Goal: Transaction & Acquisition: Book appointment/travel/reservation

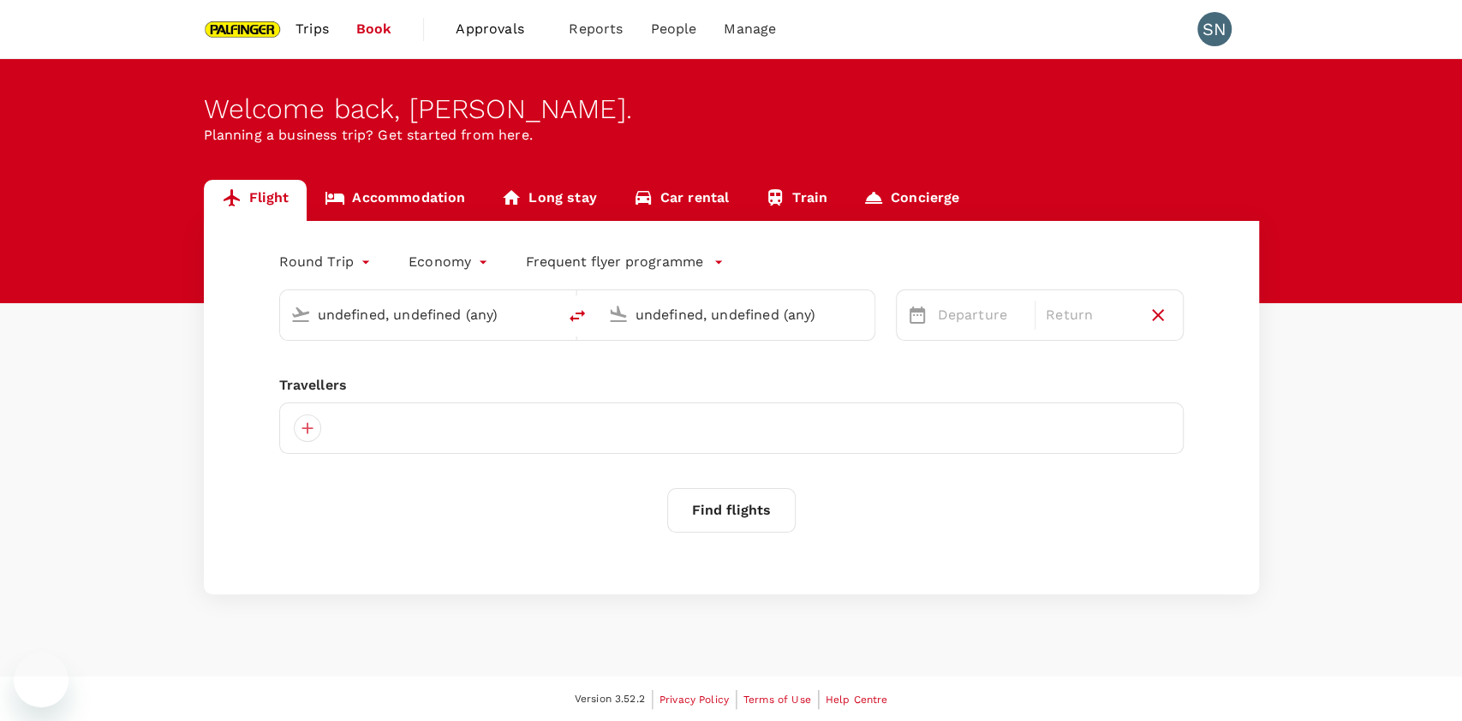
type input "[GEOGRAPHIC_DATA], [GEOGRAPHIC_DATA] (any)"
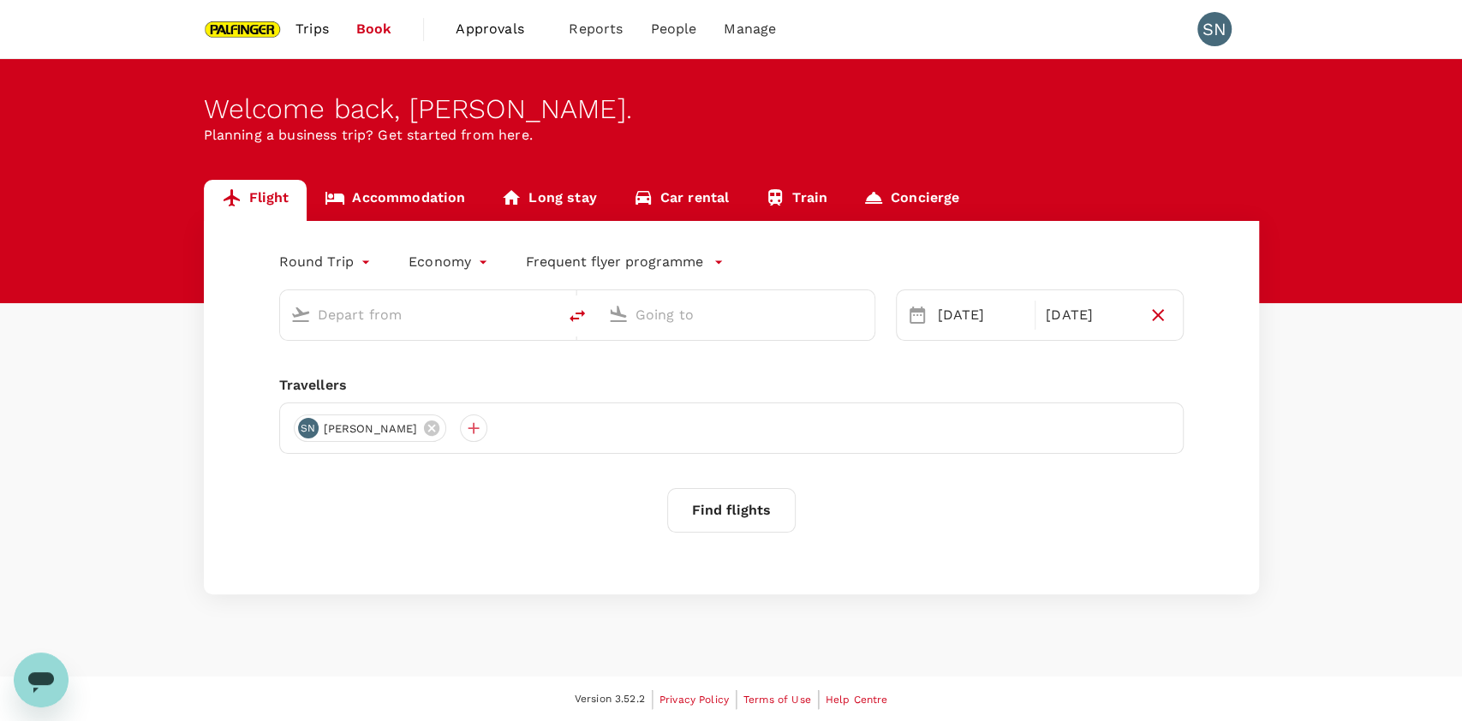
type input "[GEOGRAPHIC_DATA], [GEOGRAPHIC_DATA] (any)"
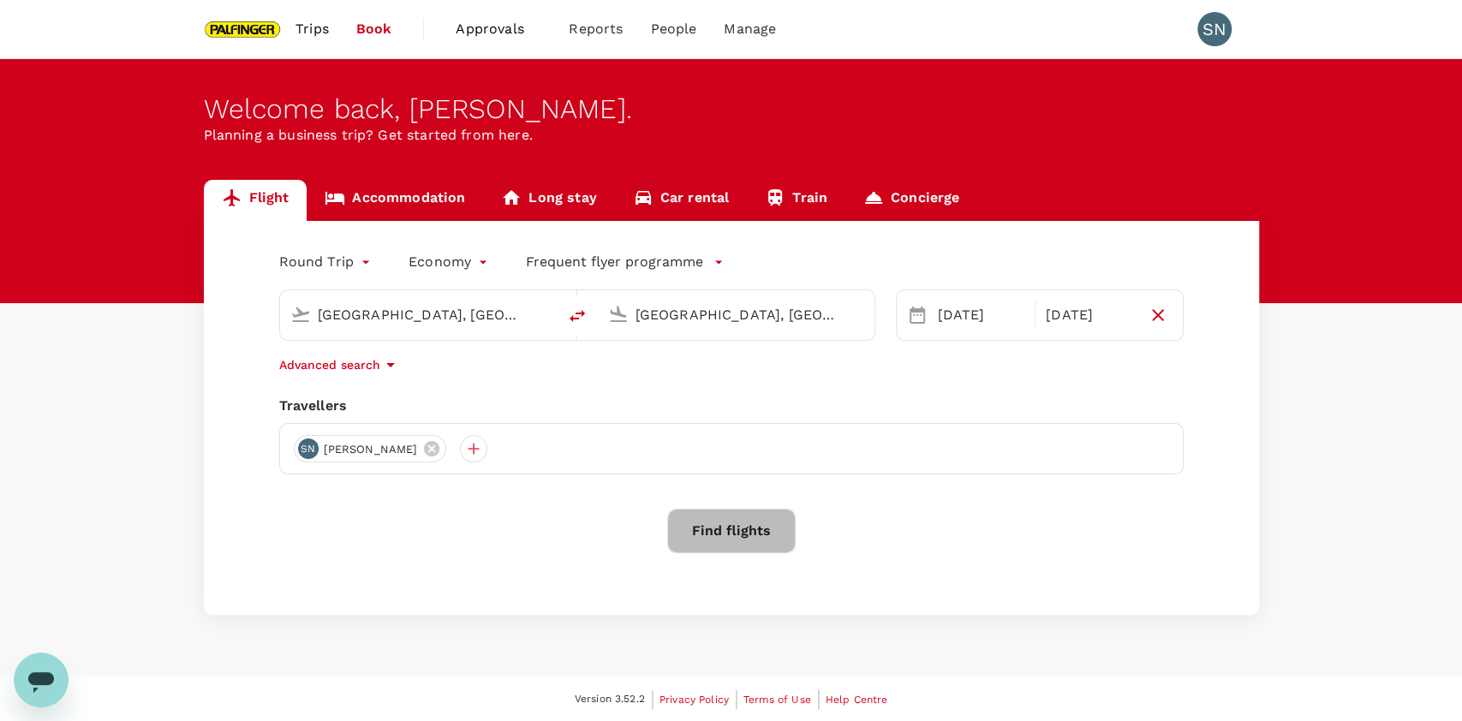
click at [764, 533] on button "Find flights" at bounding box center [731, 531] width 128 height 45
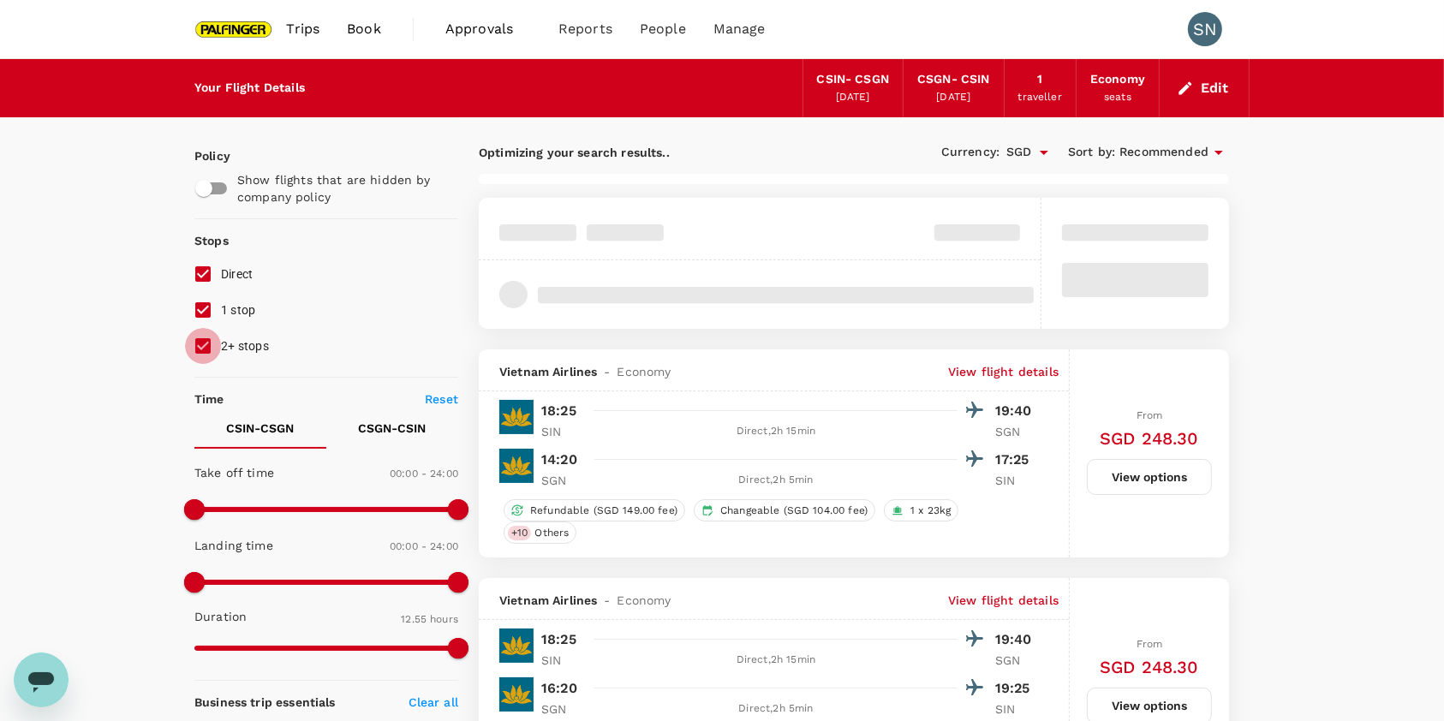
click at [200, 348] on input "2+ stops" at bounding box center [203, 346] width 36 height 36
checkbox input "false"
click at [211, 310] on input "1 stop" at bounding box center [203, 310] width 36 height 36
checkbox input "false"
type input "960"
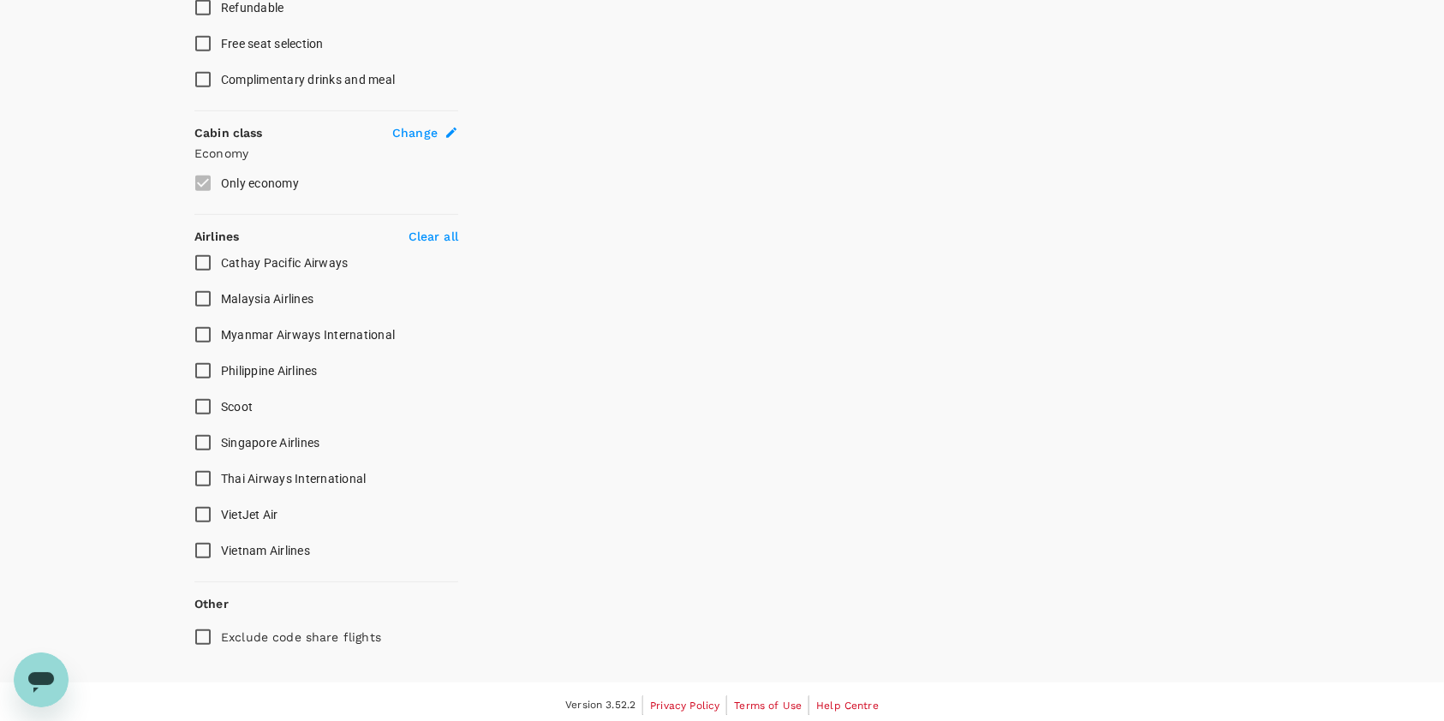
scroll to position [832, 0]
click at [235, 435] on span "Singapore Airlines" at bounding box center [270, 439] width 99 height 14
click at [221, 435] on input "Singapore Airlines" at bounding box center [203, 439] width 36 height 36
checkbox input "true"
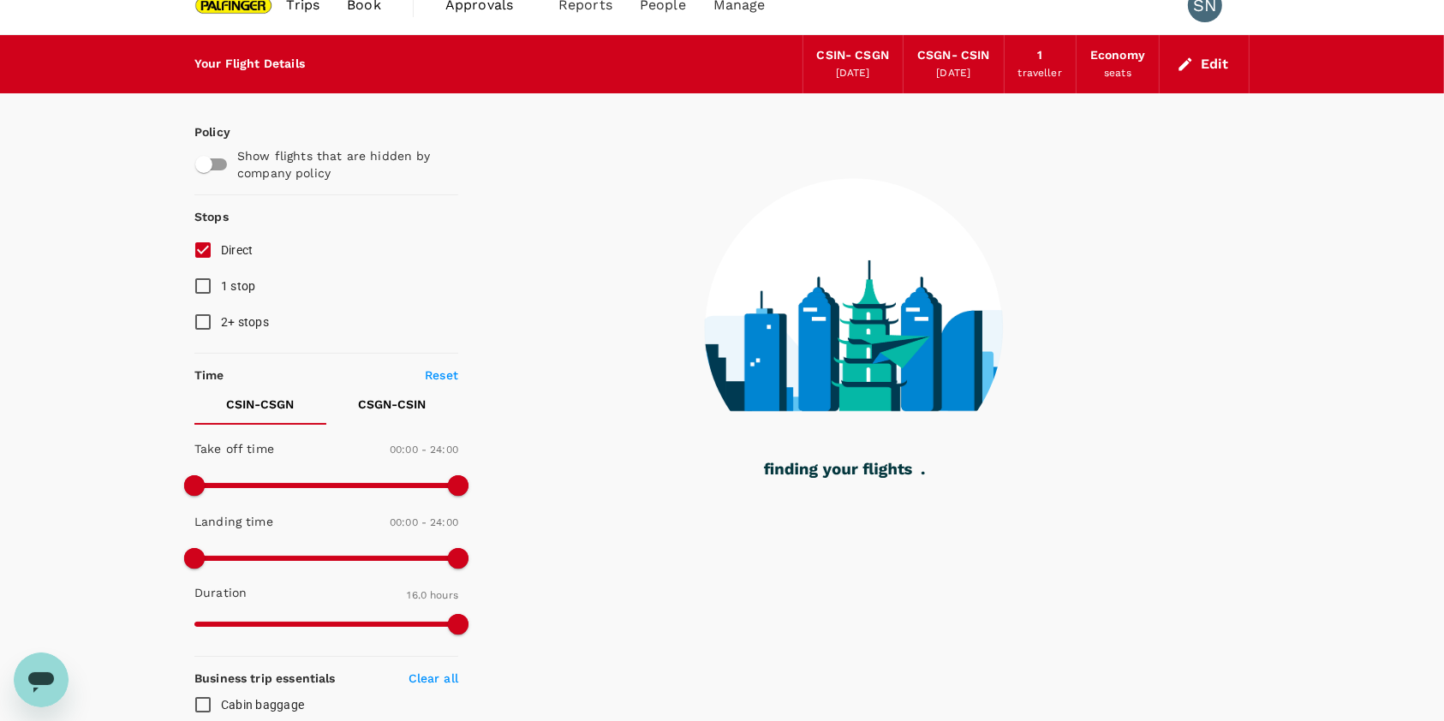
scroll to position [0, 0]
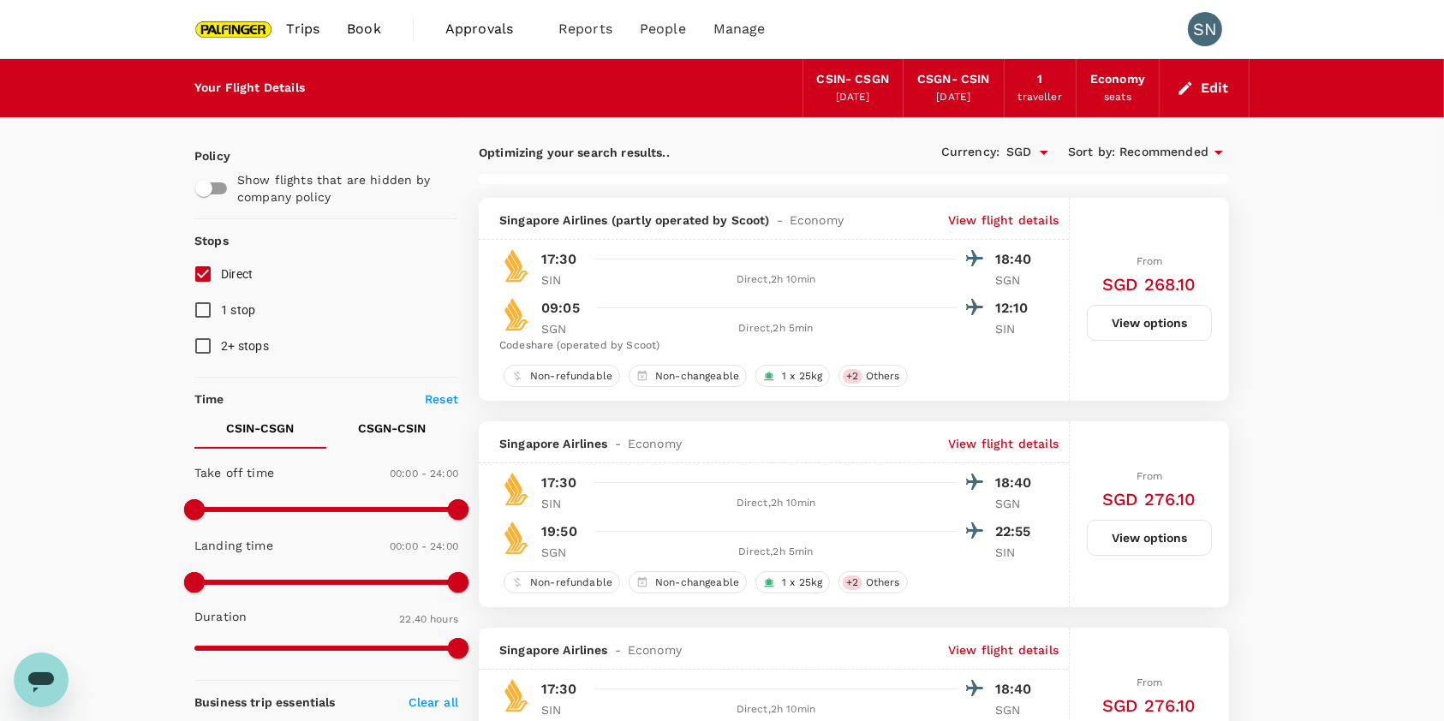
type input "1360"
checkbox input "false"
checkbox input "true"
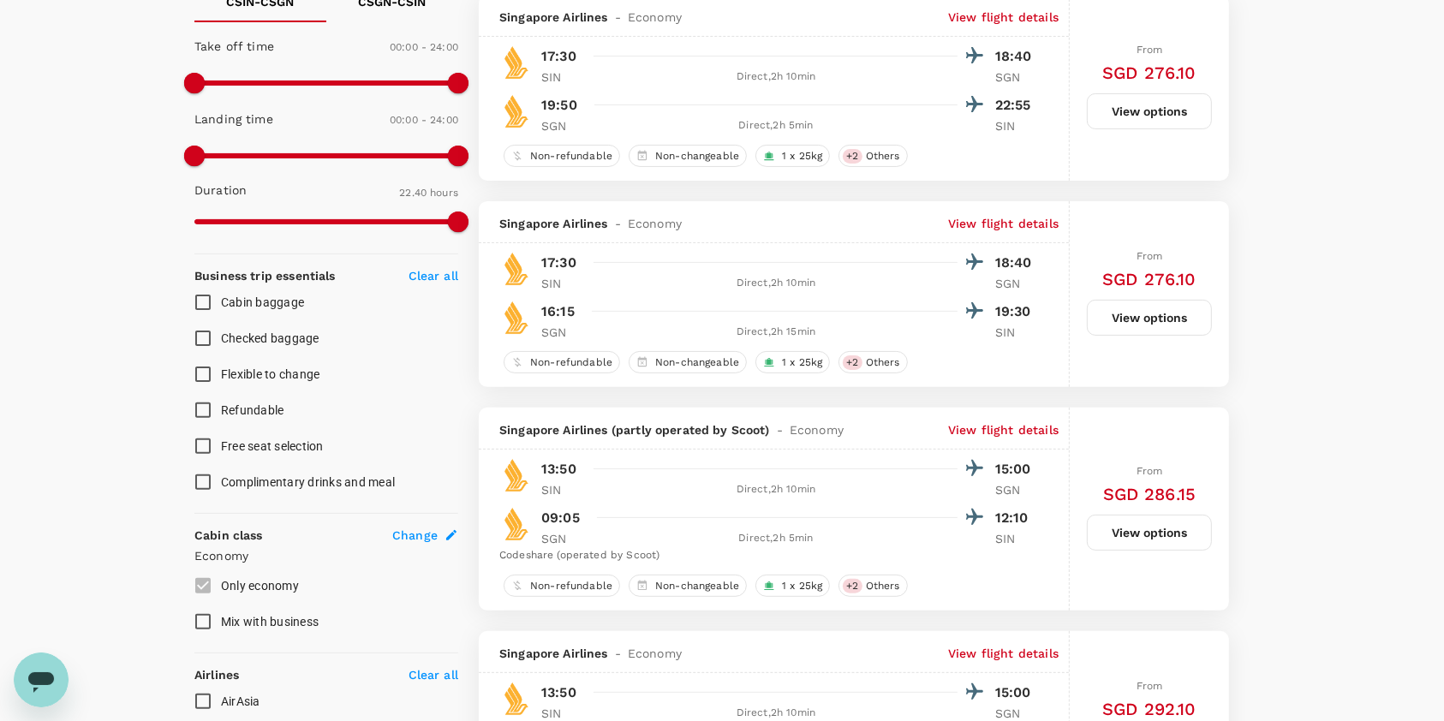
scroll to position [428, 0]
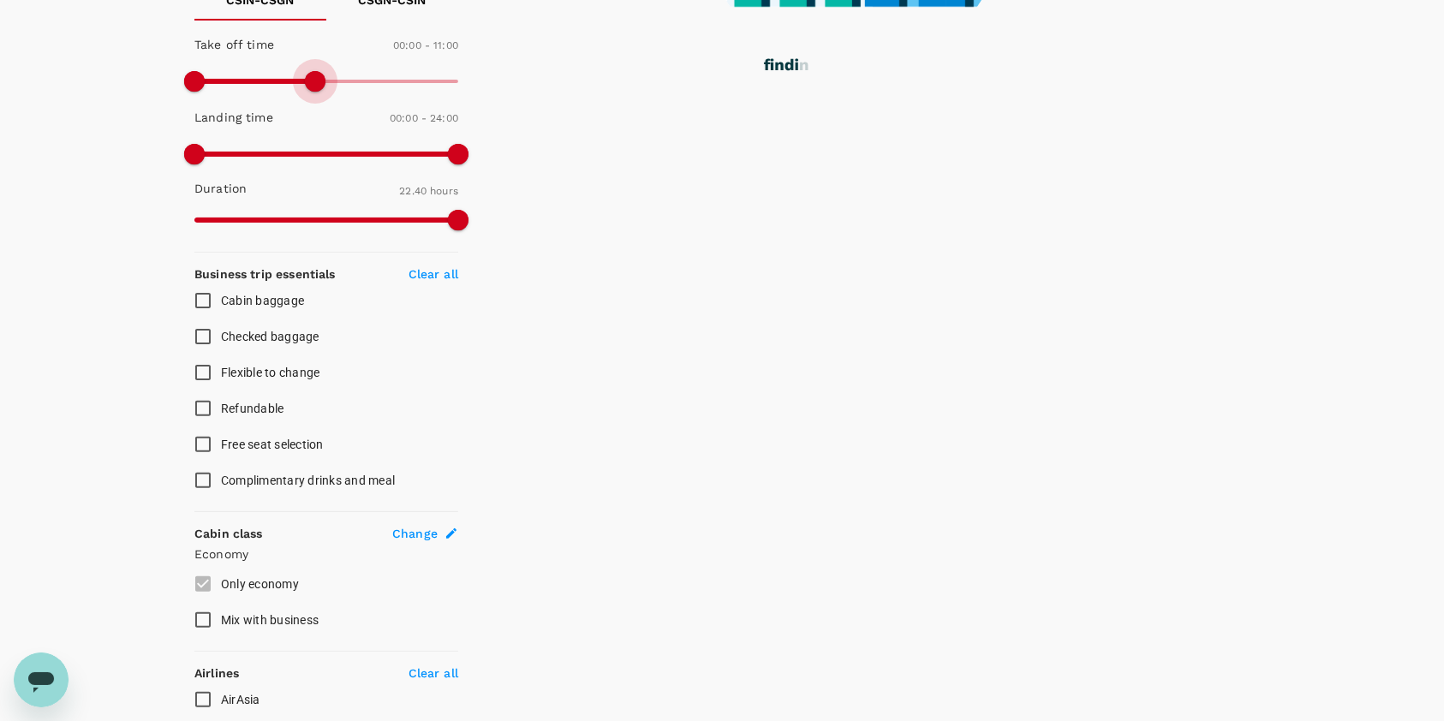
type input "720"
drag, startPoint x: 459, startPoint y: 80, endPoint x: 328, endPoint y: 77, distance: 131.1
click at [328, 77] on span at bounding box center [326, 81] width 21 height 21
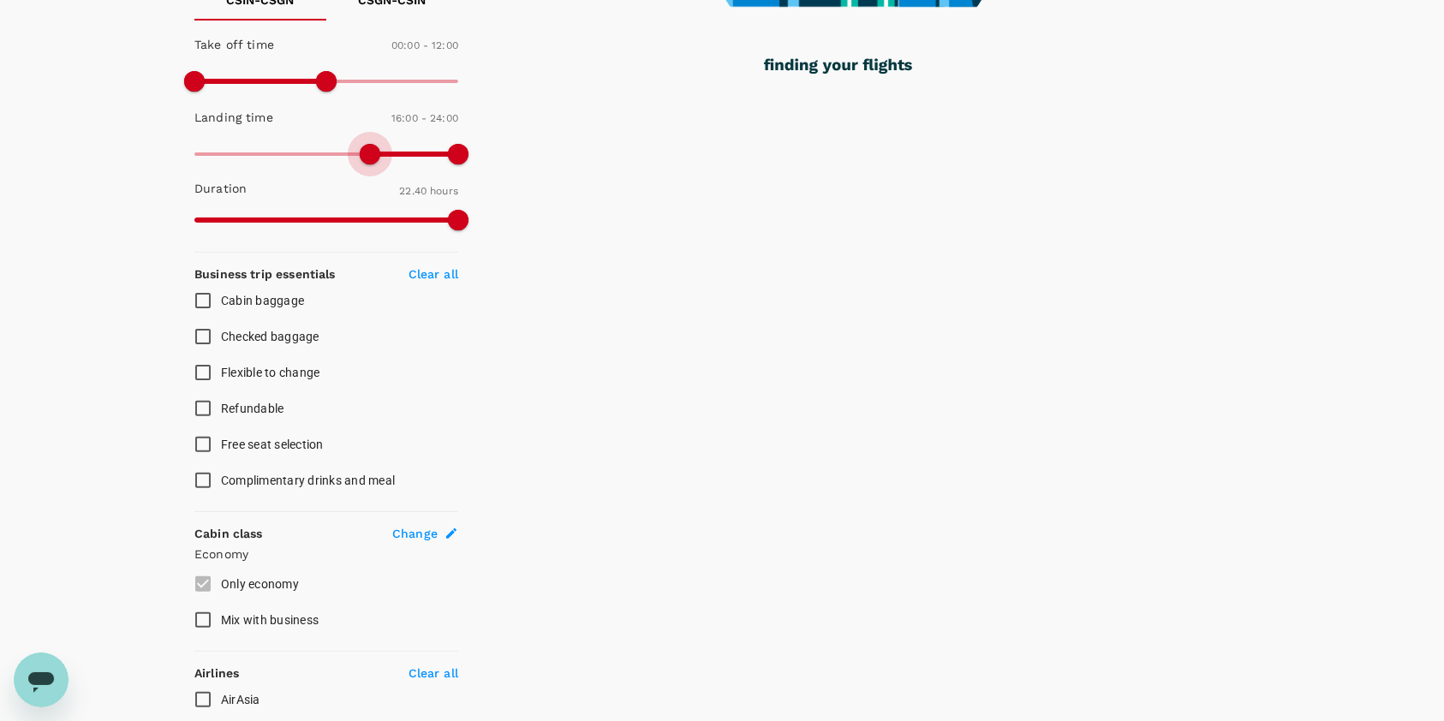
type input "0"
drag, startPoint x: 194, startPoint y: 155, endPoint x: 118, endPoint y: 167, distance: 77.1
click at [118, 167] on div "Your Flight Details CSIN - CSGN [DATE] CSGN - CSIN [DATE] 1 traveller Economy s…" at bounding box center [722, 411] width 1444 height 1560
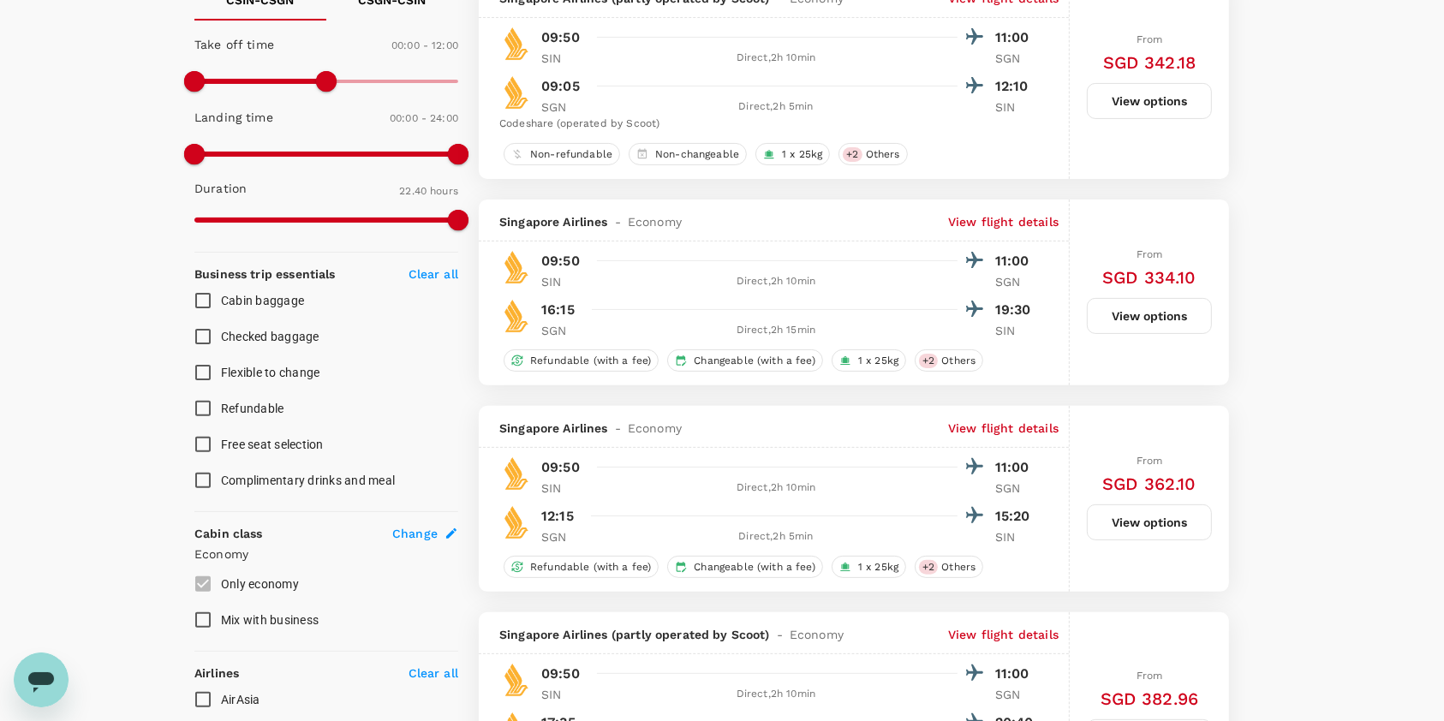
scroll to position [360, 0]
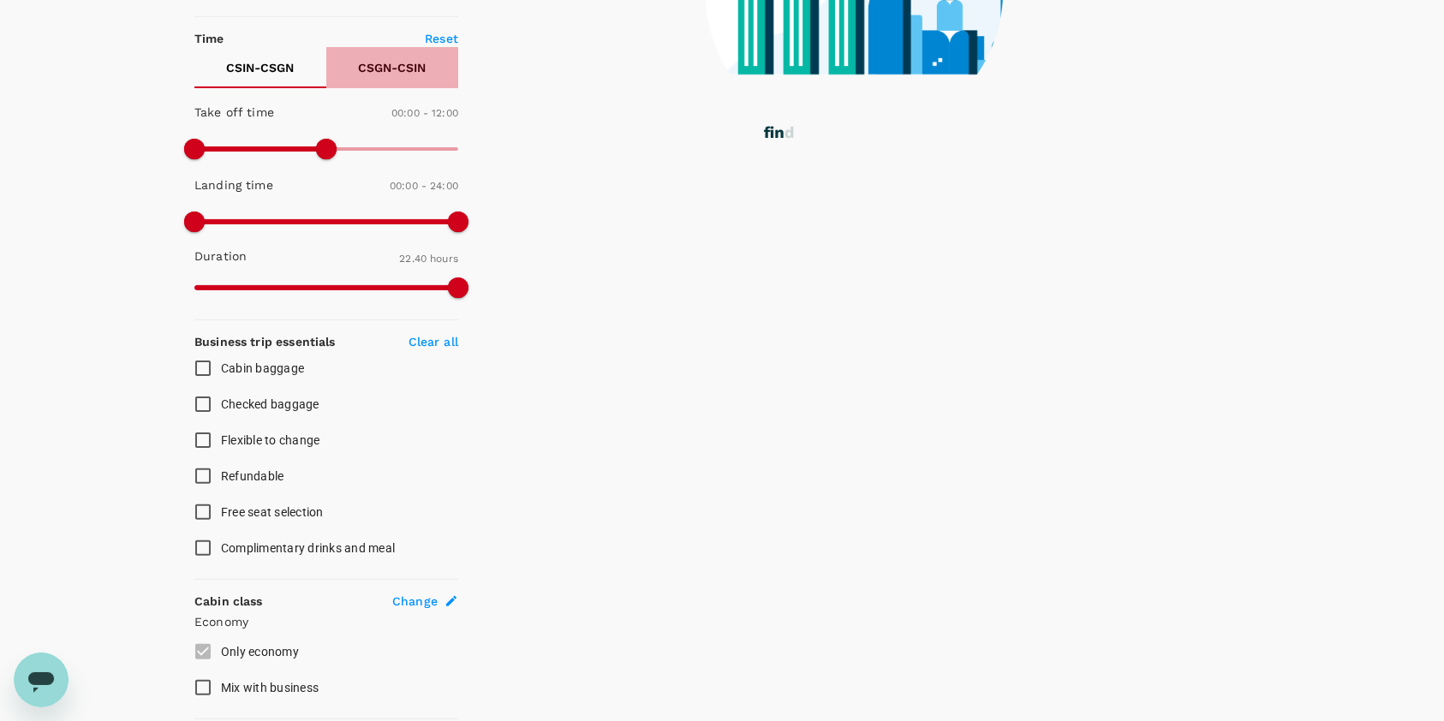
click at [389, 62] on p "CSGN - CSIN" at bounding box center [393, 67] width 68 height 17
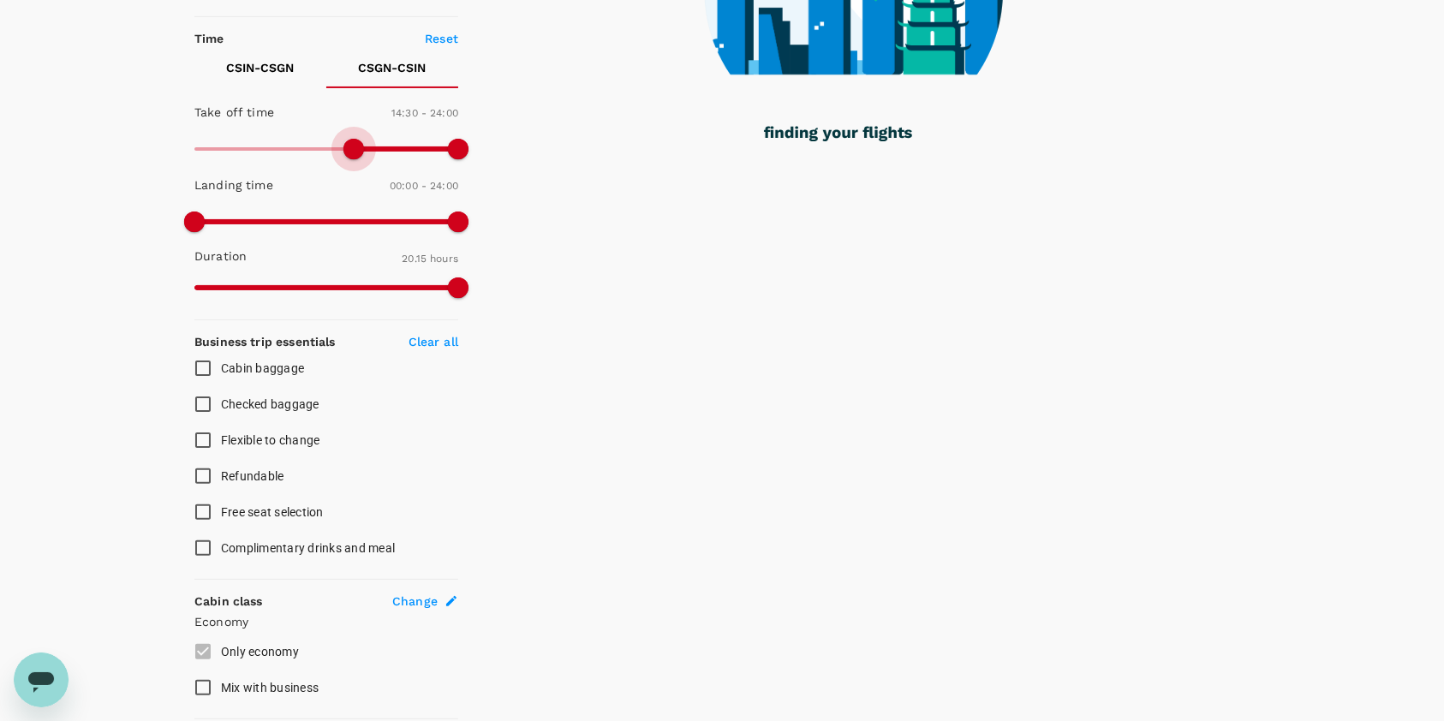
type input "960"
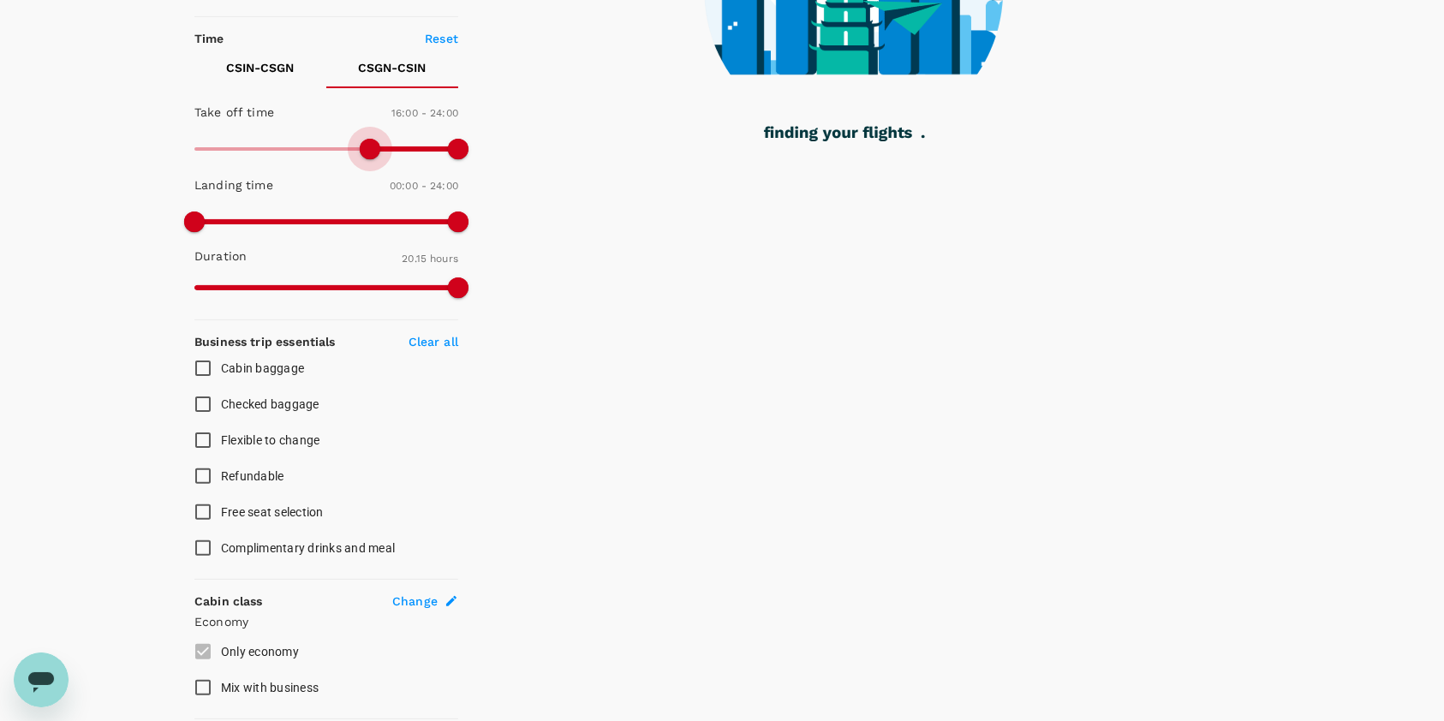
drag, startPoint x: 204, startPoint y: 144, endPoint x: 369, endPoint y: 147, distance: 165.3
click at [369, 147] on span at bounding box center [370, 149] width 21 height 21
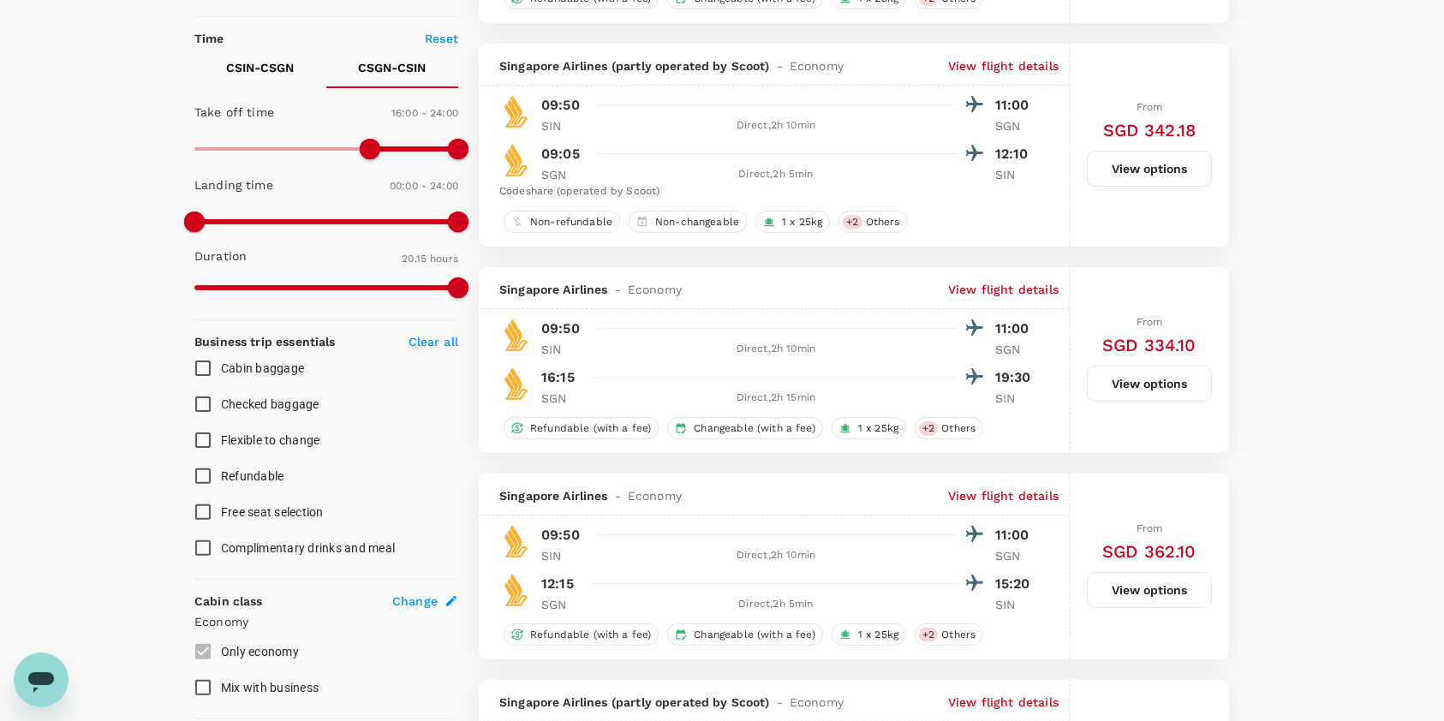
type input "SGD"
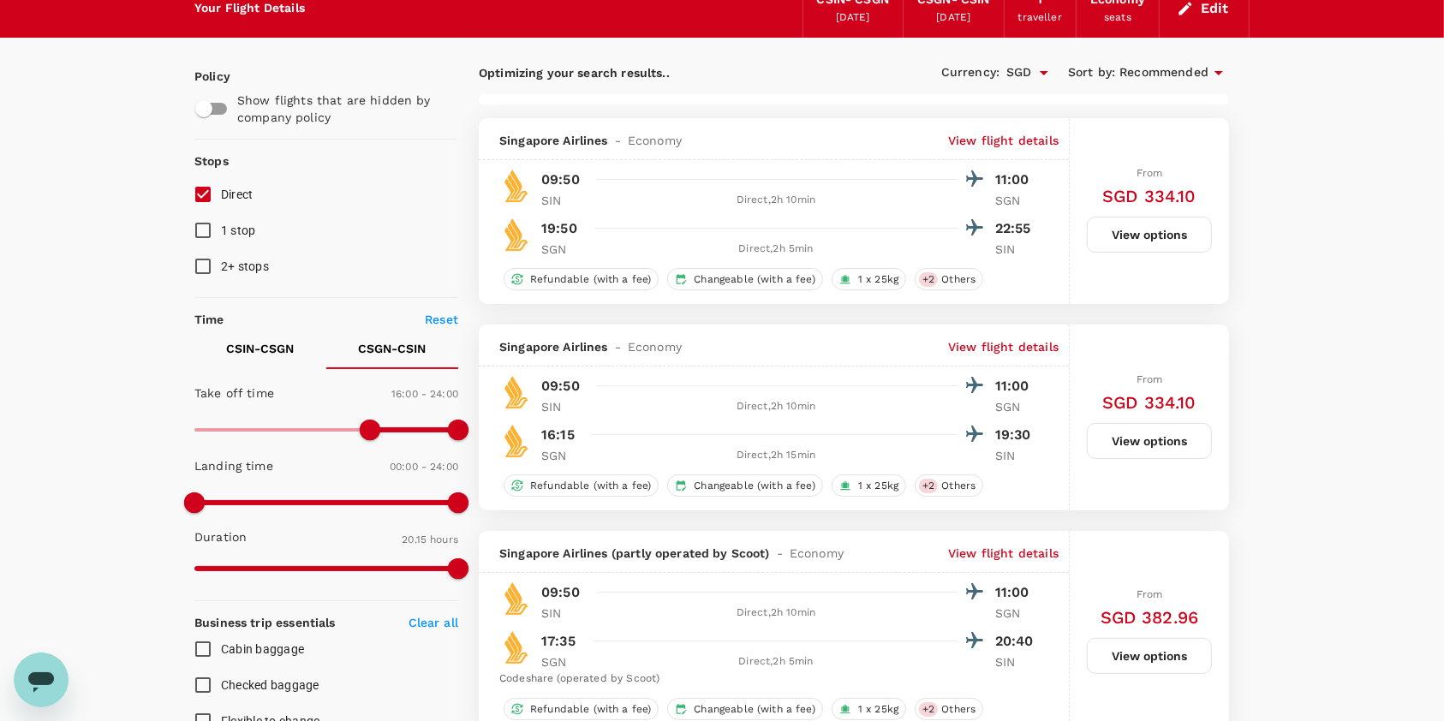
scroll to position [81, 0]
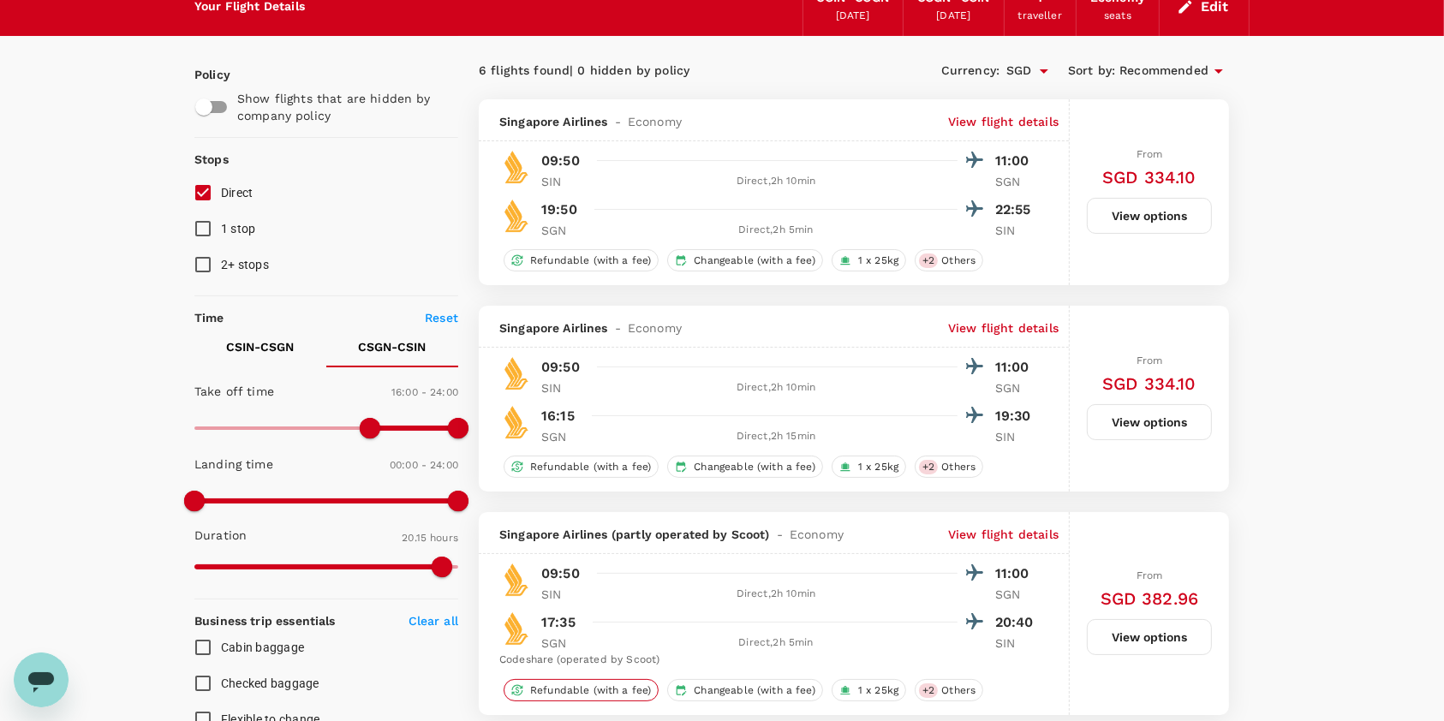
checkbox input "false"
checkbox input "true"
type input "0"
drag, startPoint x: 375, startPoint y: 422, endPoint x: 117, endPoint y: 426, distance: 257.8
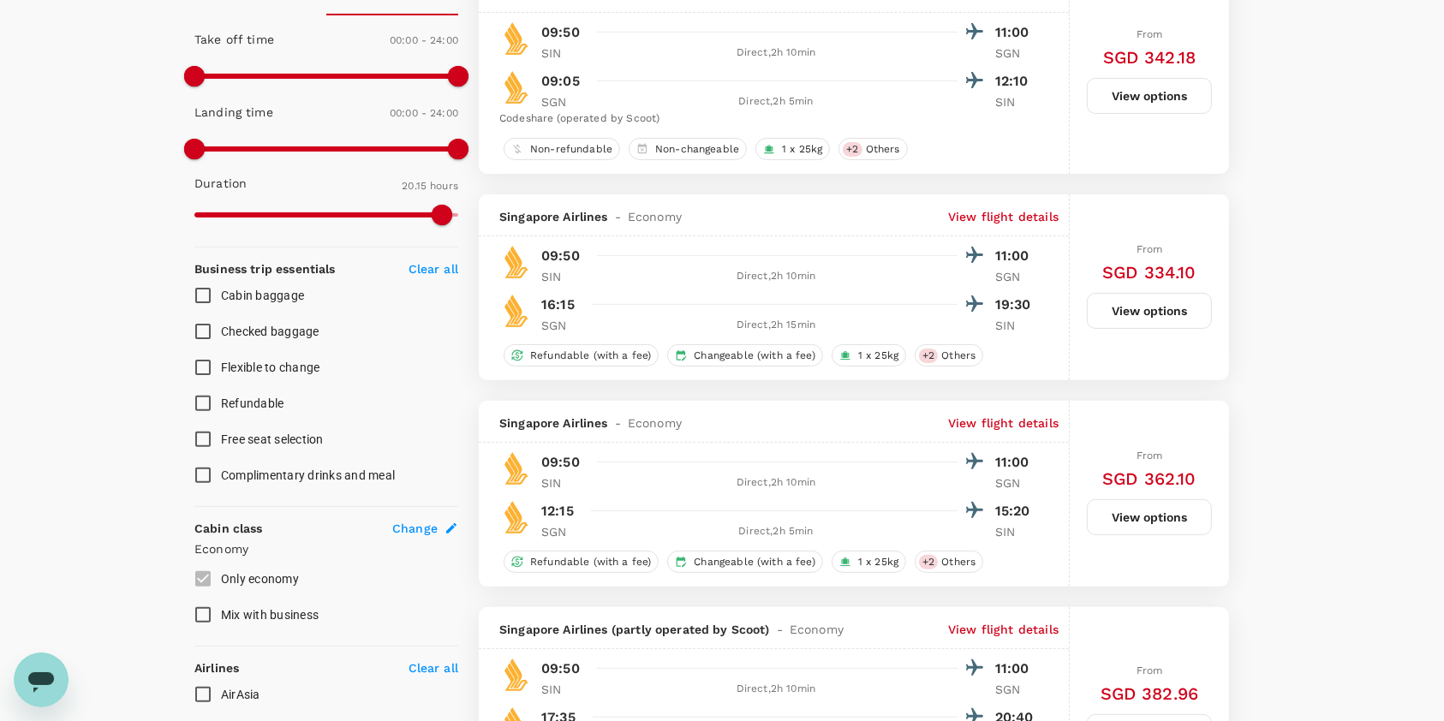
scroll to position [424, 0]
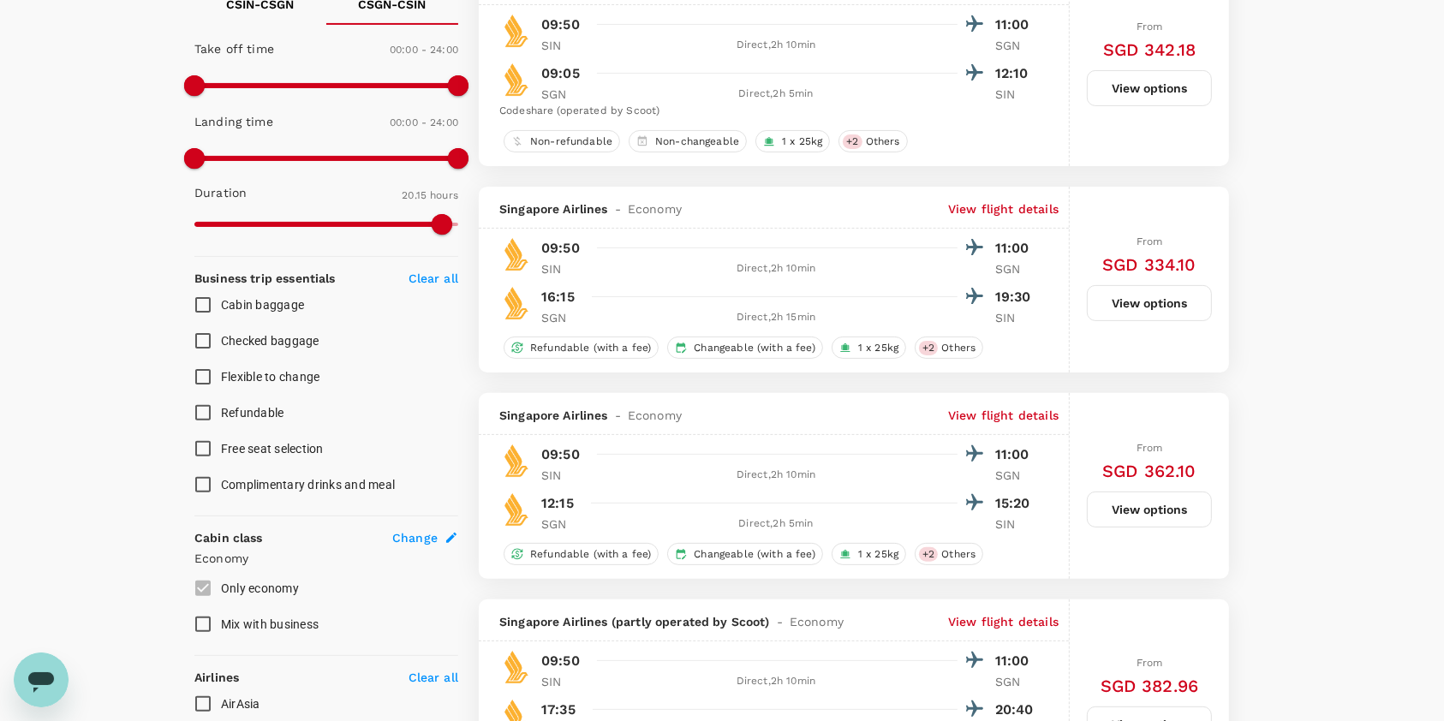
click at [1129, 519] on button "View options" at bounding box center [1149, 509] width 125 height 36
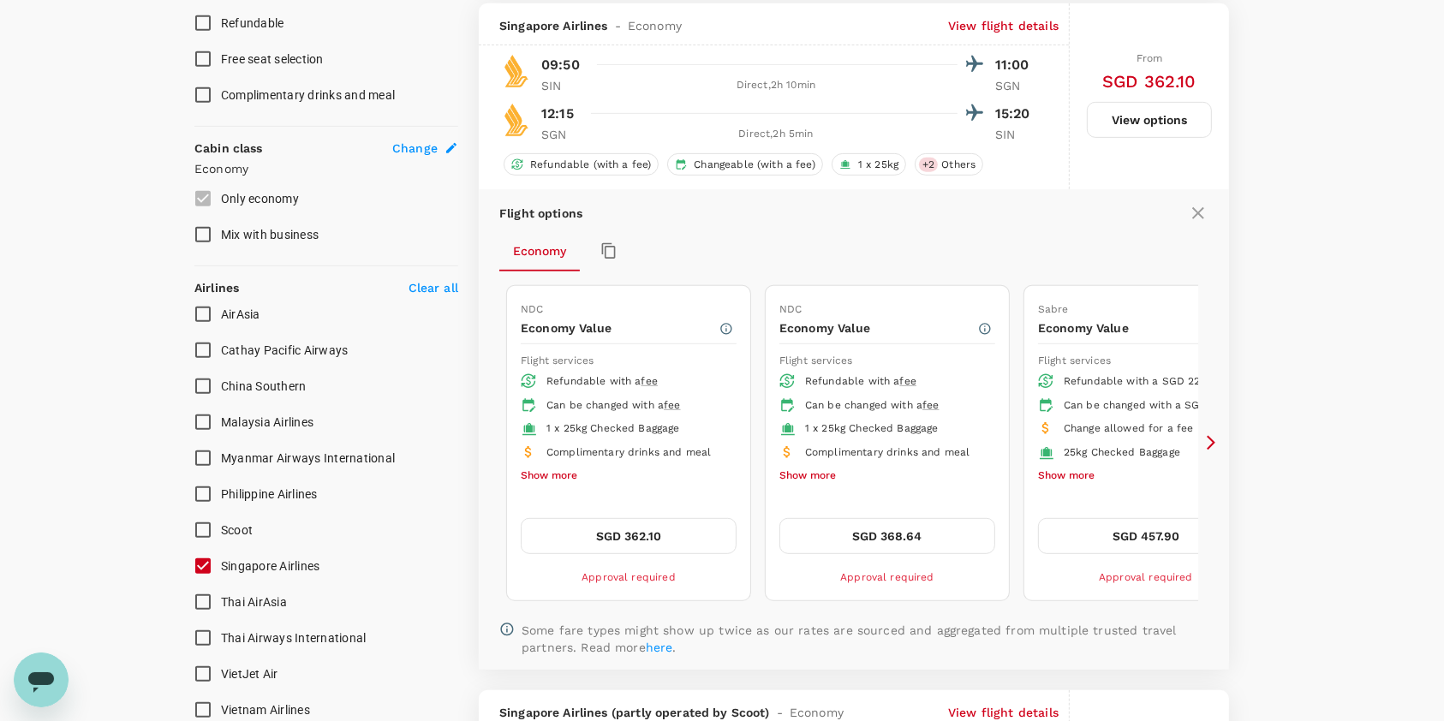
scroll to position [820, 0]
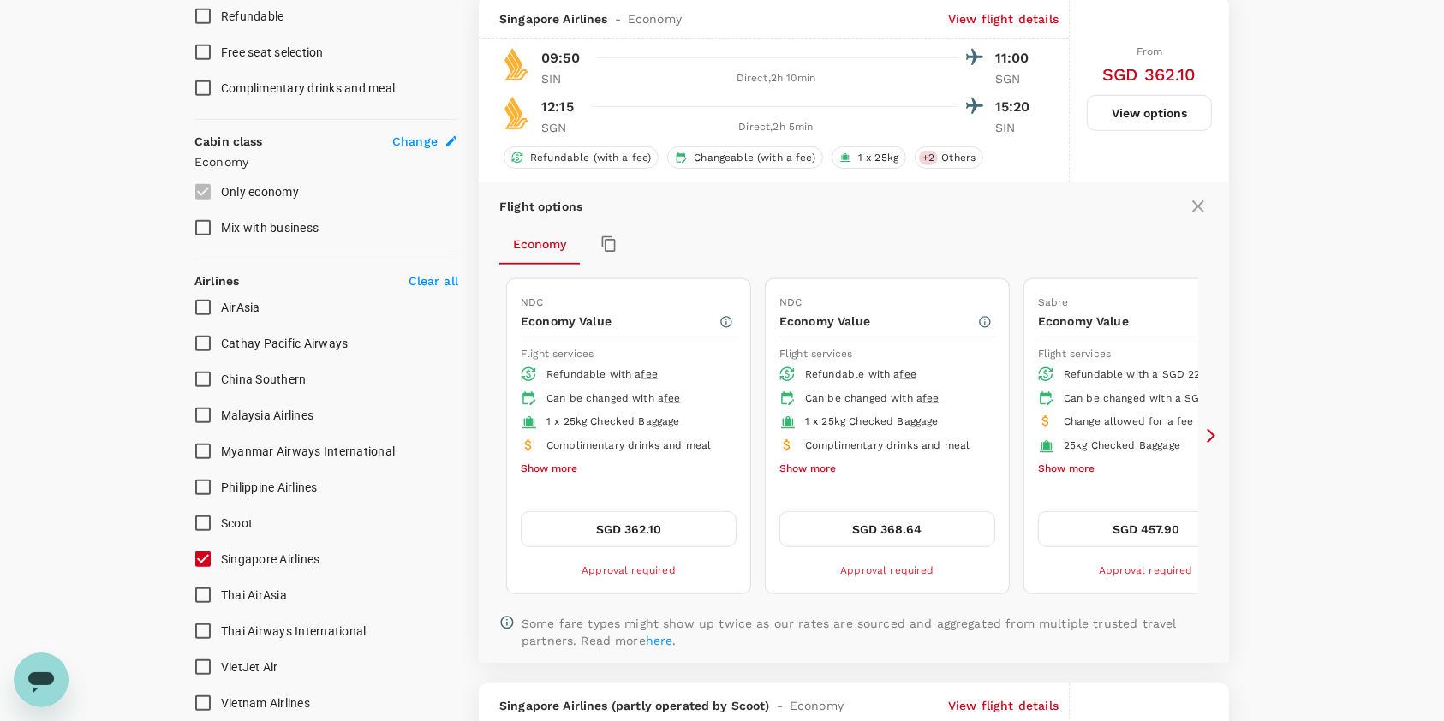
click at [1215, 436] on icon at bounding box center [1210, 435] width 17 height 17
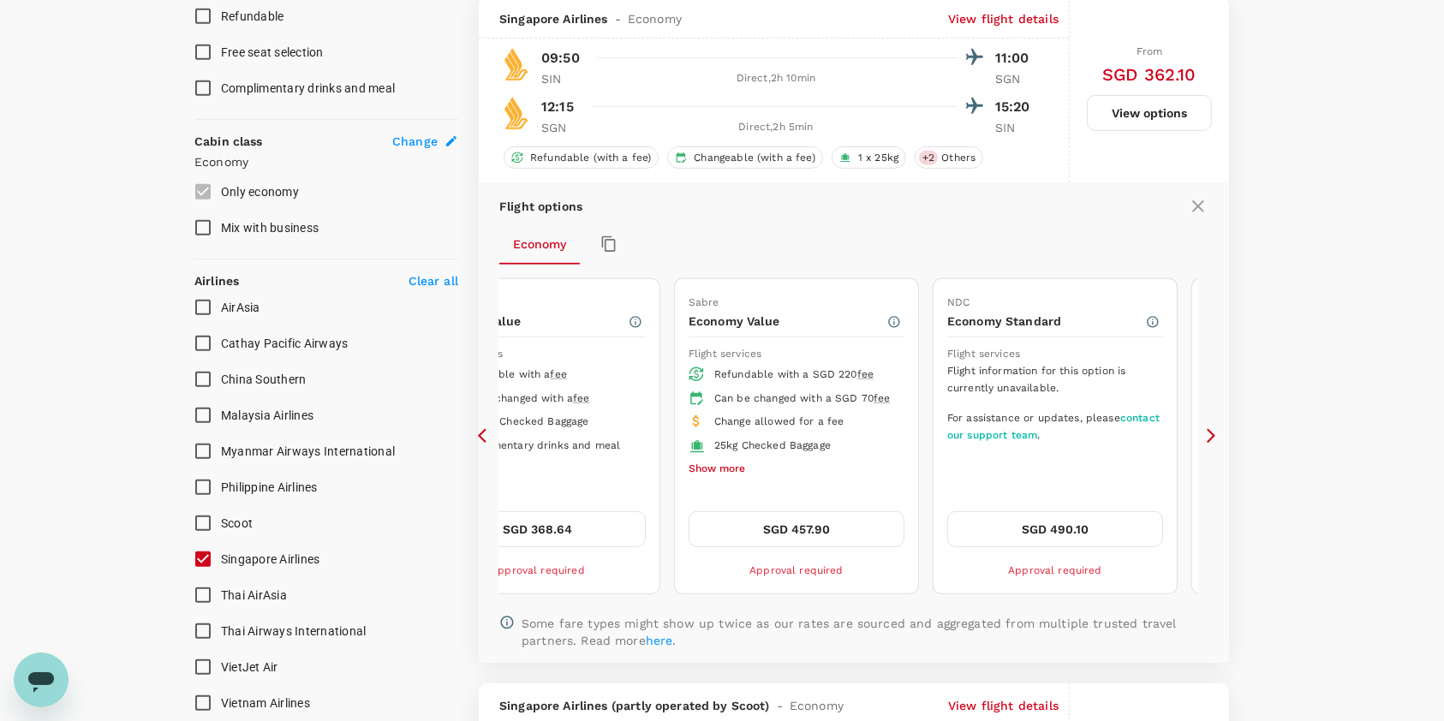
click at [1215, 436] on icon at bounding box center [1210, 435] width 17 height 17
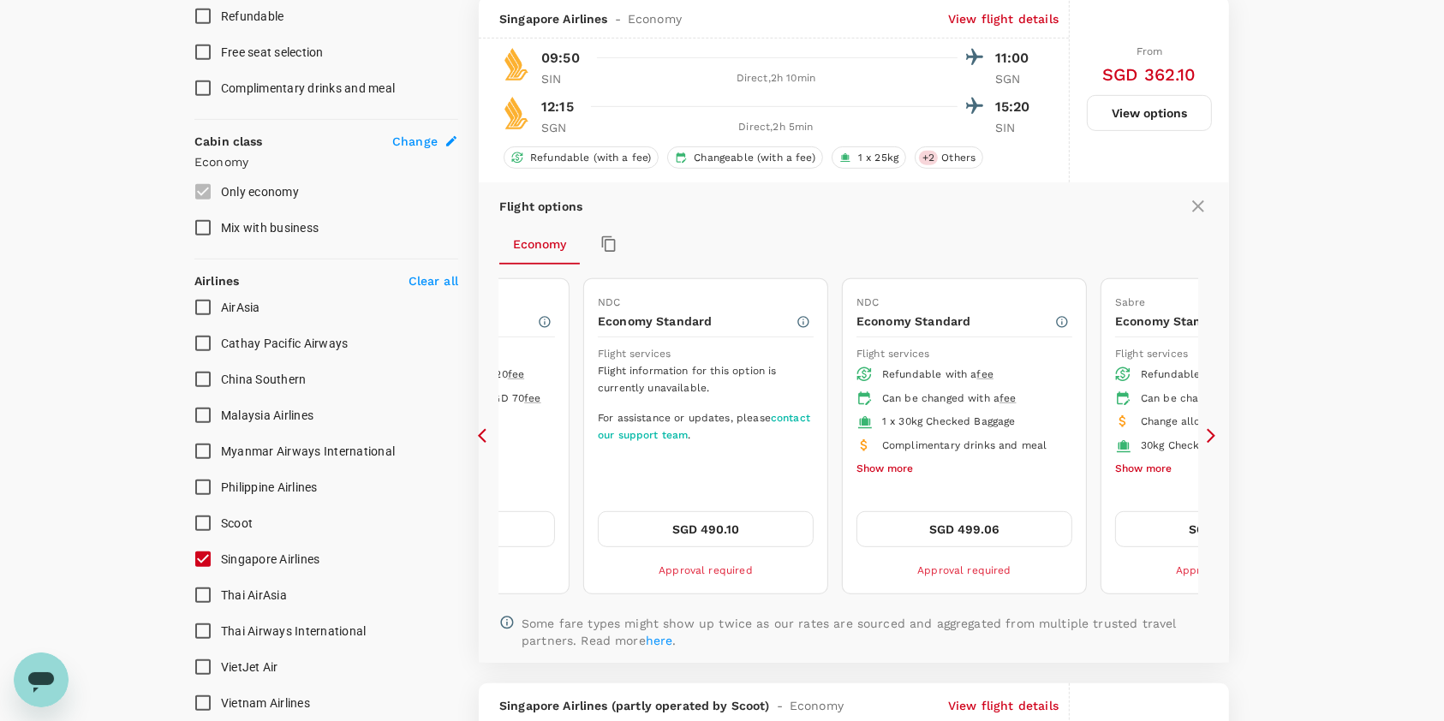
click at [480, 435] on icon at bounding box center [482, 436] width 9 height 15
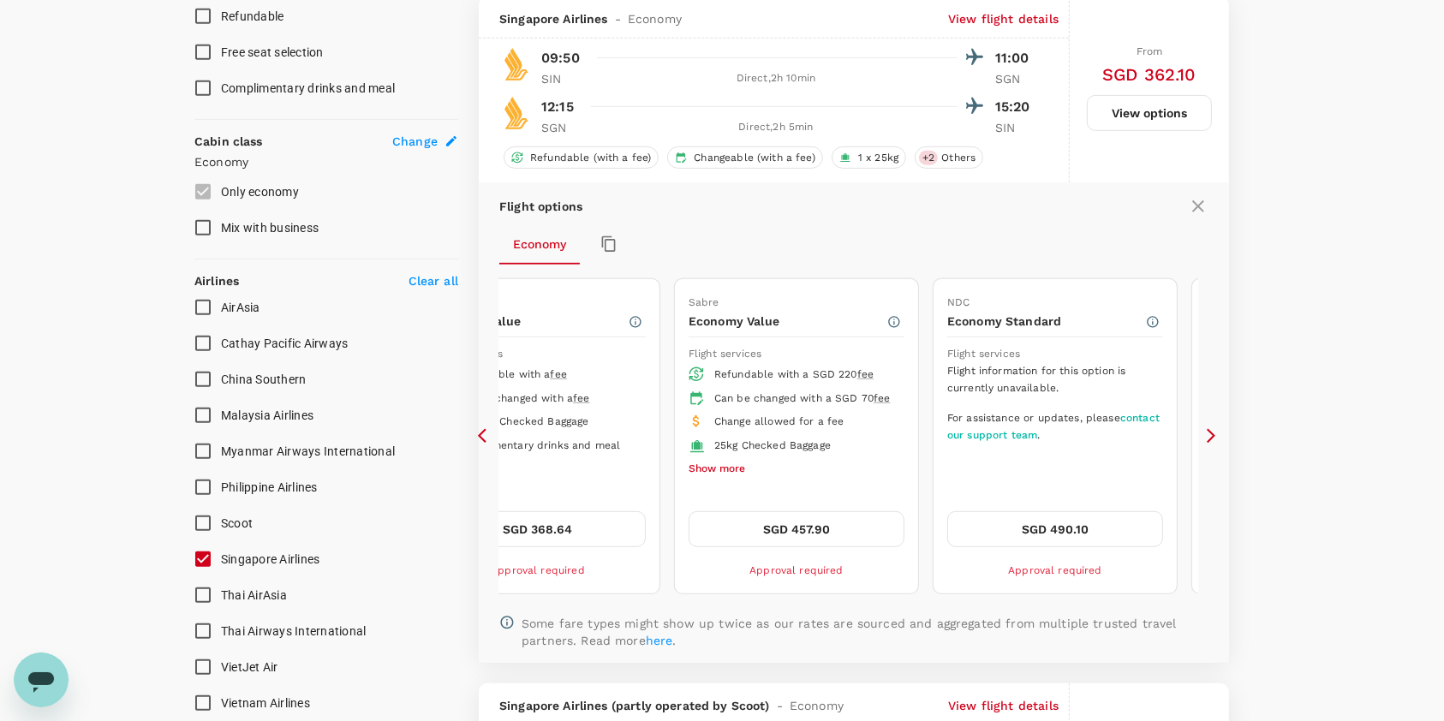
click at [481, 444] on icon at bounding box center [486, 435] width 17 height 17
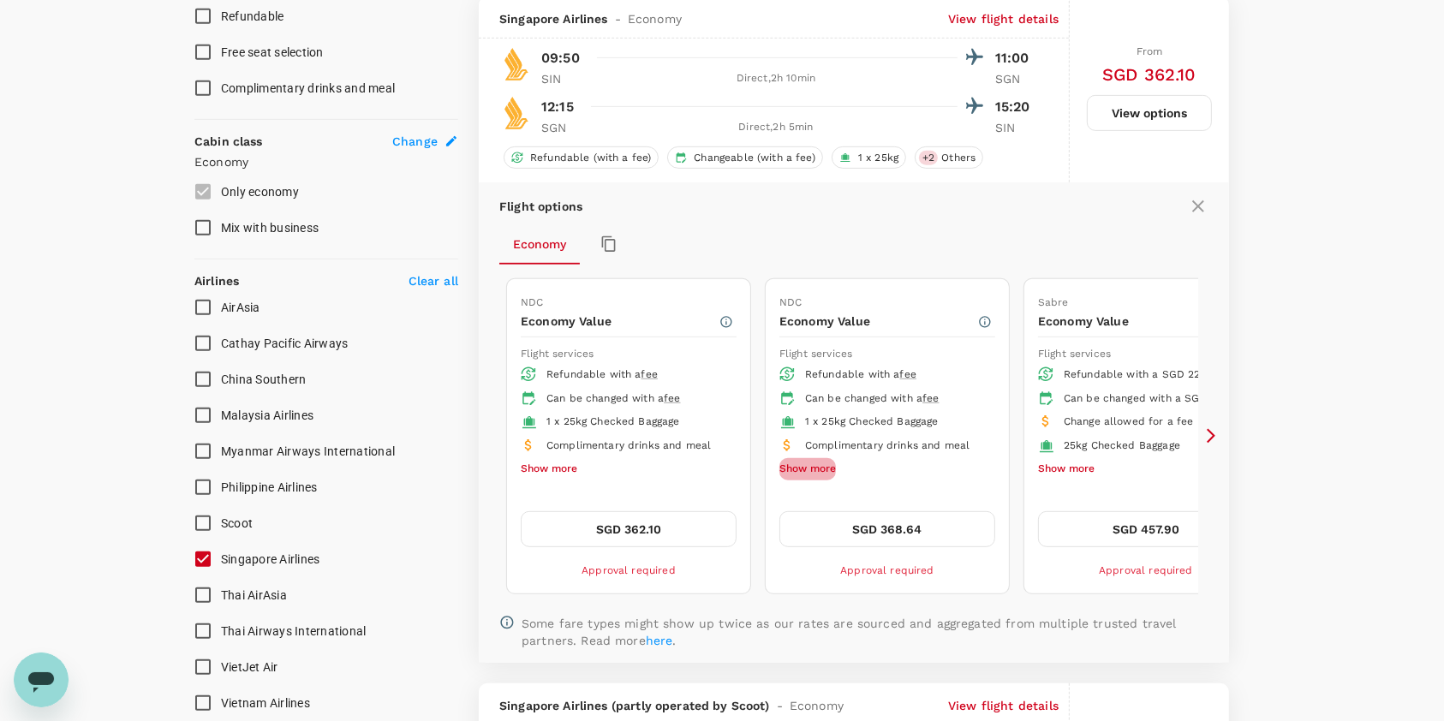
click at [805, 468] on button "Show more" at bounding box center [807, 469] width 57 height 22
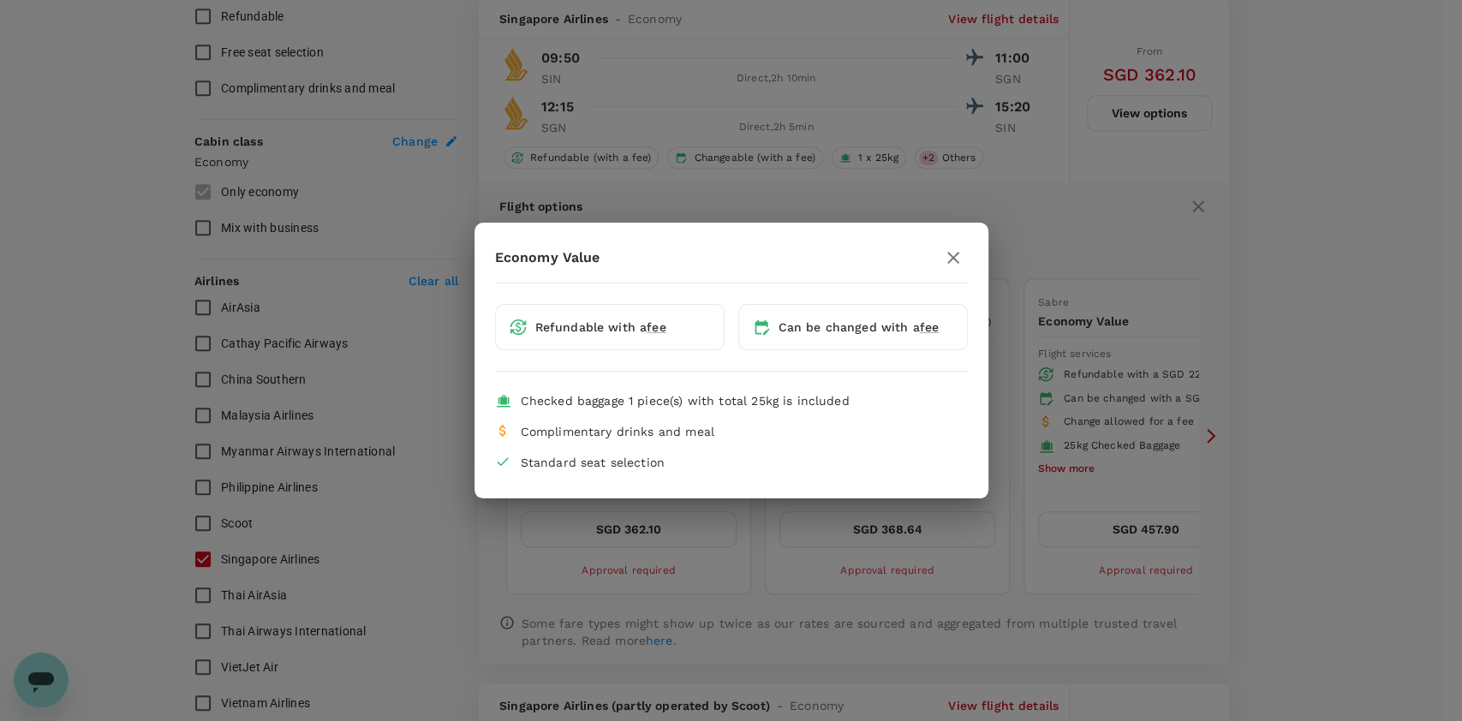
click at [958, 251] on icon "button" at bounding box center [953, 257] width 21 height 21
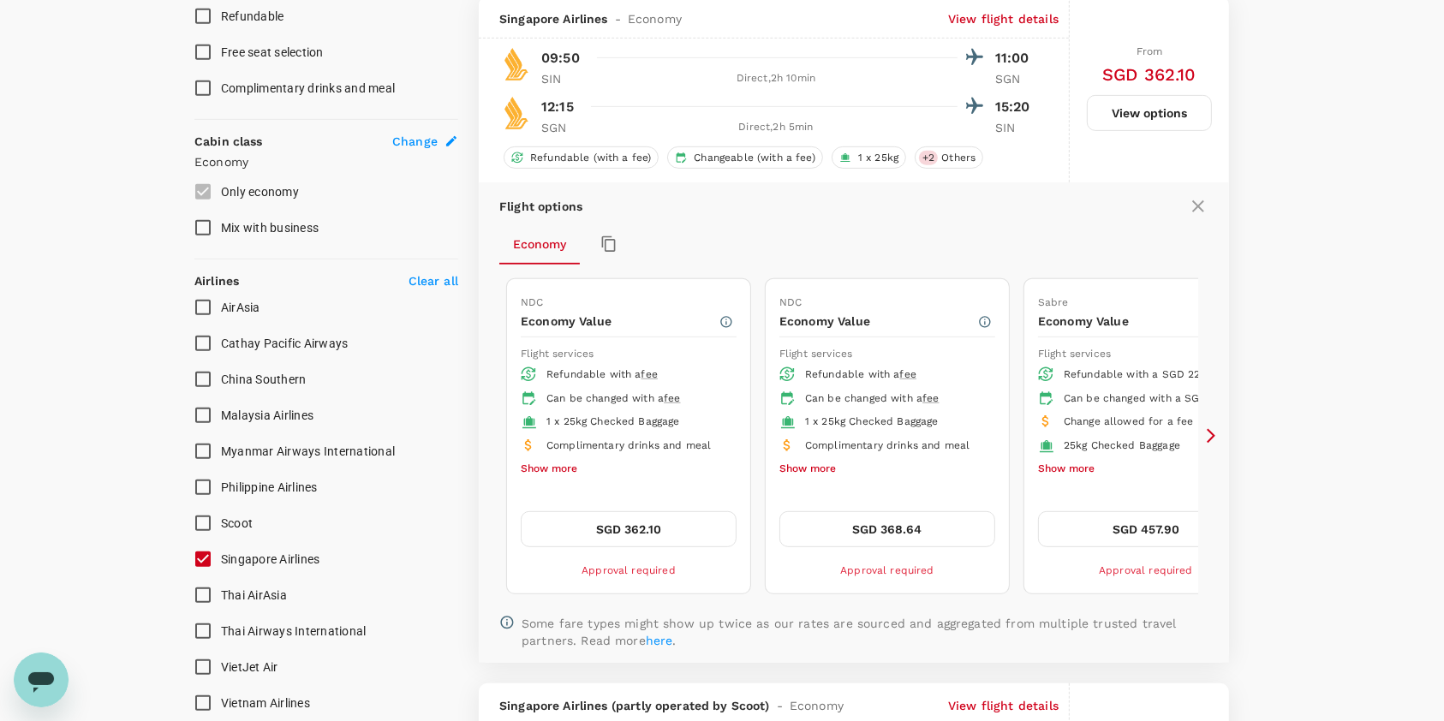
click at [1213, 440] on icon at bounding box center [1210, 435] width 17 height 17
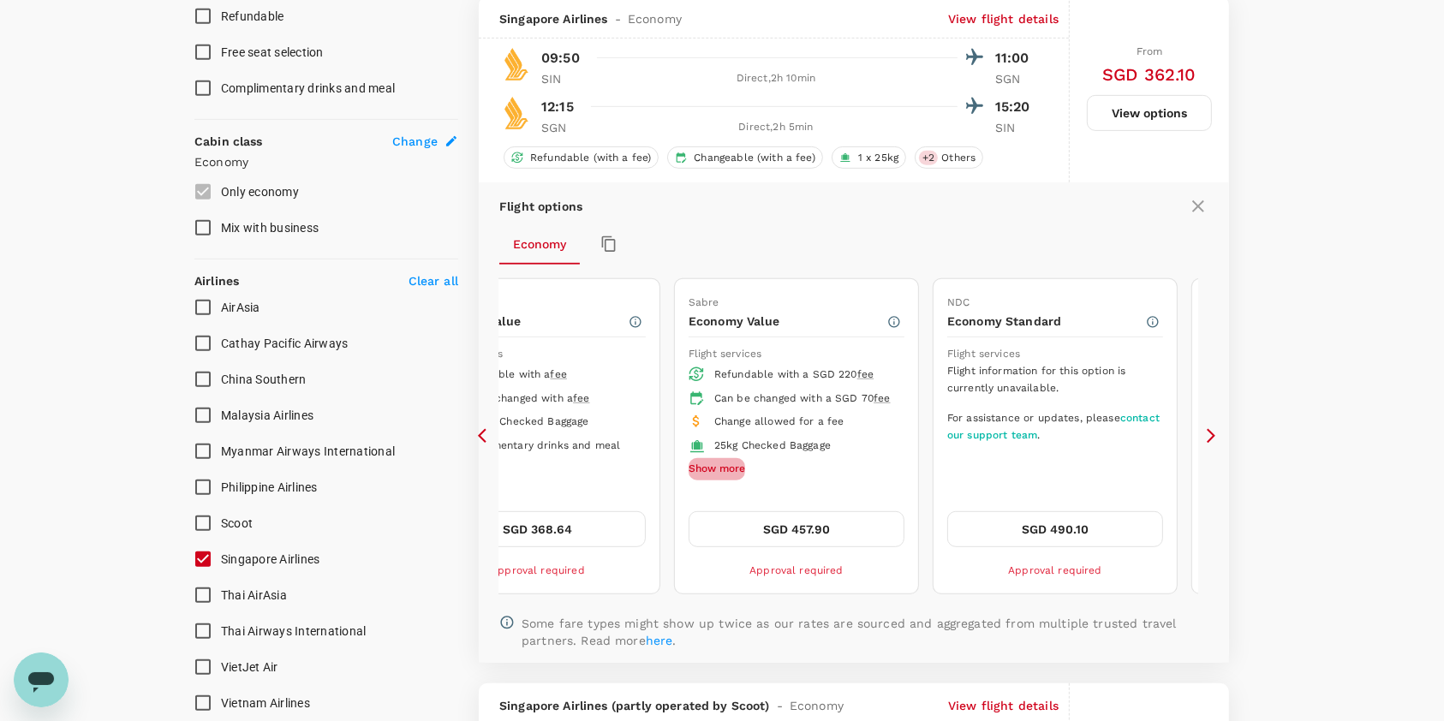
click at [712, 480] on button "Show more" at bounding box center [716, 469] width 57 height 22
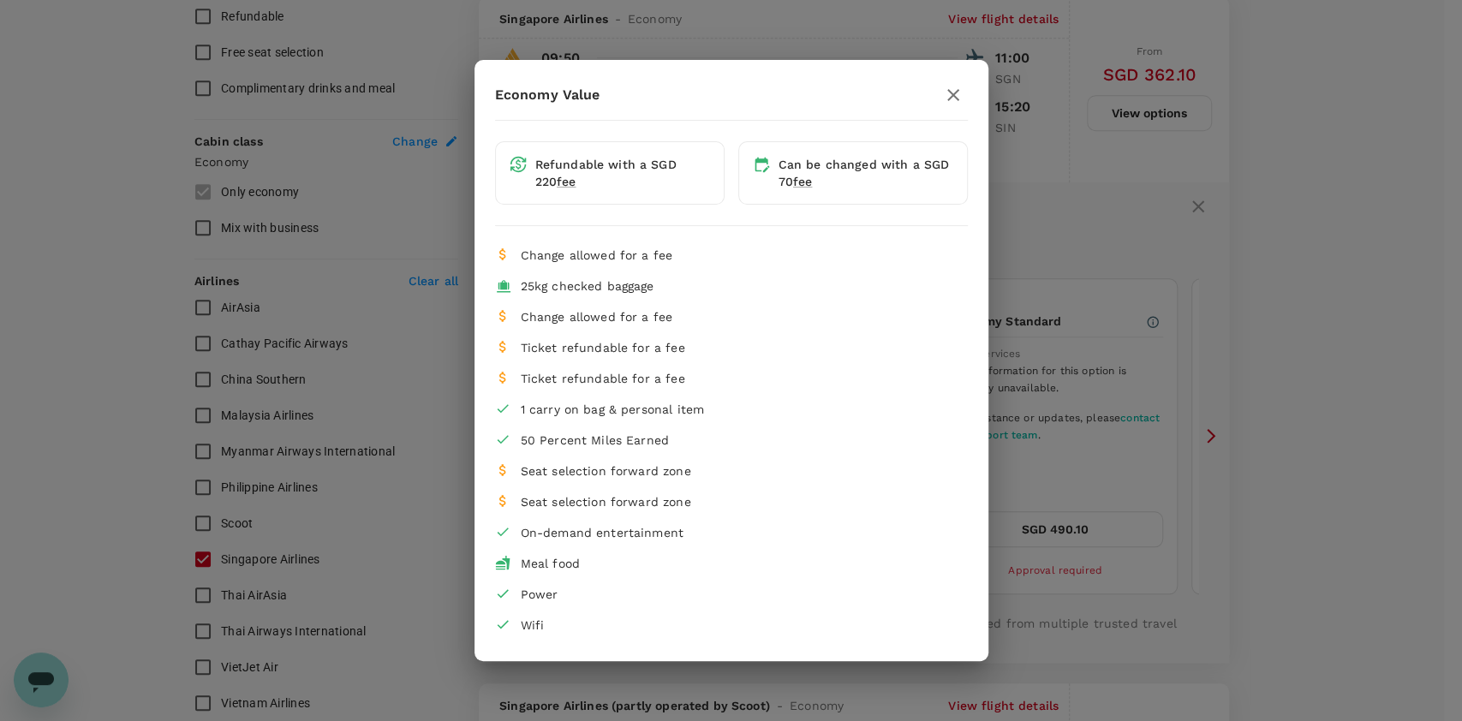
click at [953, 87] on icon "button" at bounding box center [953, 95] width 21 height 21
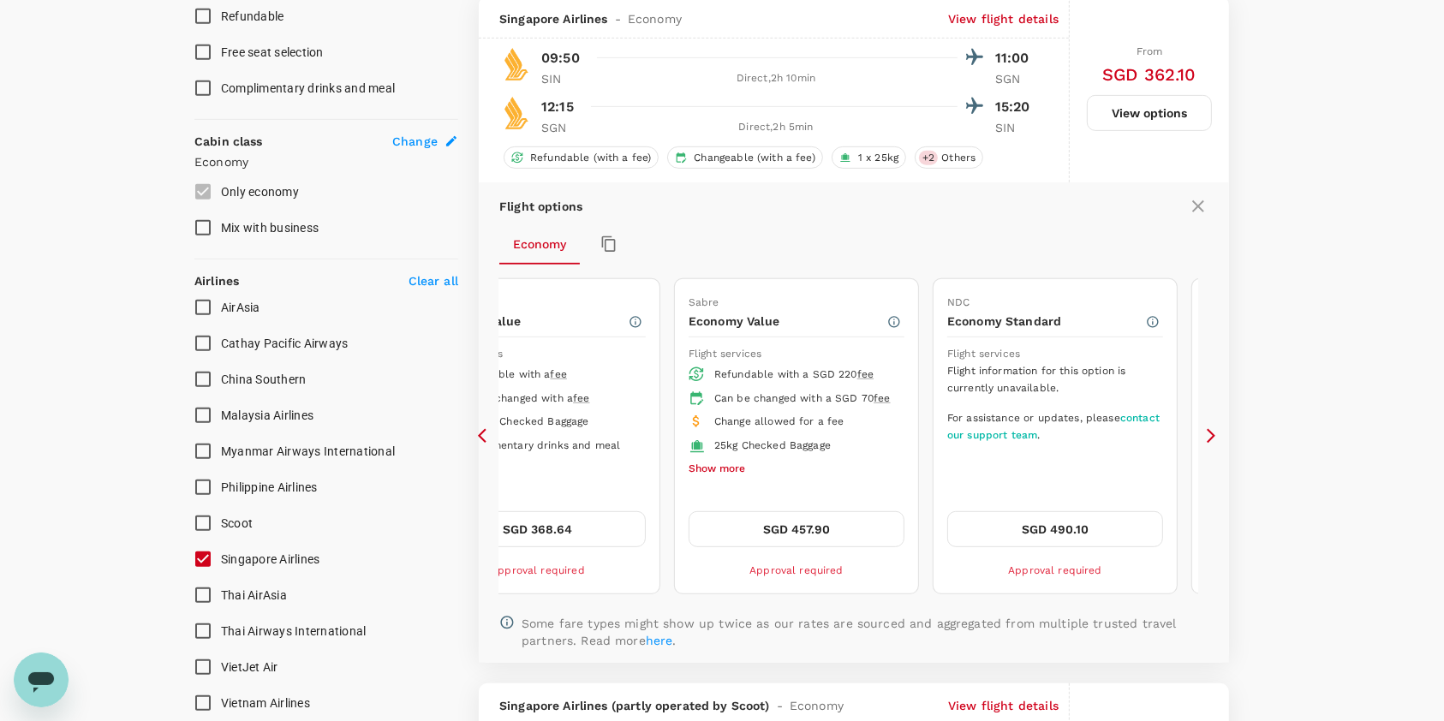
click at [485, 430] on icon at bounding box center [482, 436] width 9 height 15
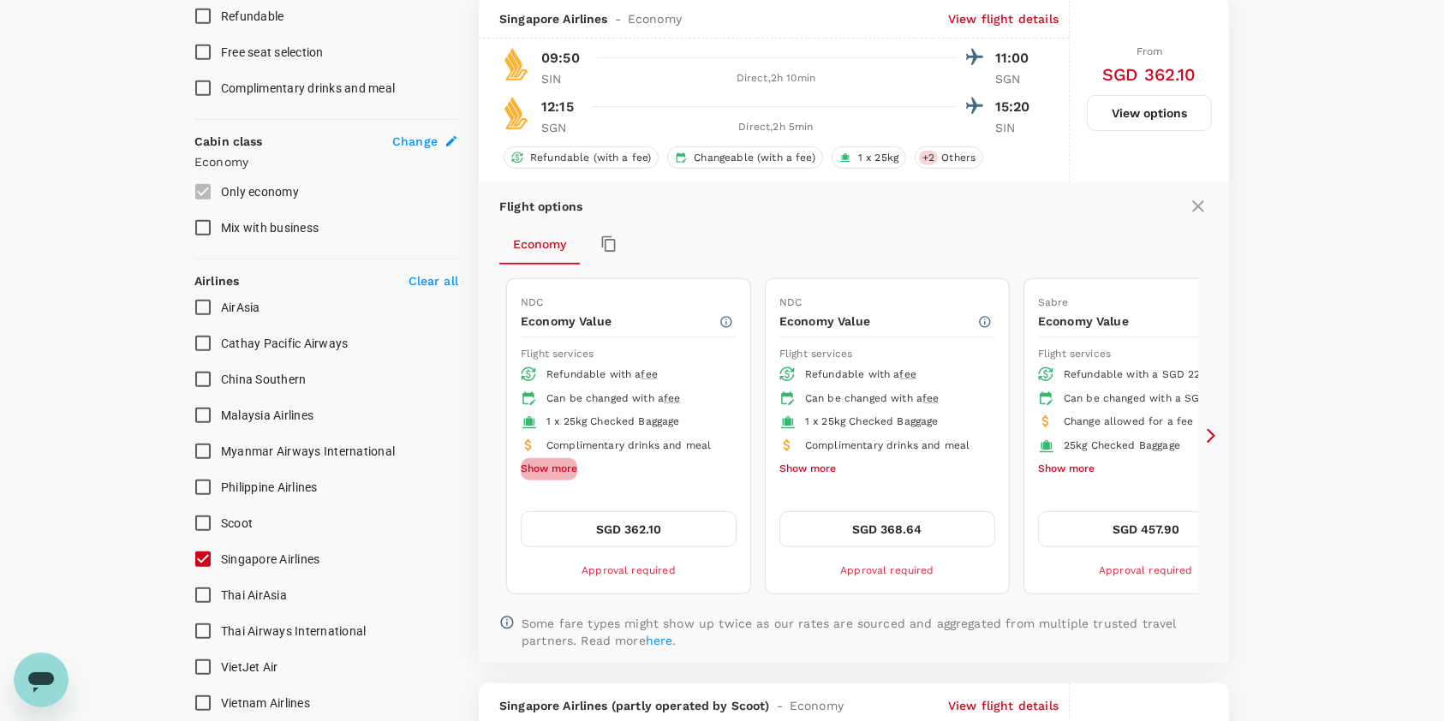
click at [567, 466] on button "Show more" at bounding box center [549, 469] width 57 height 22
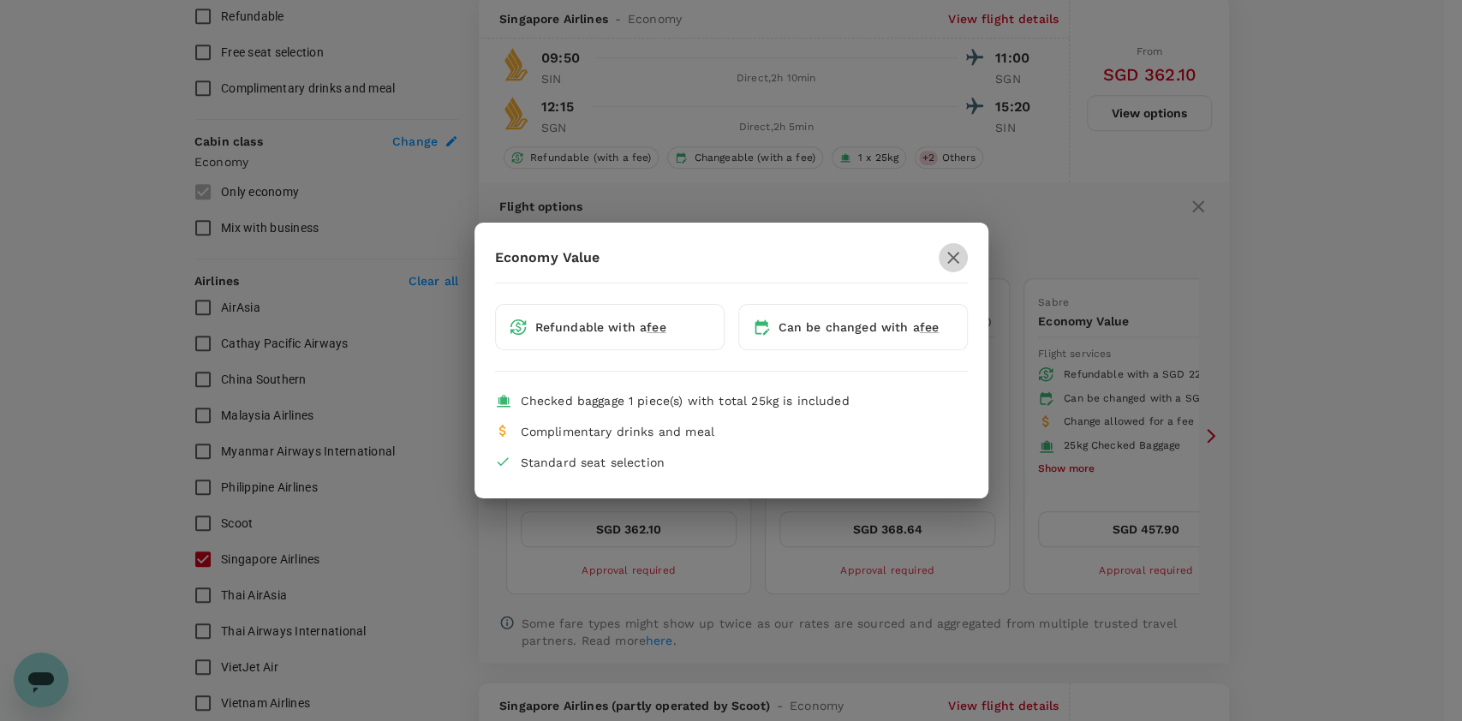
click at [957, 254] on icon "button" at bounding box center [953, 257] width 21 height 21
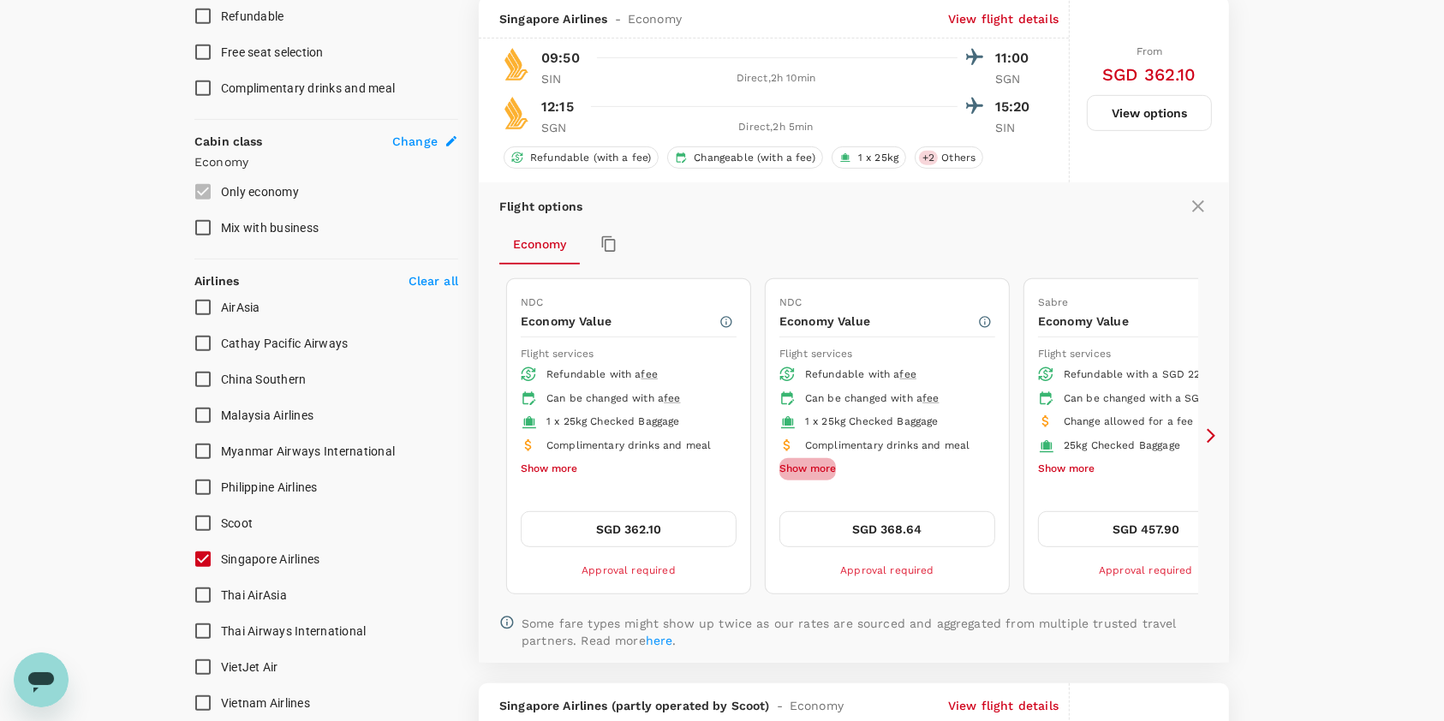
click at [819, 464] on button "Show more" at bounding box center [807, 469] width 57 height 22
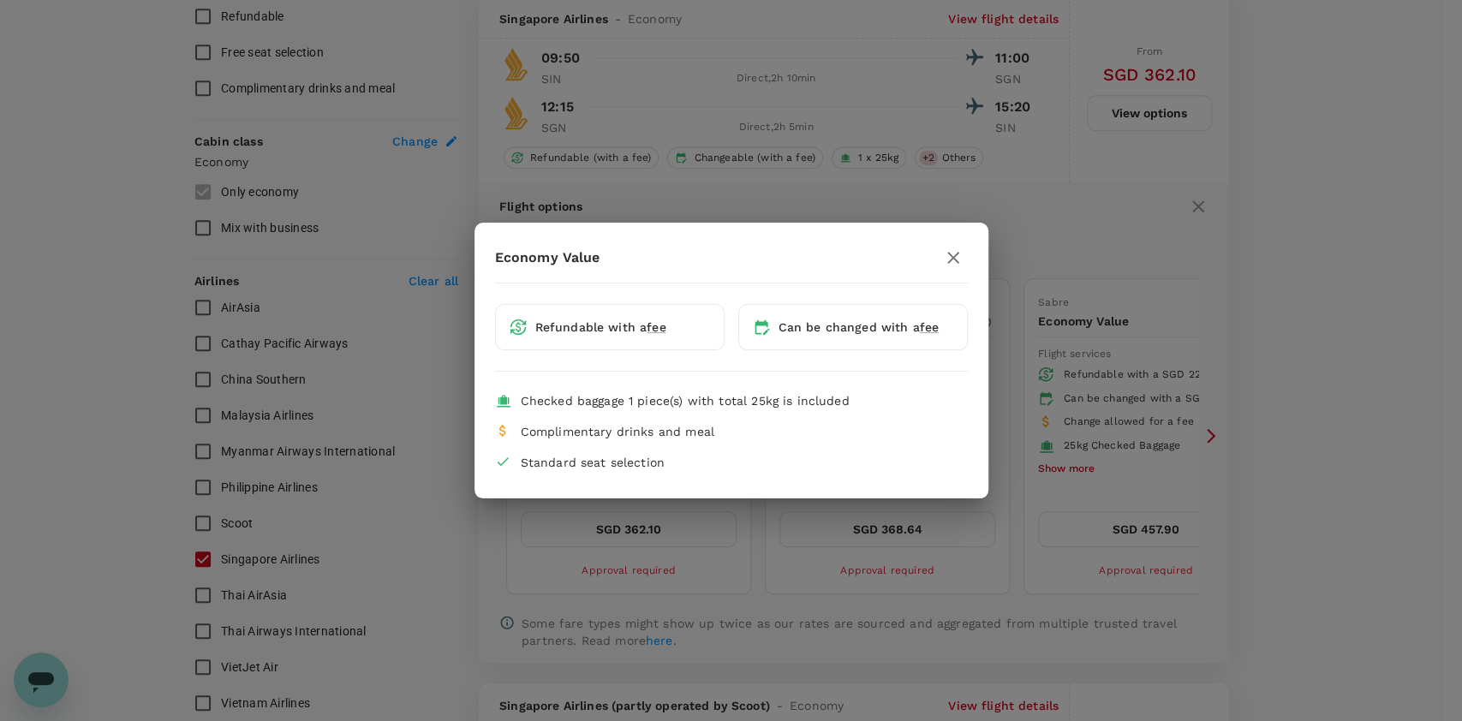
drag, startPoint x: 947, startPoint y: 250, endPoint x: 996, endPoint y: 358, distance: 118.4
click at [947, 251] on icon "button" at bounding box center [953, 257] width 21 height 21
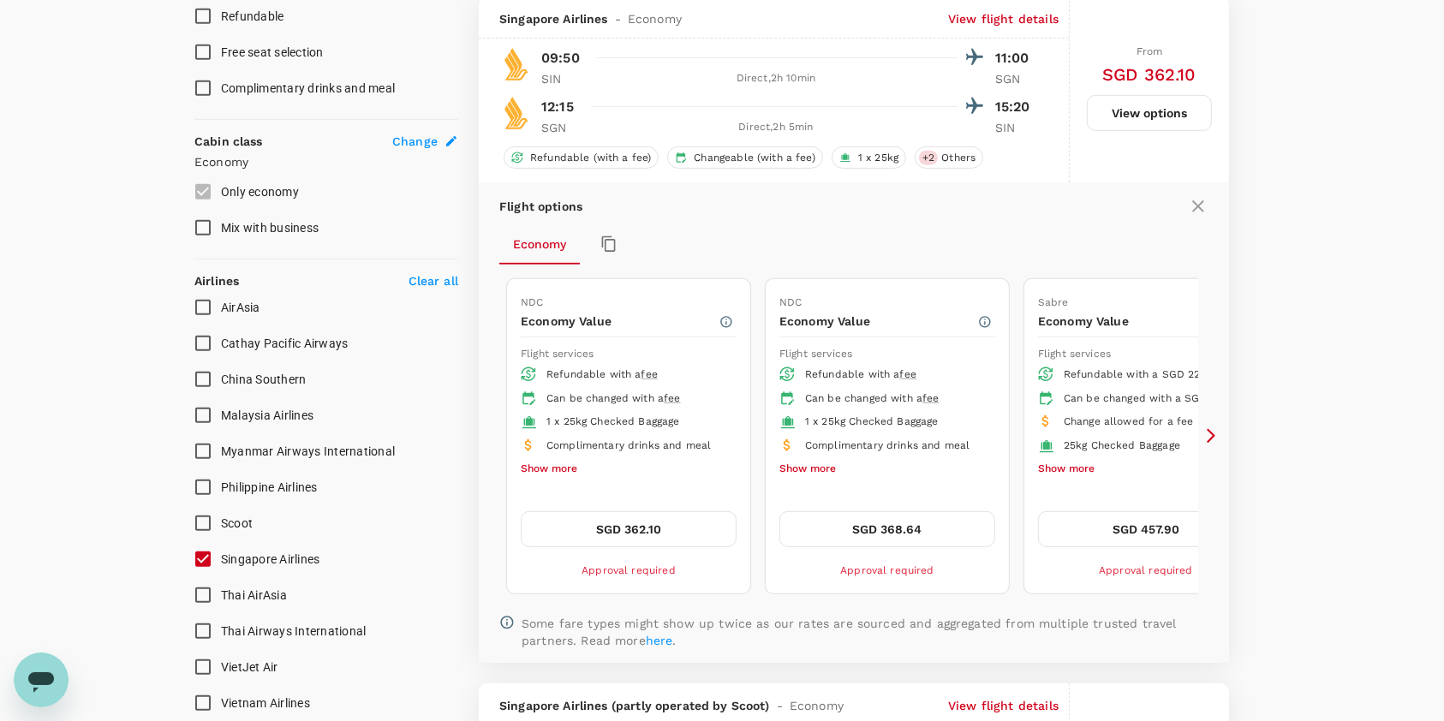
click at [1212, 439] on icon at bounding box center [1210, 435] width 17 height 17
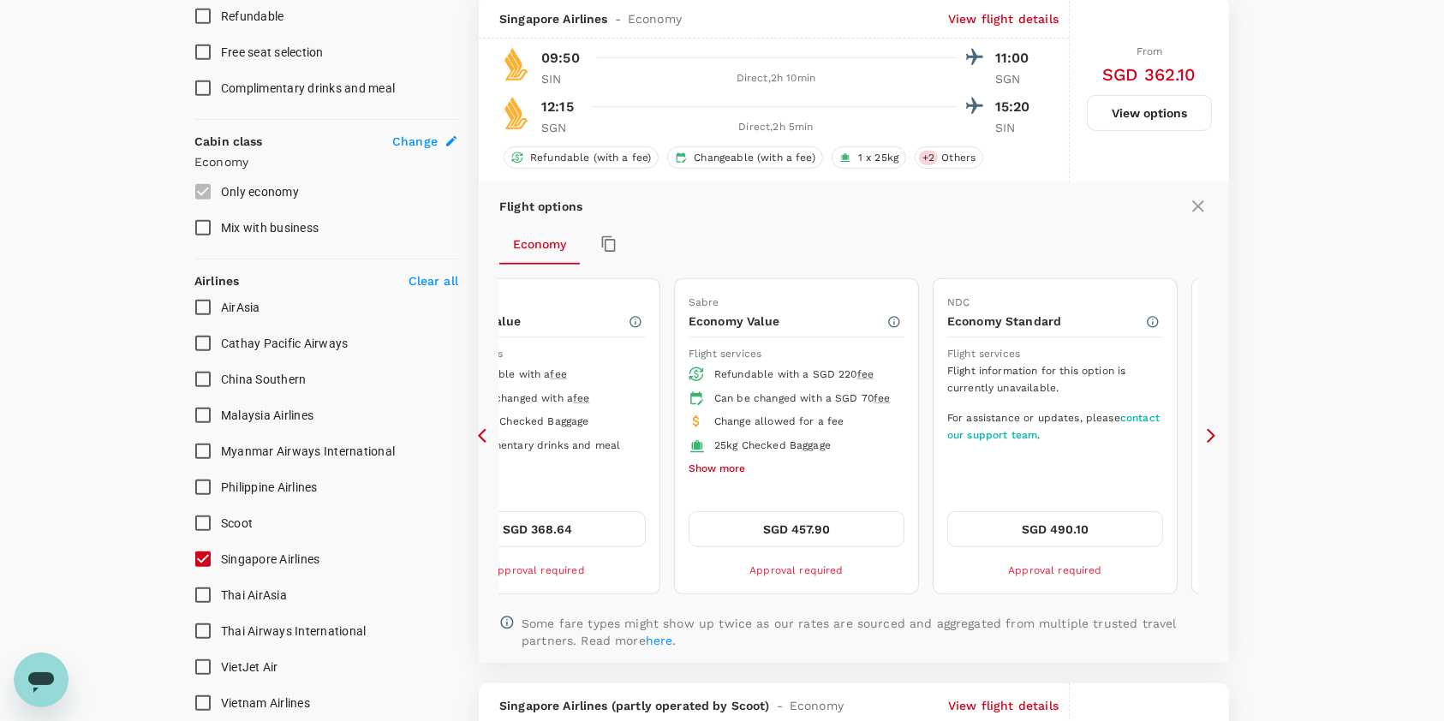
click at [1212, 439] on icon at bounding box center [1210, 435] width 17 height 17
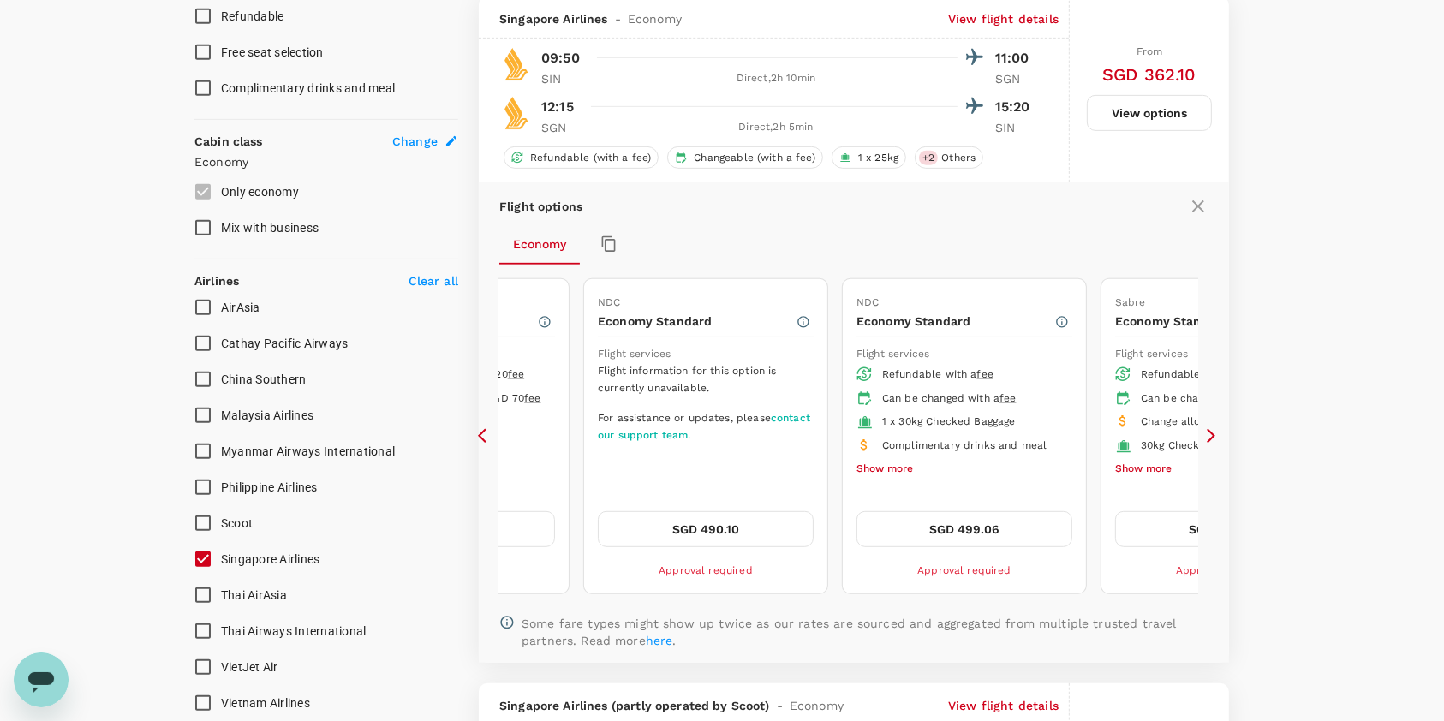
click at [879, 474] on button "Show more" at bounding box center [884, 469] width 57 height 22
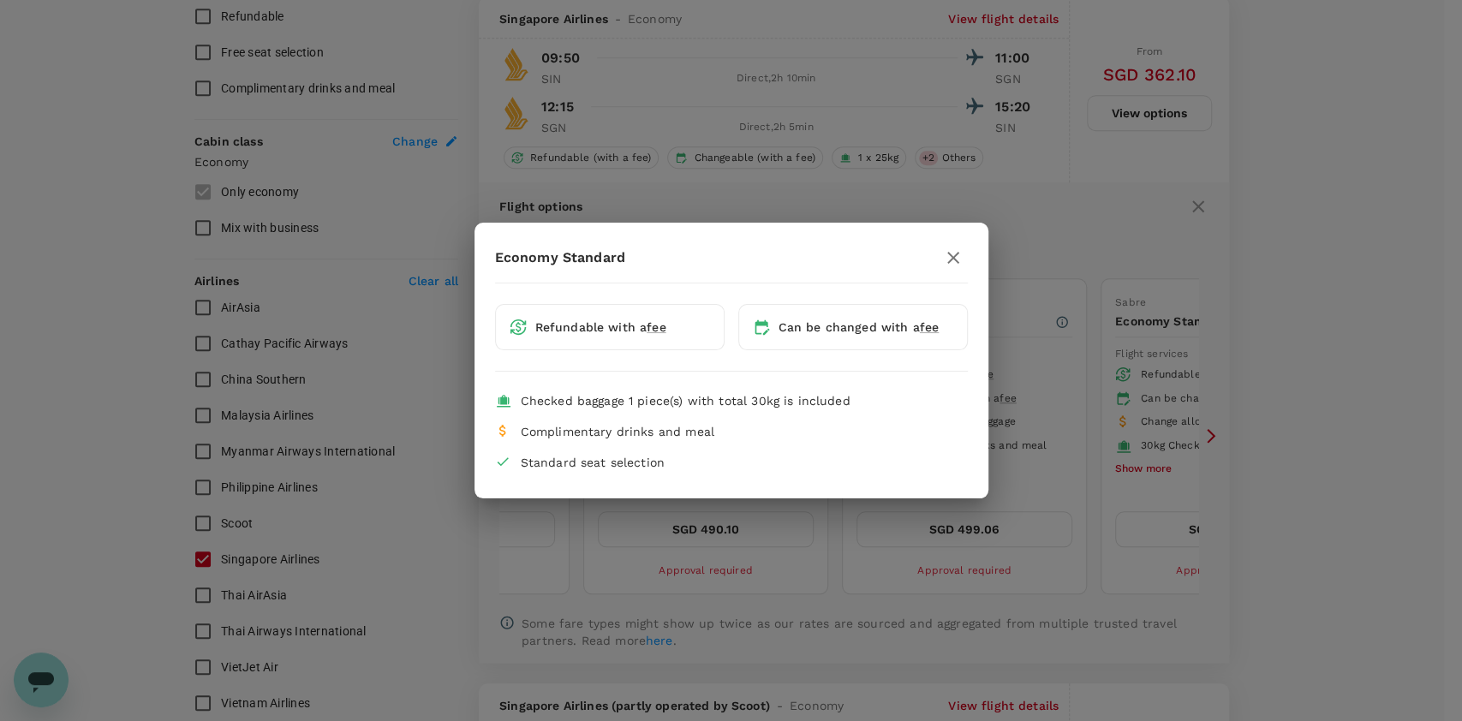
click at [957, 253] on icon "button" at bounding box center [953, 258] width 12 height 12
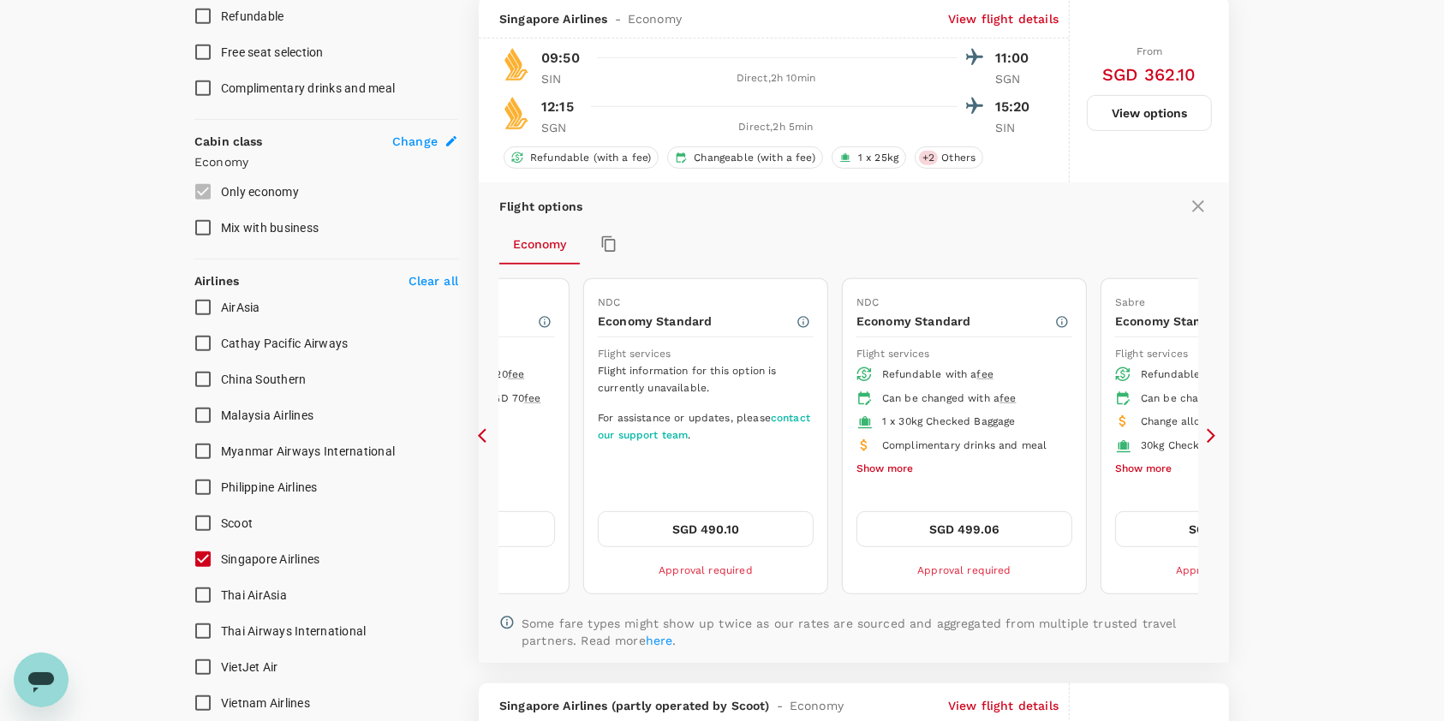
click at [1211, 432] on icon at bounding box center [1210, 435] width 17 height 17
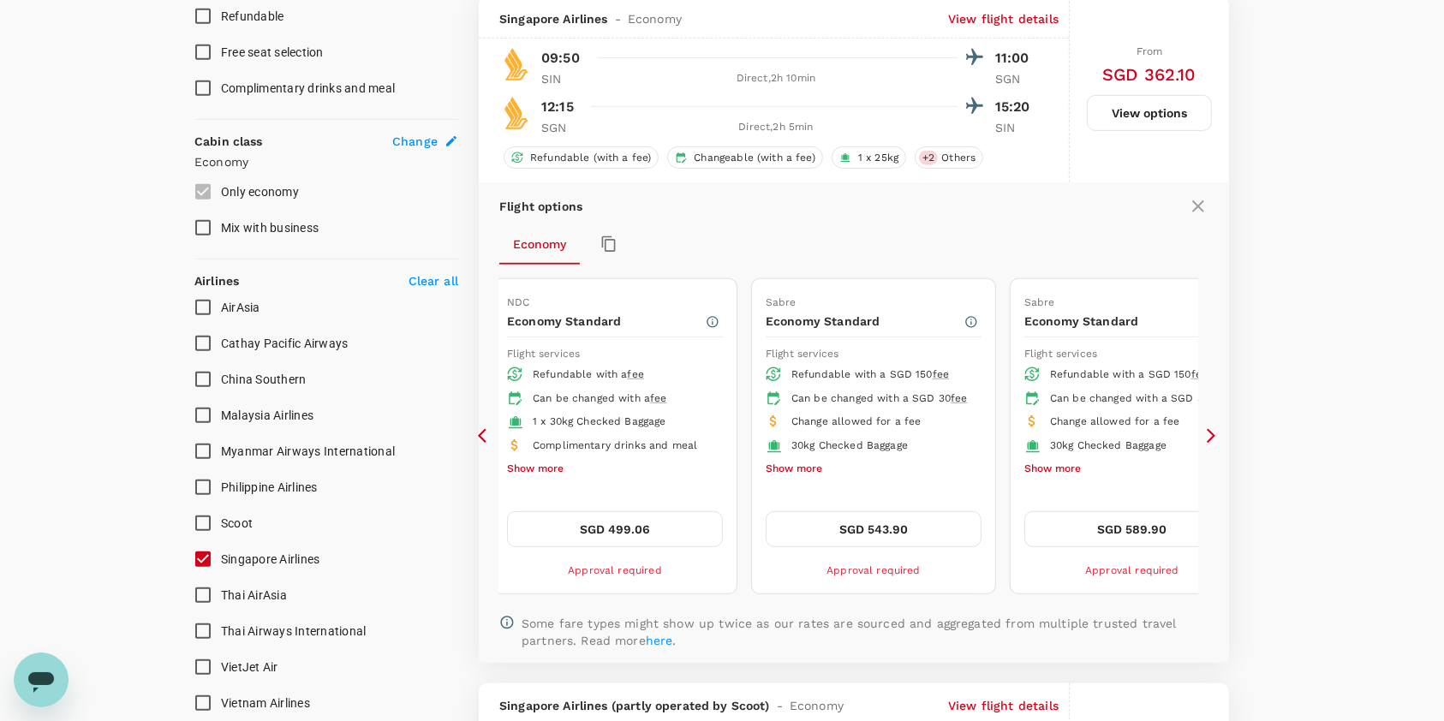
click at [808, 480] on button "Show more" at bounding box center [794, 469] width 57 height 22
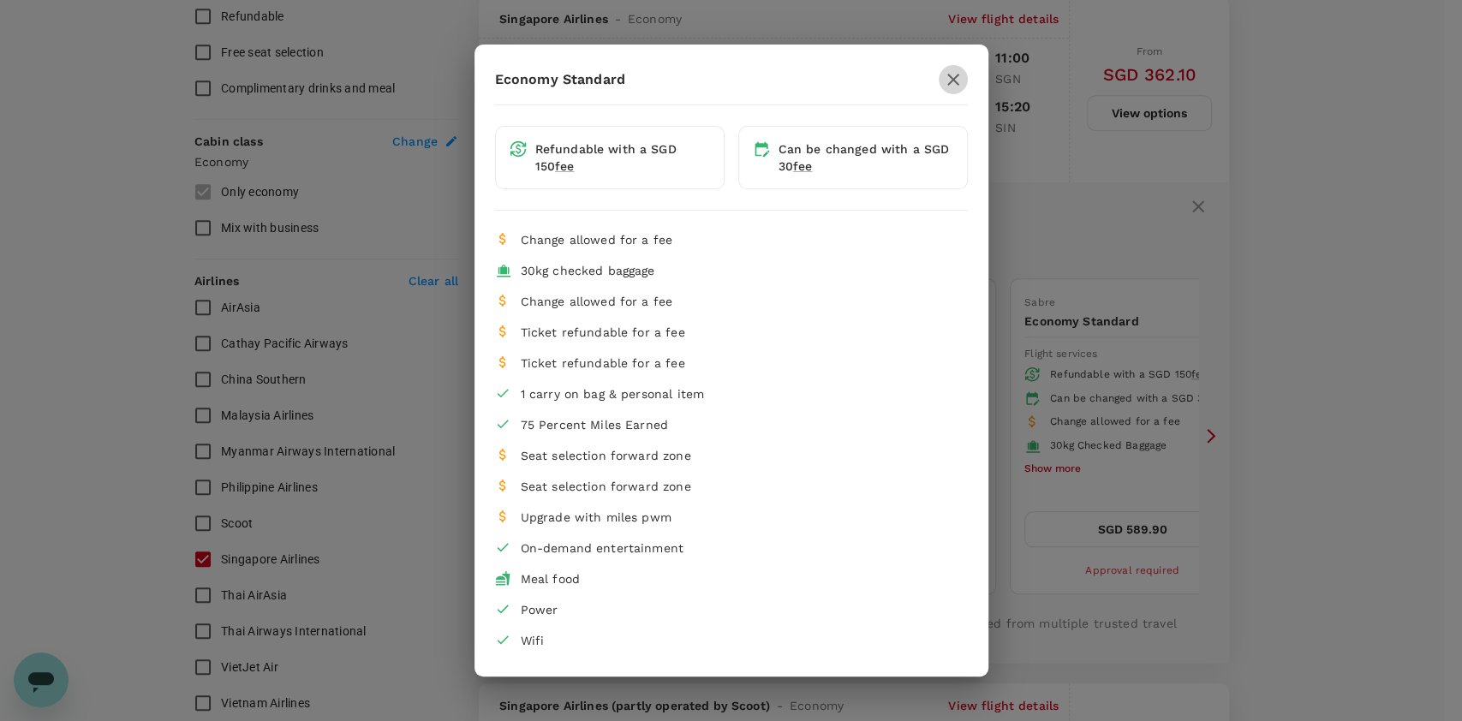
click at [961, 77] on icon "button" at bounding box center [953, 79] width 21 height 21
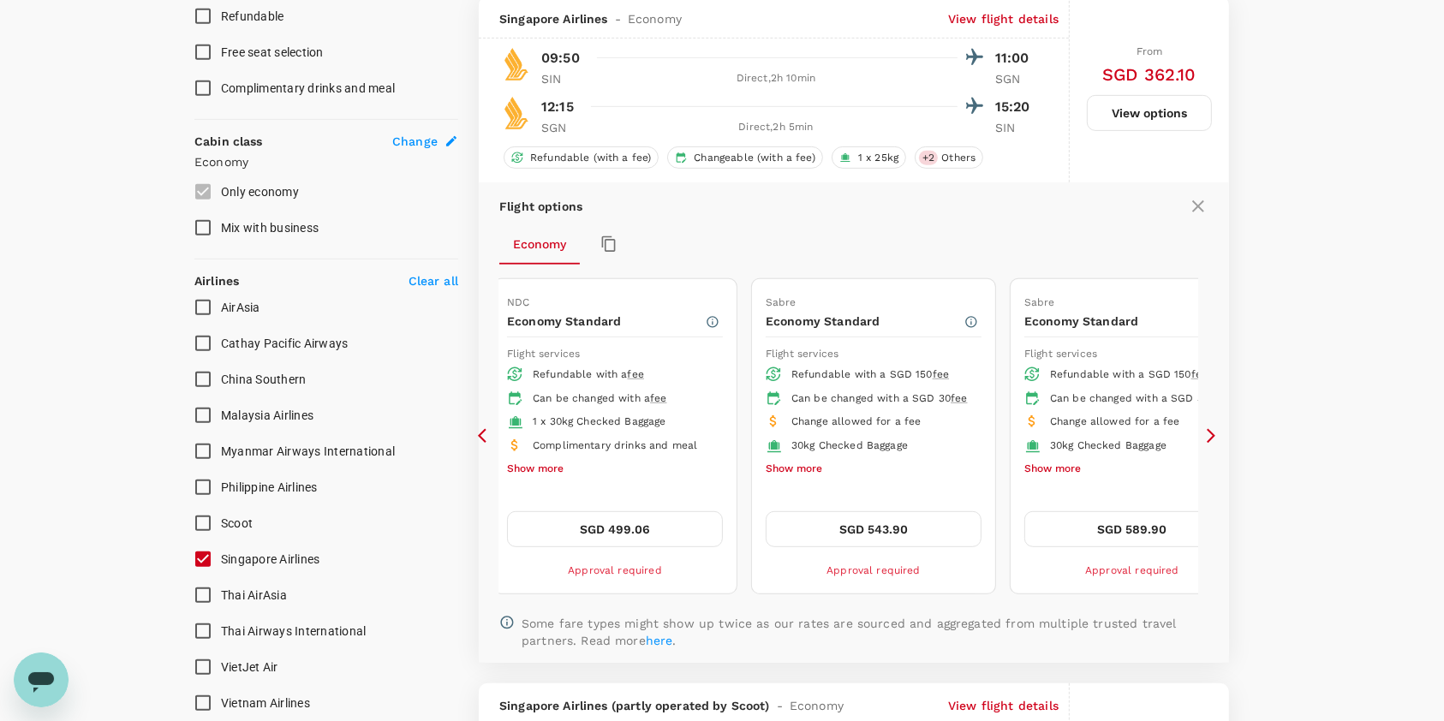
click at [1214, 441] on icon at bounding box center [1210, 435] width 17 height 17
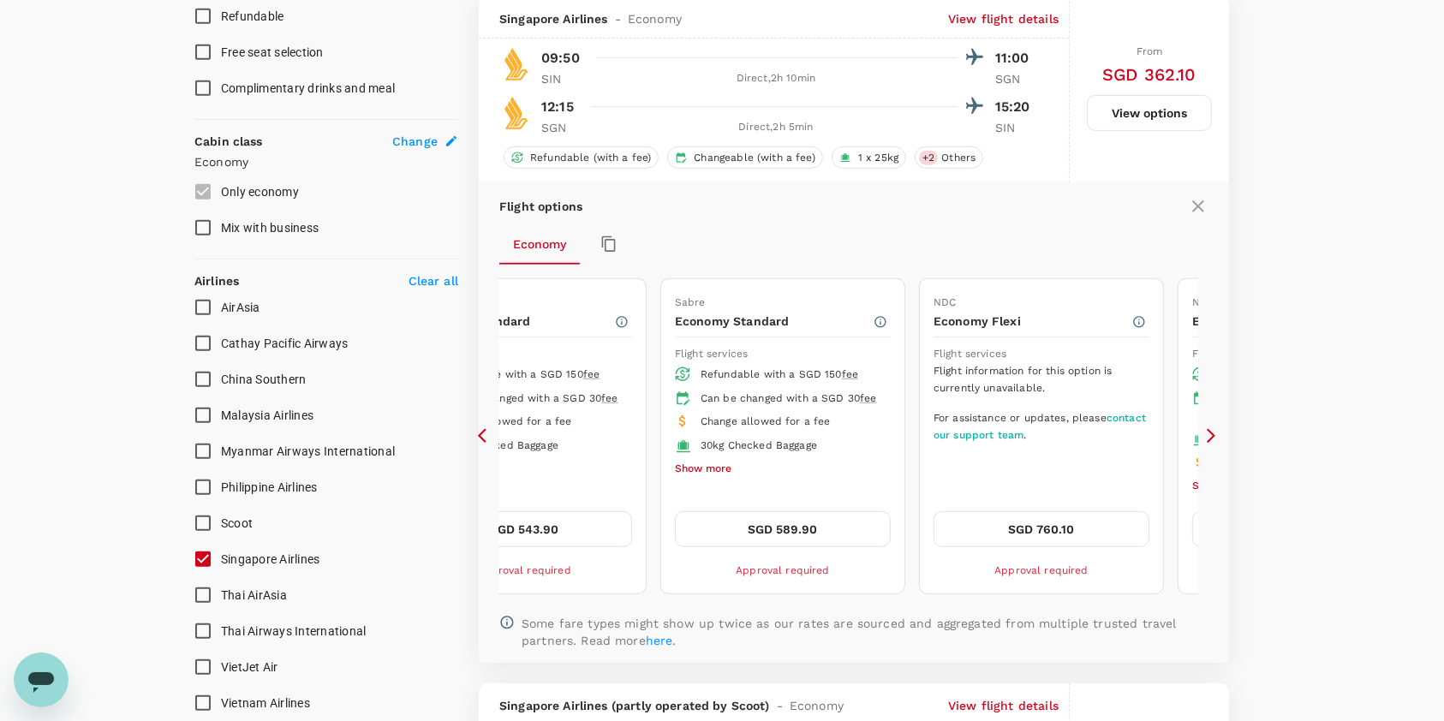
click at [1214, 441] on icon at bounding box center [1210, 435] width 17 height 17
click at [1213, 437] on icon at bounding box center [1210, 436] width 9 height 15
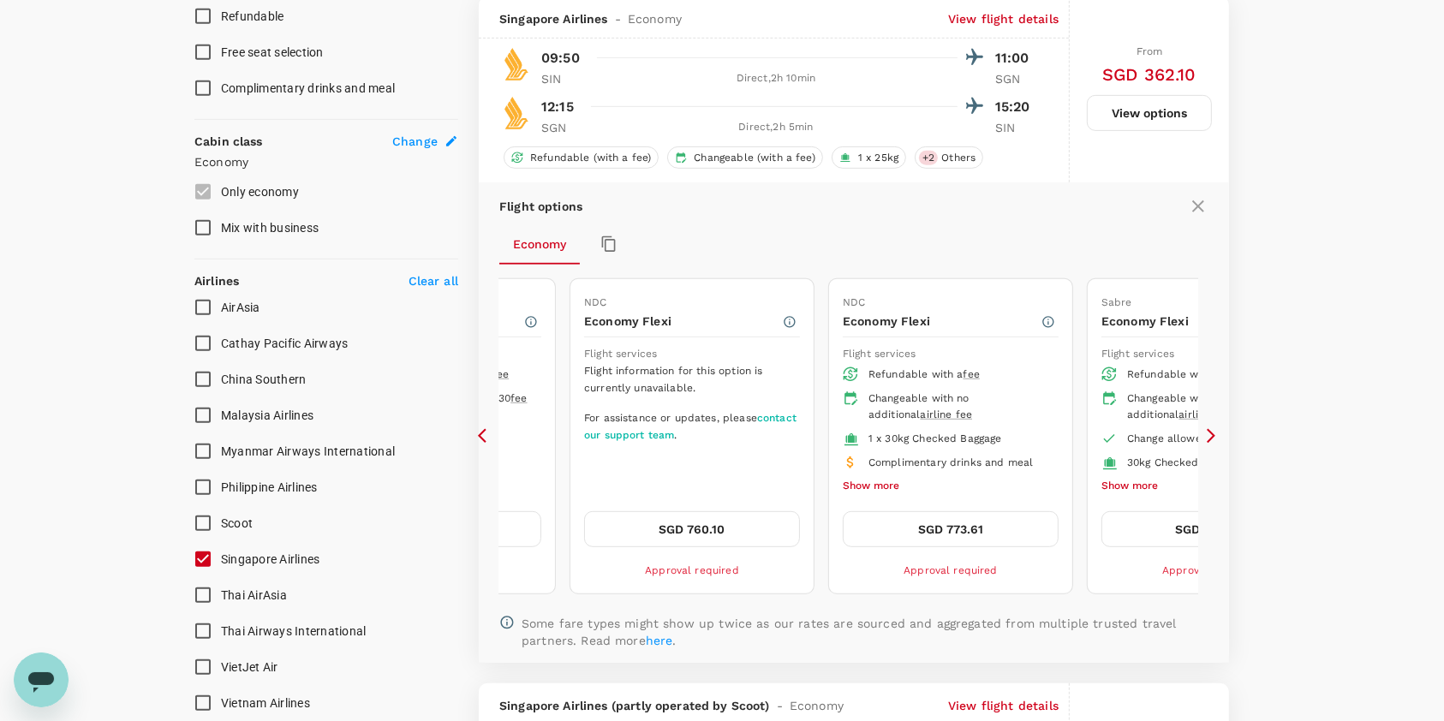
click at [863, 483] on button "Show more" at bounding box center [871, 486] width 57 height 22
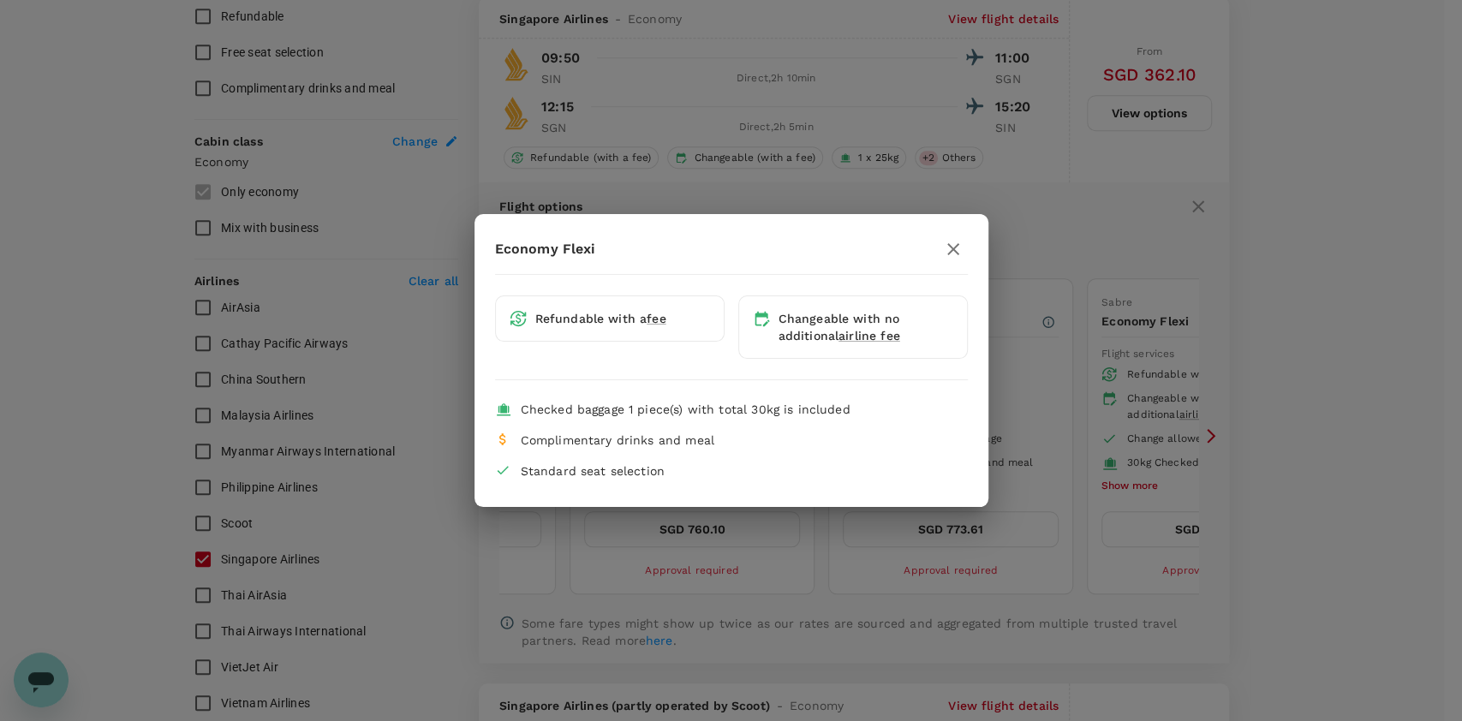
click at [944, 248] on icon "button" at bounding box center [953, 249] width 21 height 21
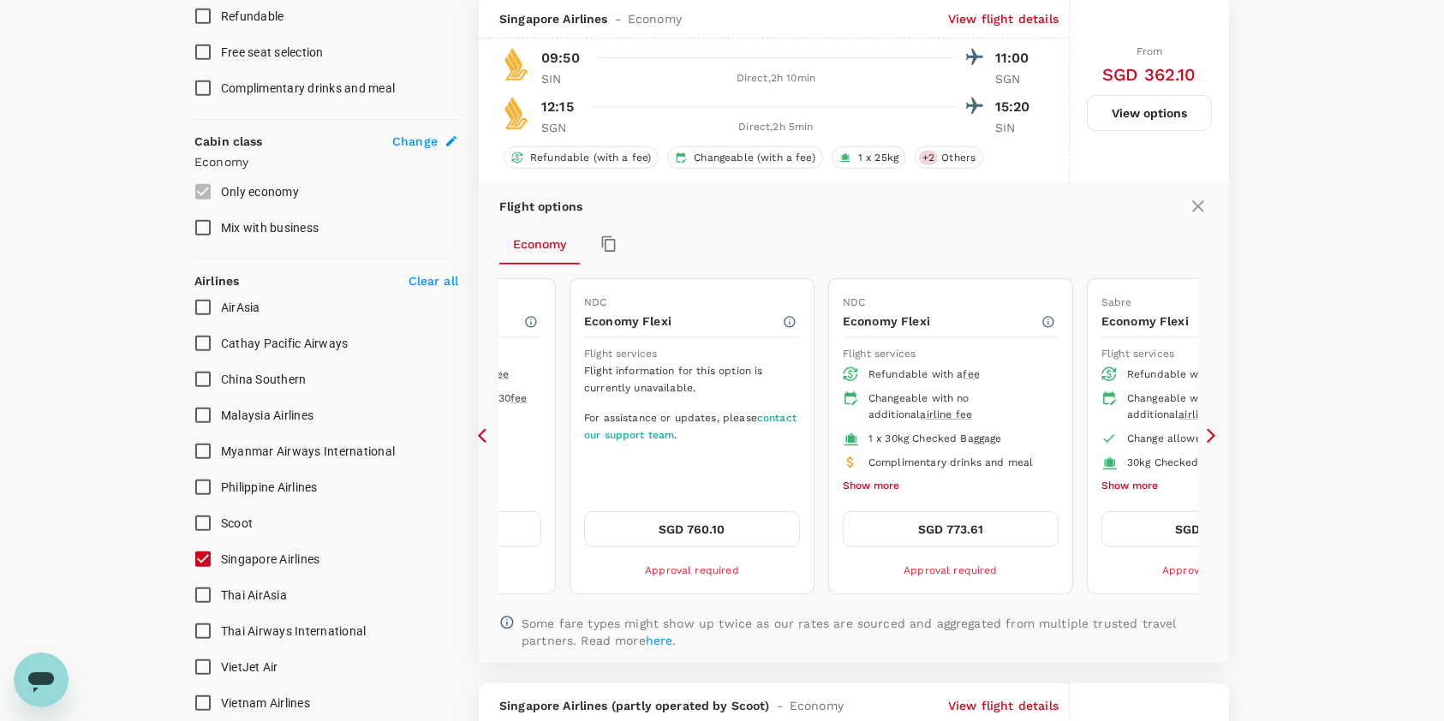
click at [1130, 487] on button "Show more" at bounding box center [1129, 486] width 57 height 22
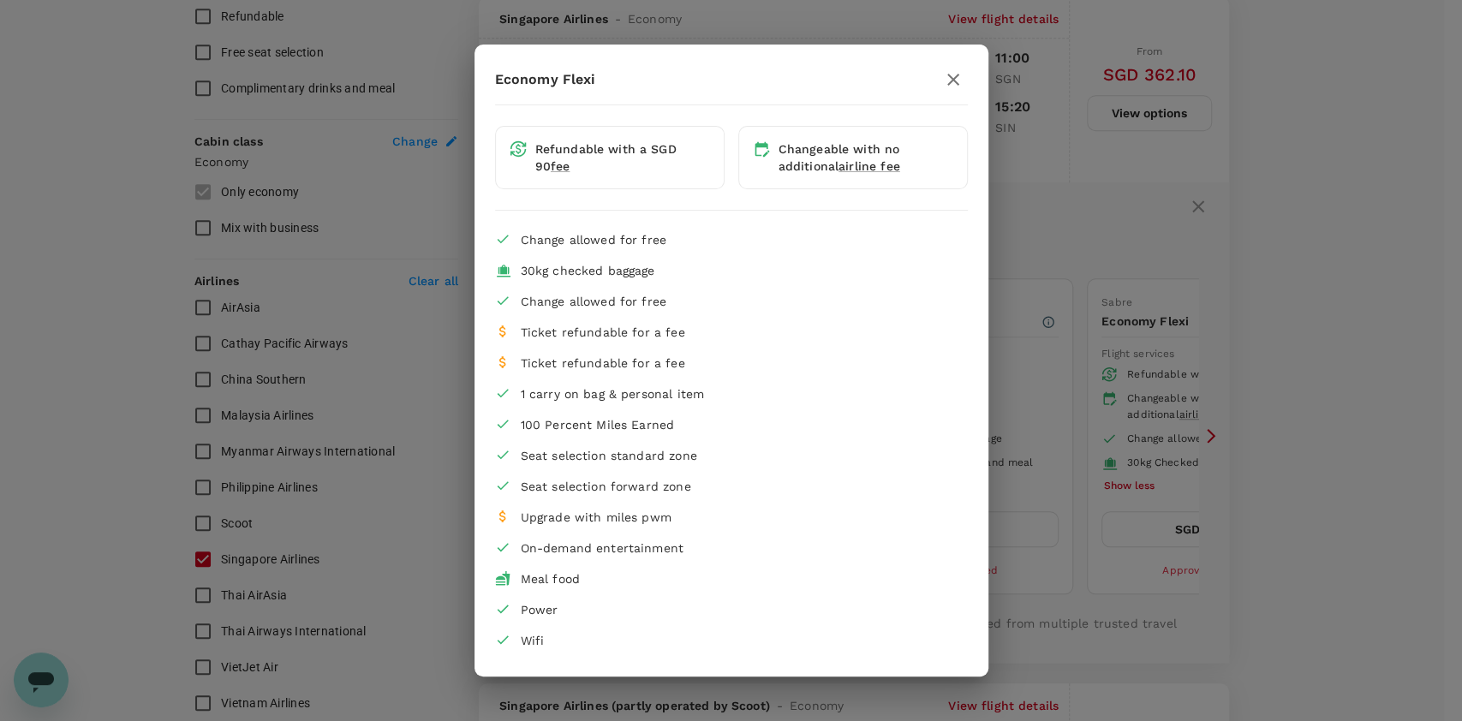
click at [952, 81] on icon "button" at bounding box center [953, 79] width 21 height 21
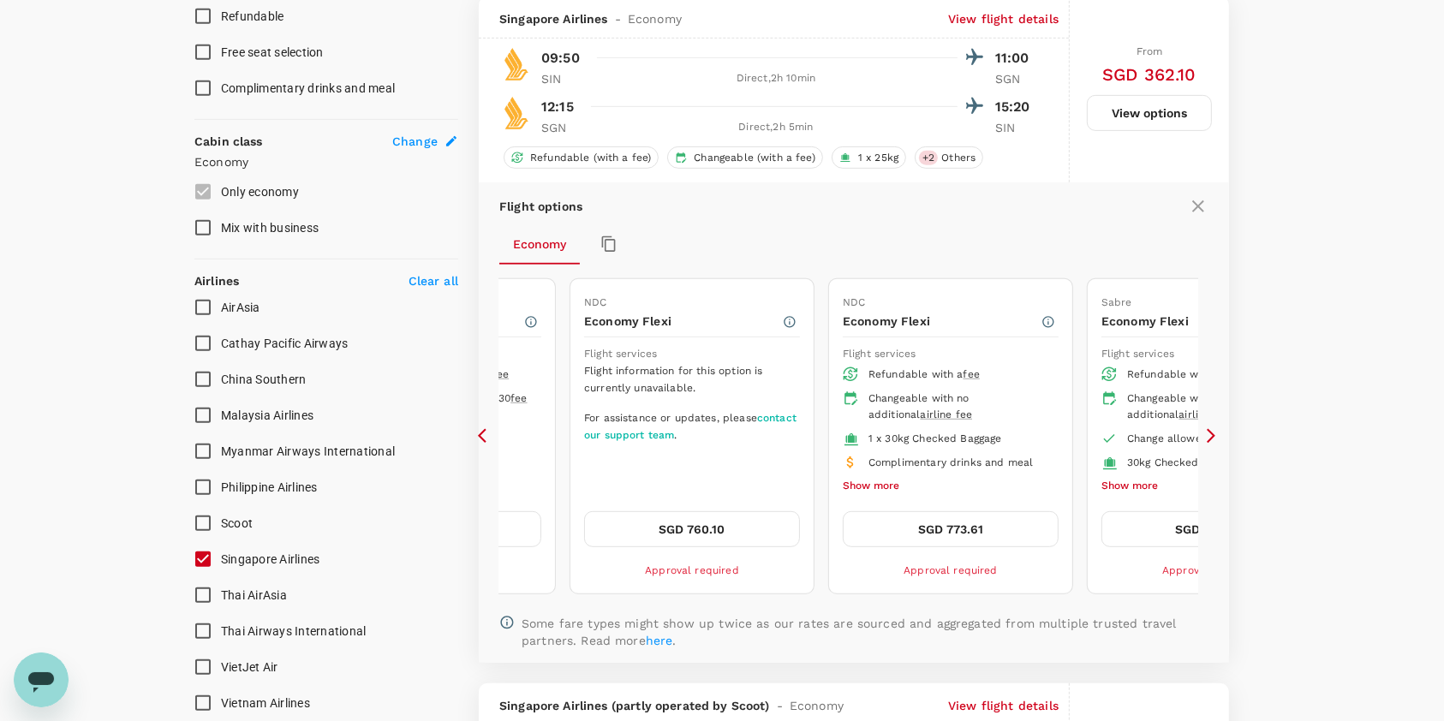
click at [1206, 443] on icon at bounding box center [1210, 435] width 17 height 17
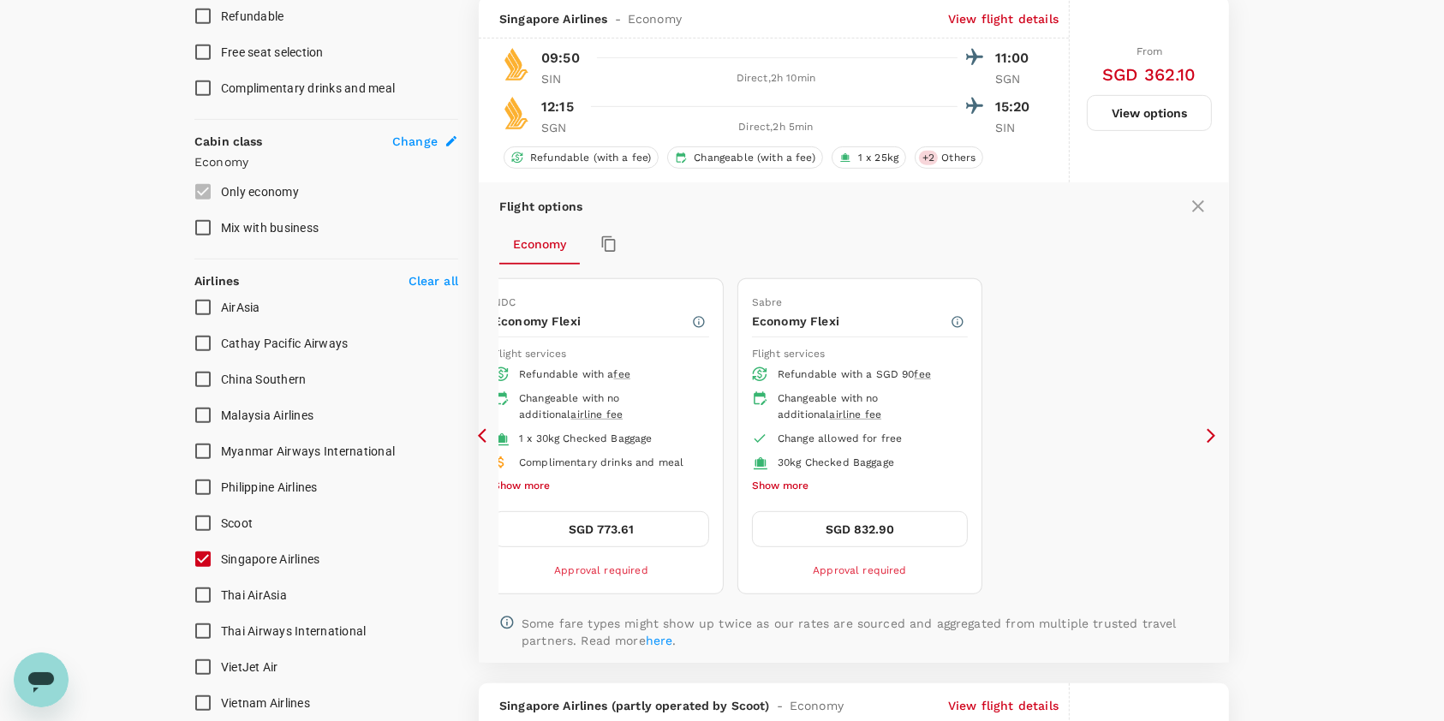
click at [491, 435] on icon at bounding box center [486, 435] width 17 height 17
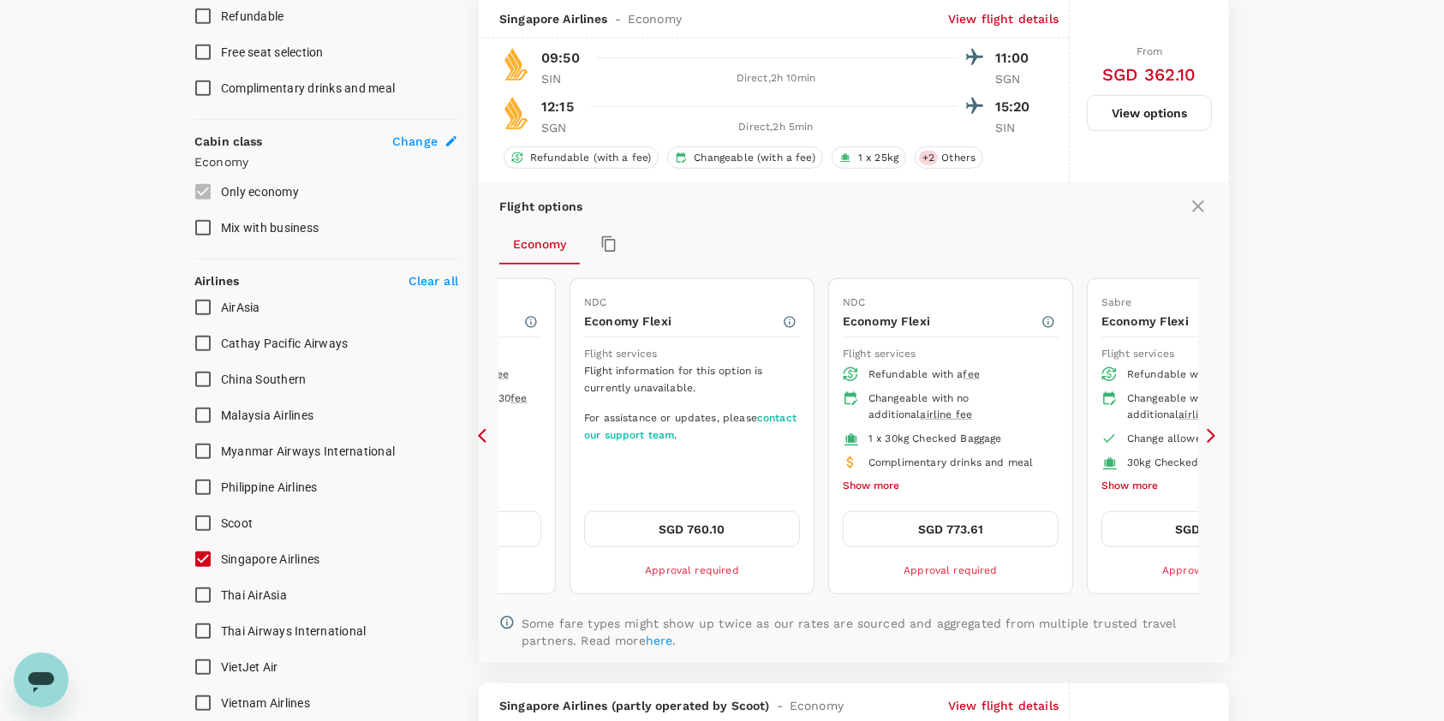
click at [487, 435] on icon at bounding box center [486, 435] width 17 height 17
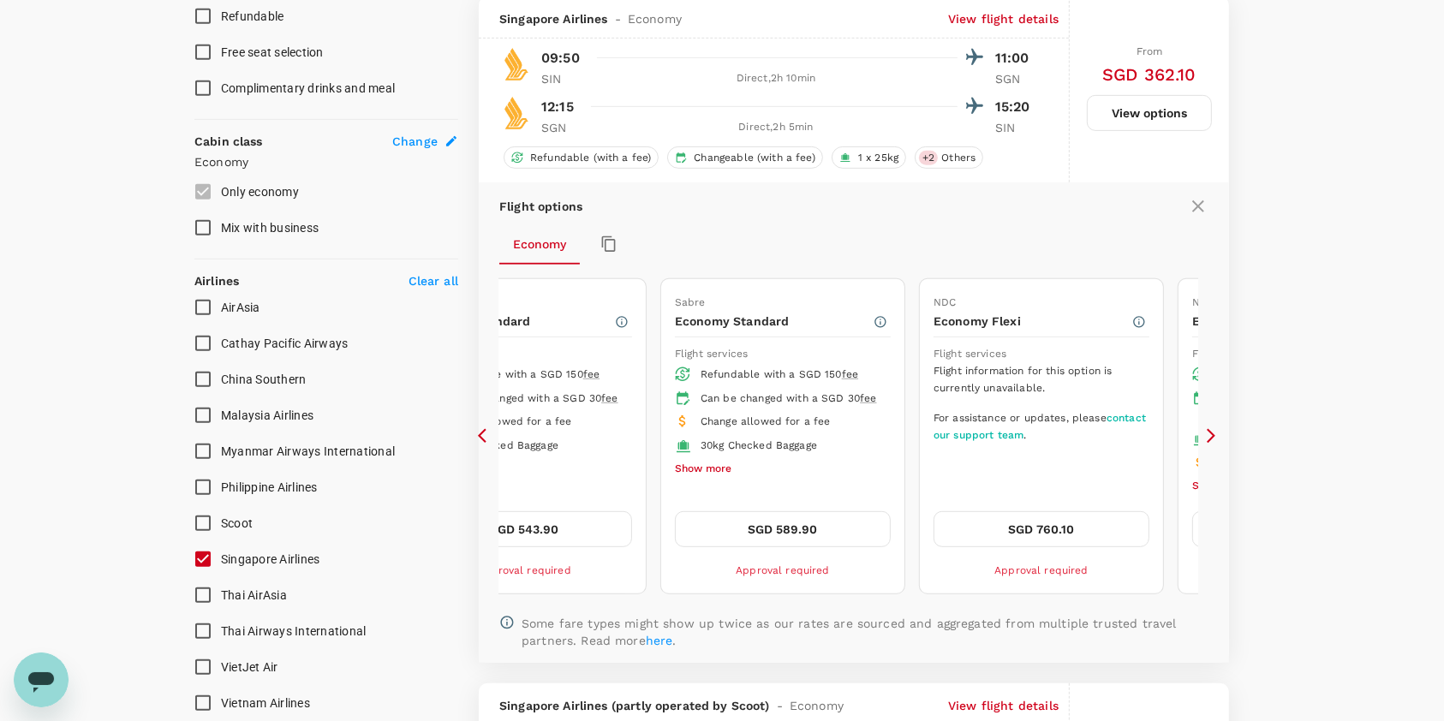
click at [487, 435] on icon at bounding box center [486, 435] width 17 height 17
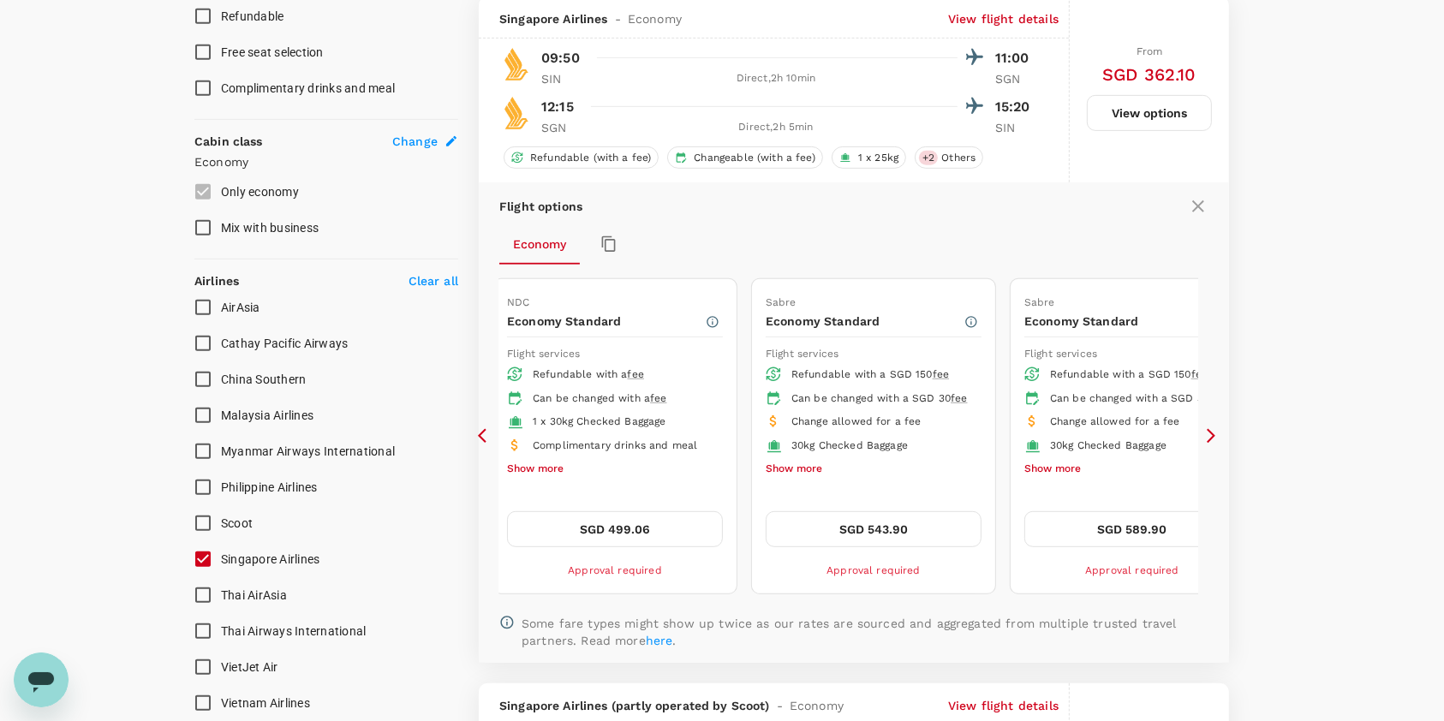
click at [487, 435] on icon at bounding box center [486, 435] width 17 height 17
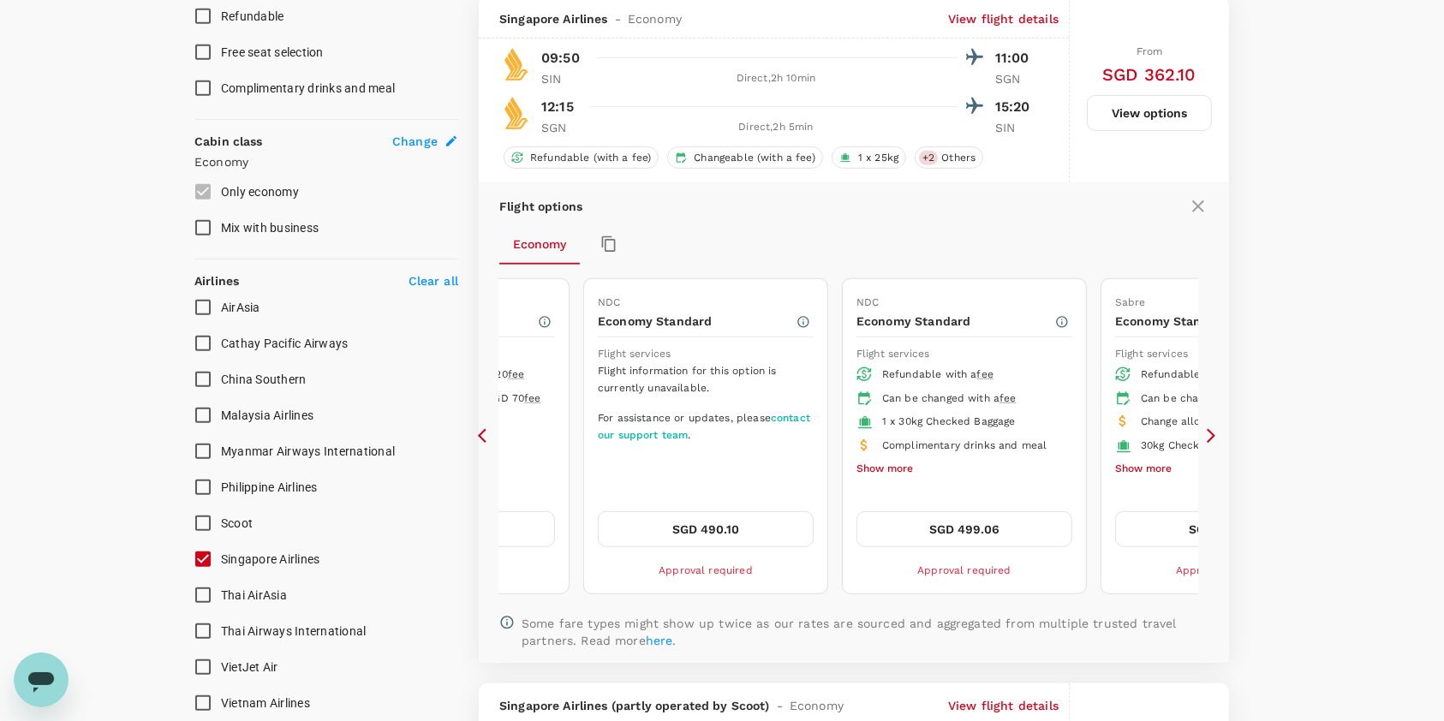
click at [878, 466] on button "Show more" at bounding box center [884, 469] width 57 height 22
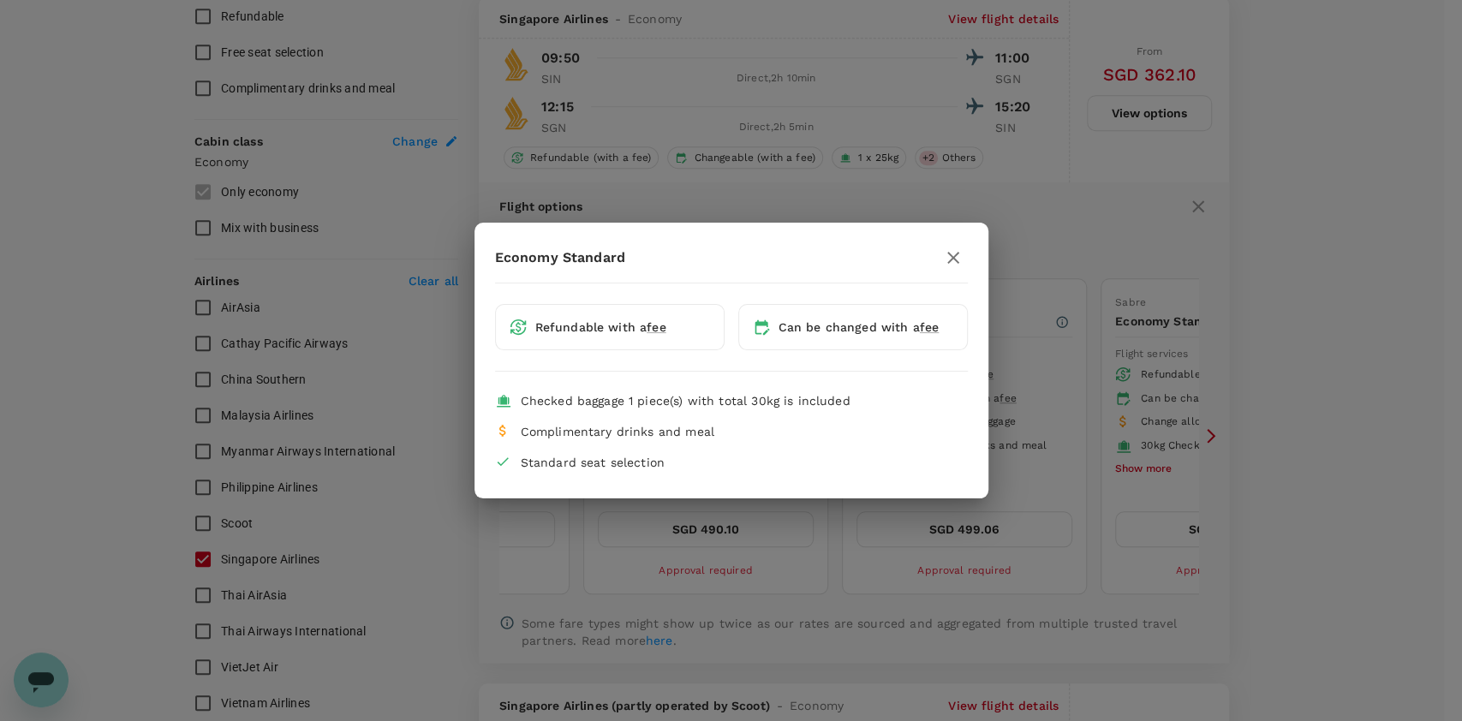
click at [948, 254] on icon "button" at bounding box center [953, 258] width 12 height 12
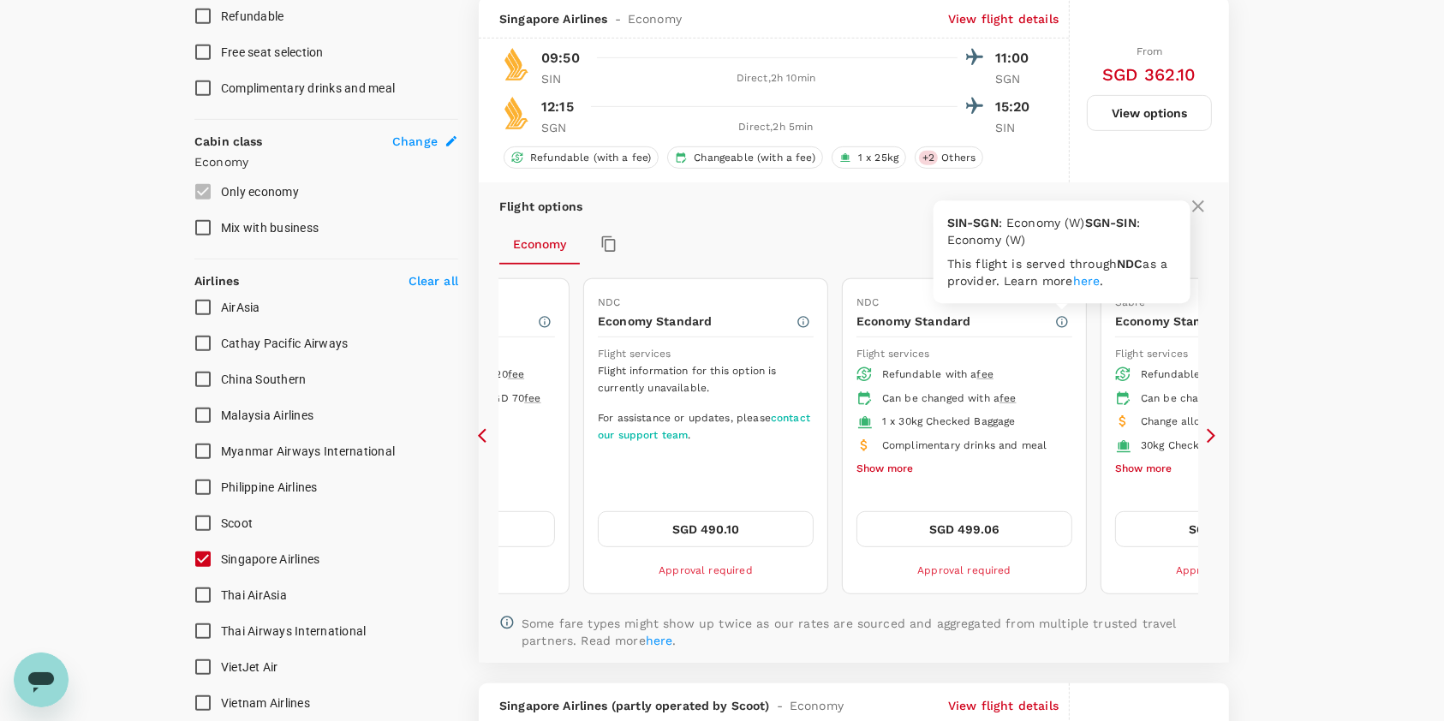
click at [1059, 322] on icon "button" at bounding box center [1062, 322] width 14 height 14
click at [1216, 440] on icon at bounding box center [1210, 435] width 17 height 17
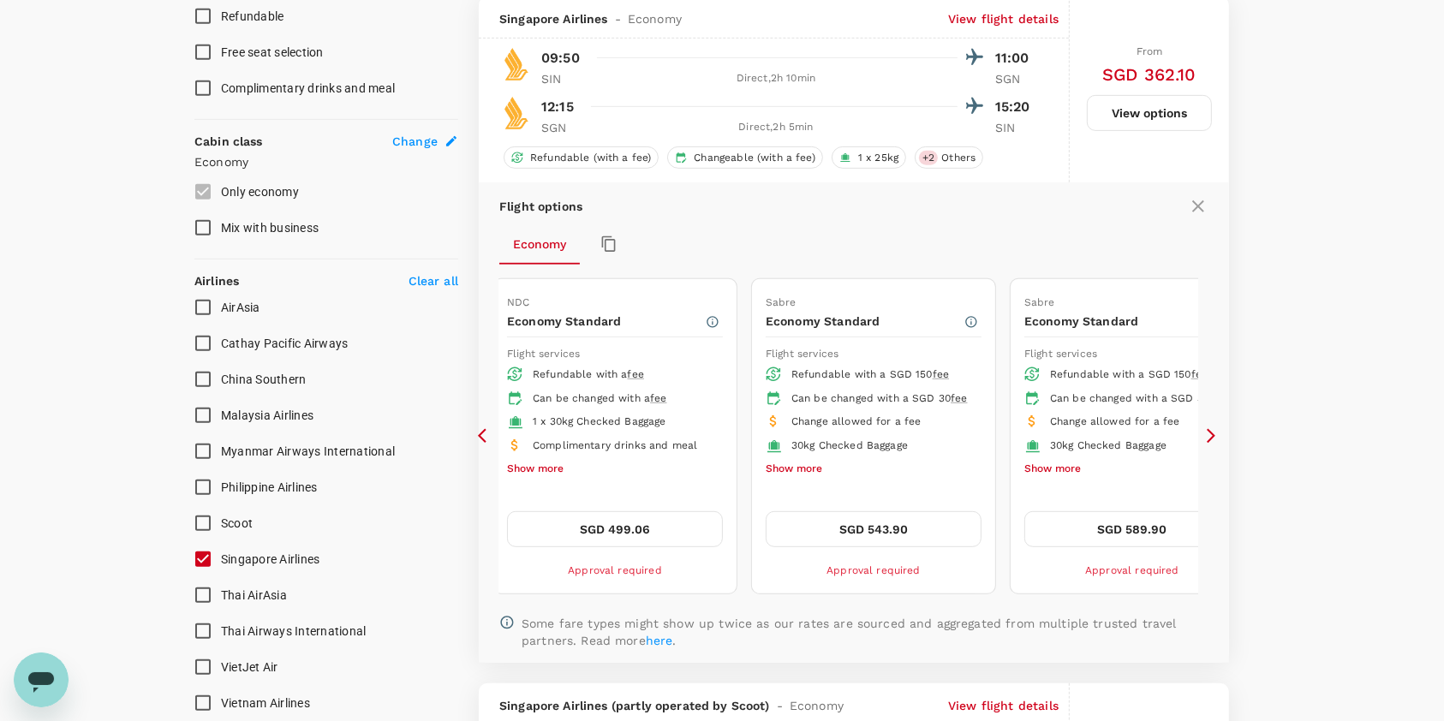
click at [488, 441] on icon at bounding box center [486, 435] width 17 height 17
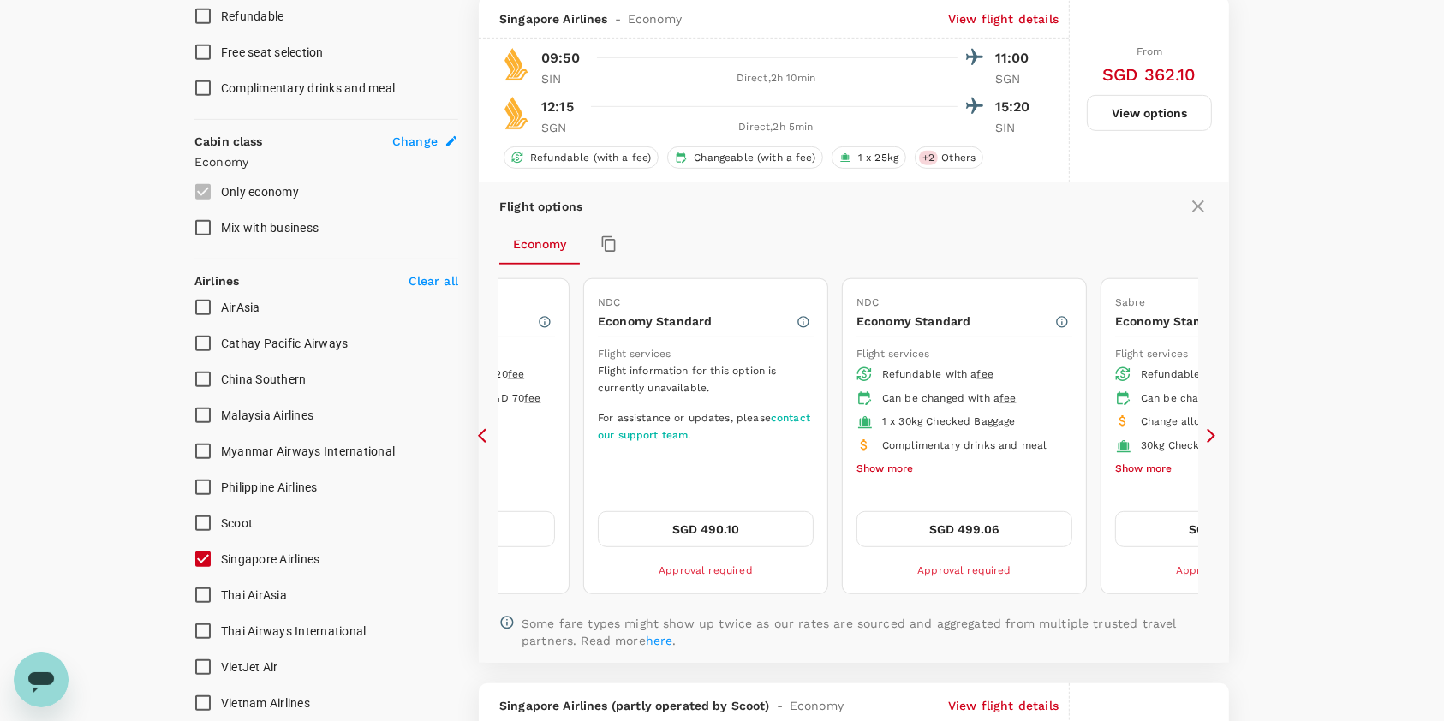
click at [488, 441] on icon at bounding box center [486, 435] width 17 height 17
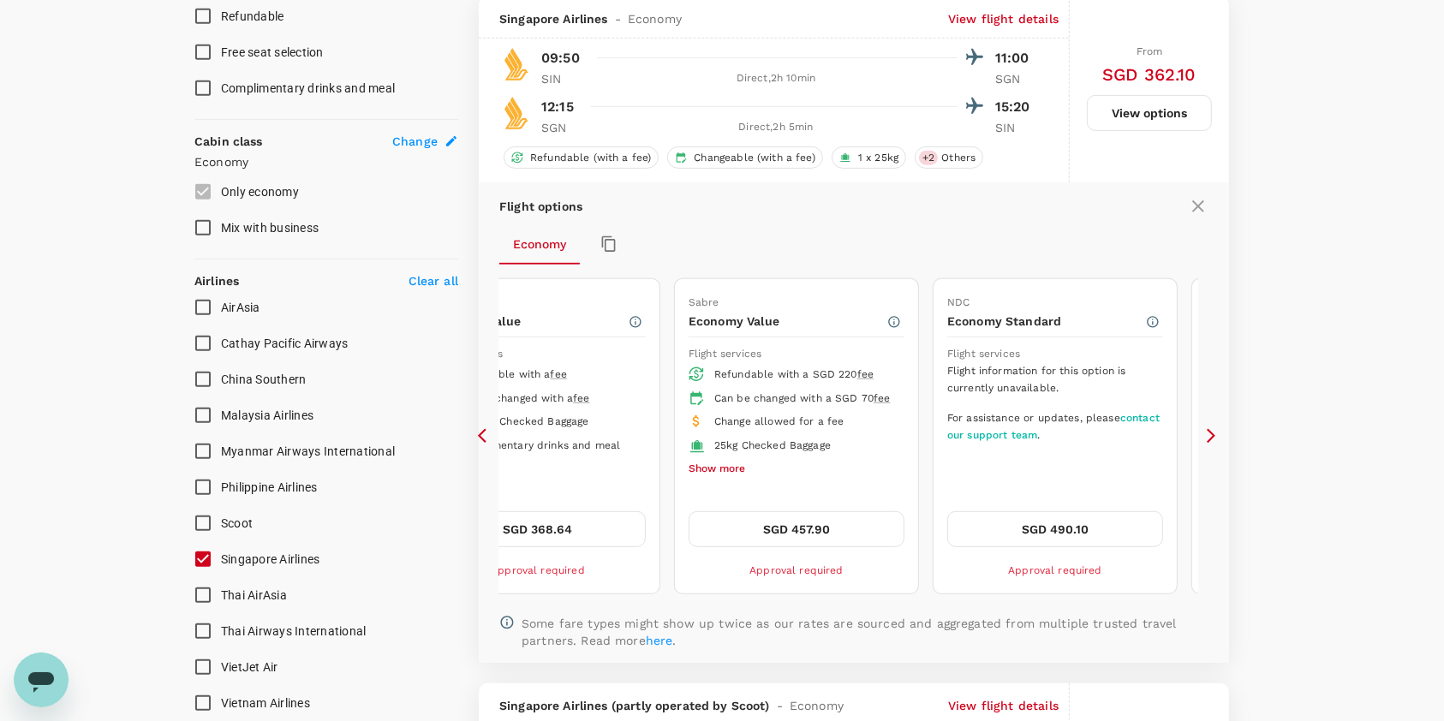
click at [1212, 435] on icon at bounding box center [1210, 436] width 9 height 15
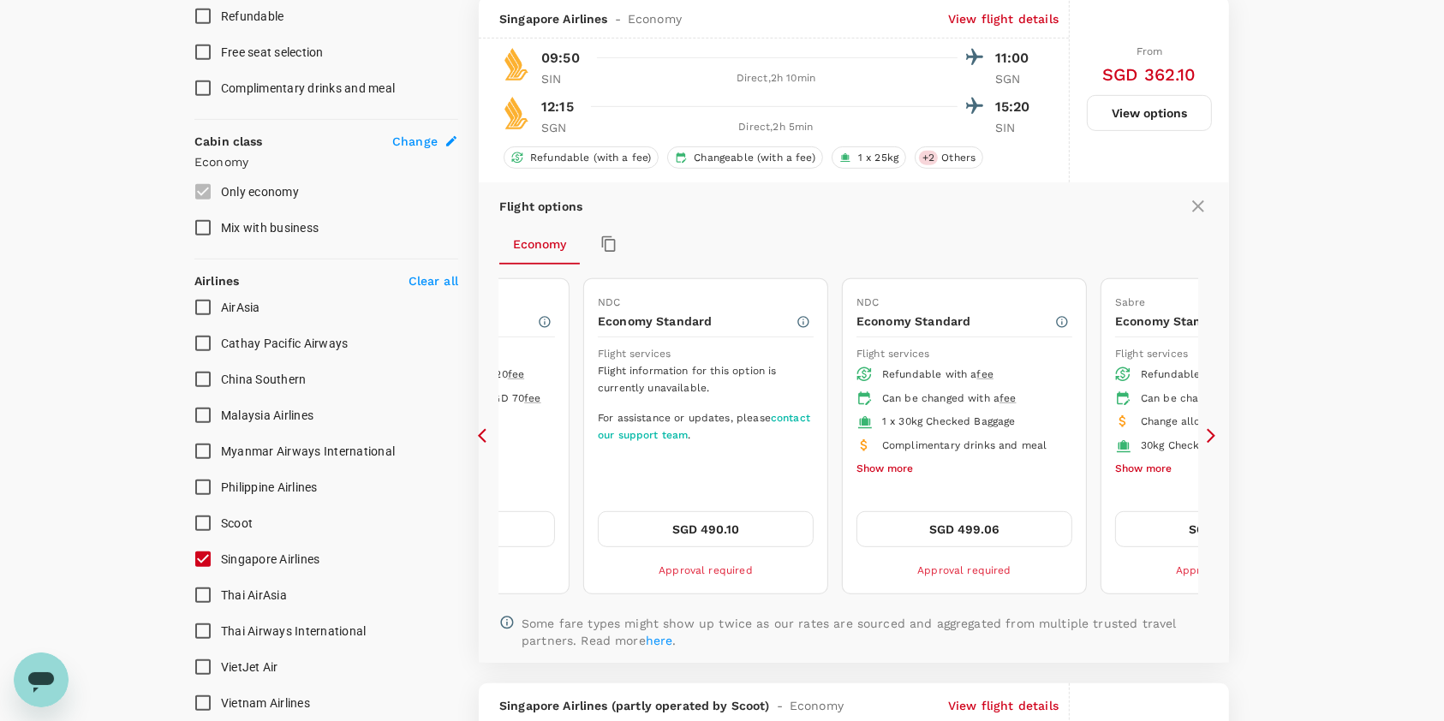
click at [1212, 439] on icon at bounding box center [1210, 435] width 17 height 17
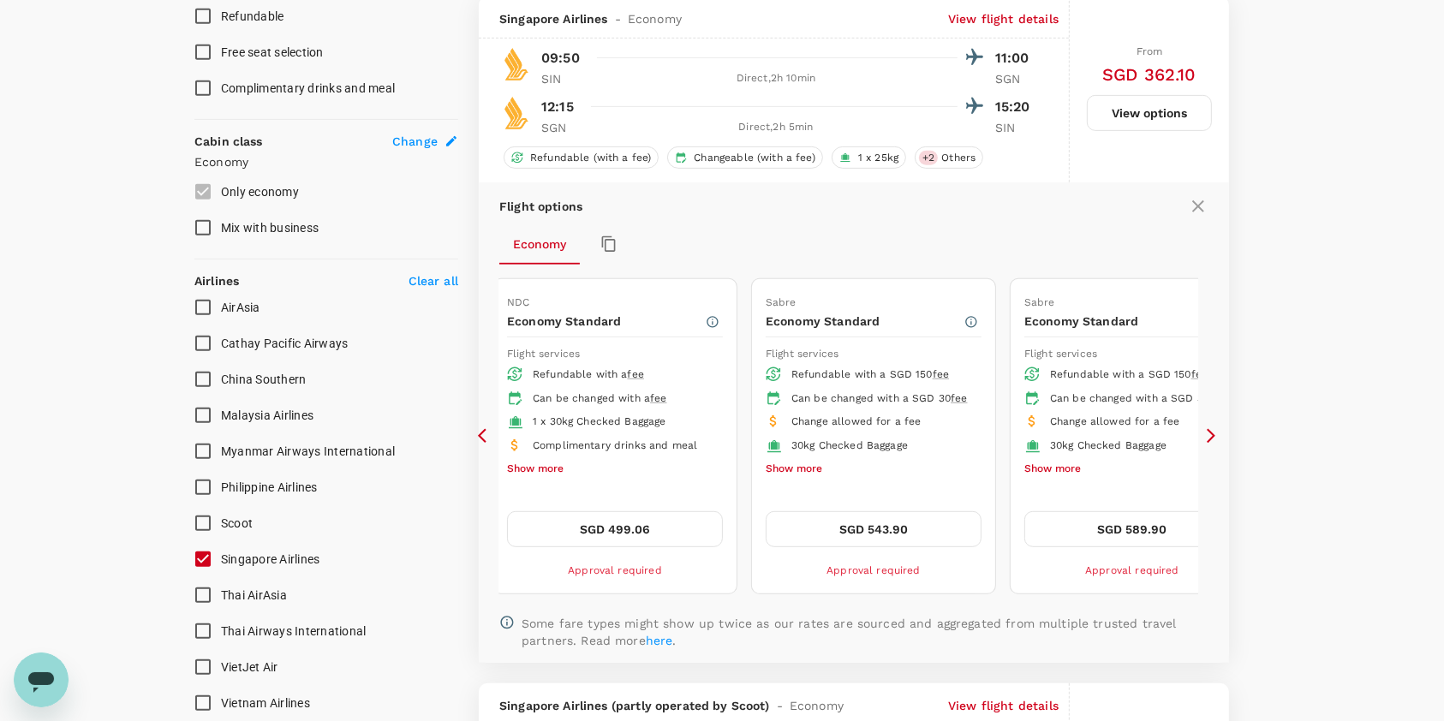
click at [611, 521] on button "SGD 499.06" at bounding box center [615, 529] width 216 height 36
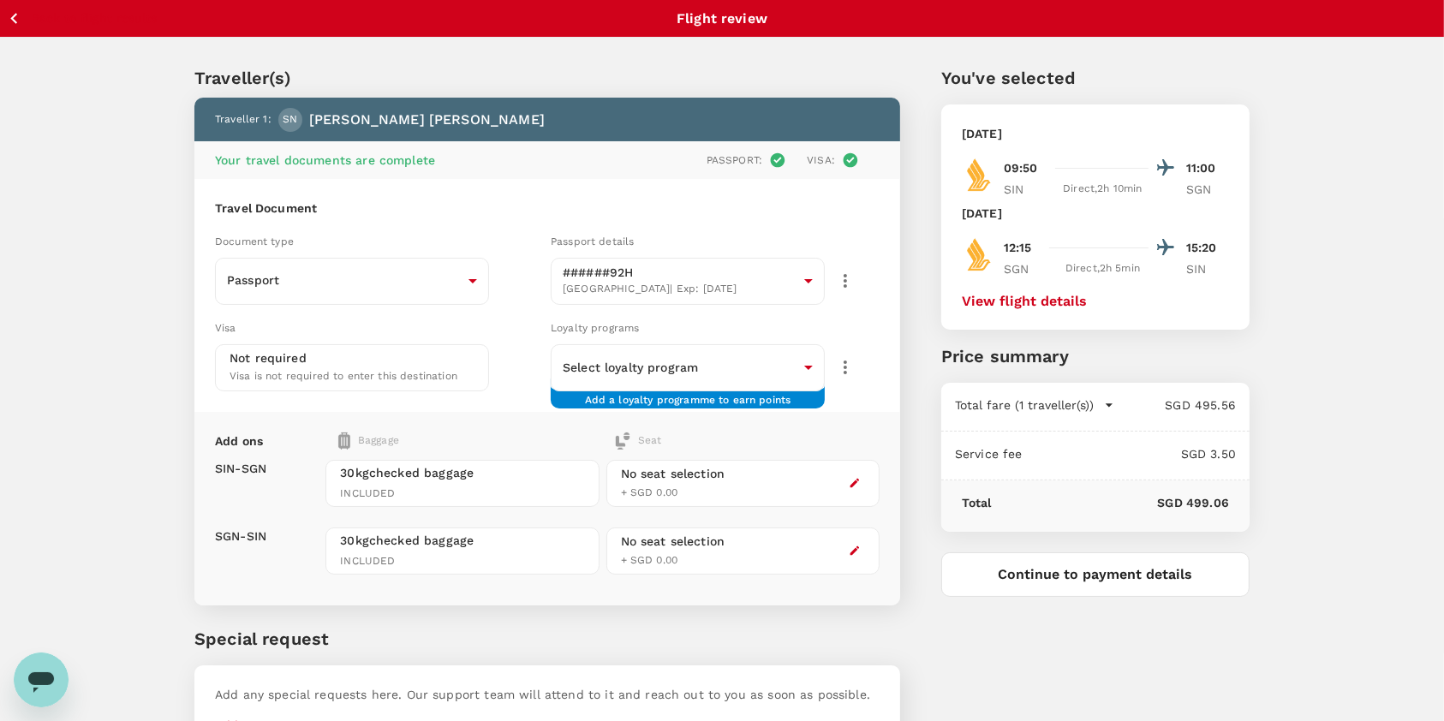
click at [849, 477] on icon "button" at bounding box center [855, 483] width 12 height 12
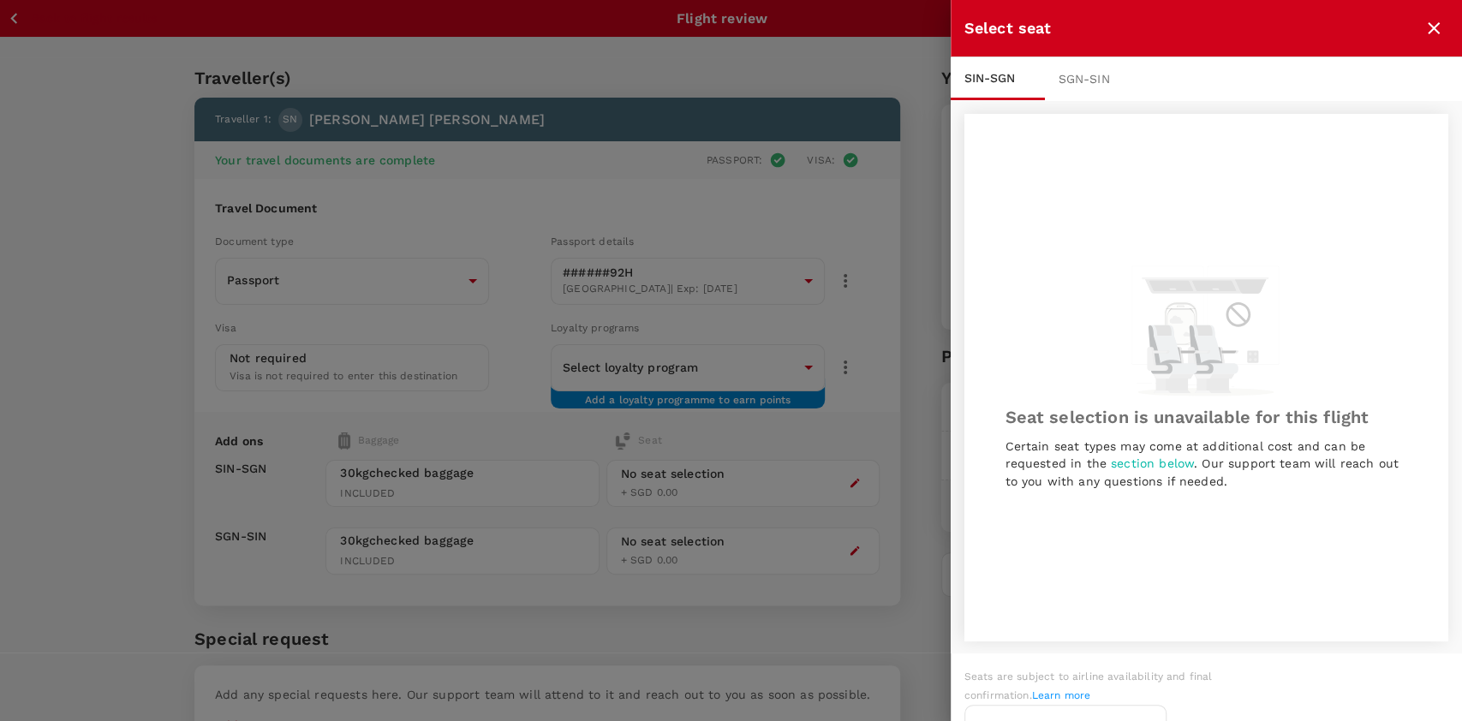
click at [811, 373] on div at bounding box center [731, 360] width 1462 height 721
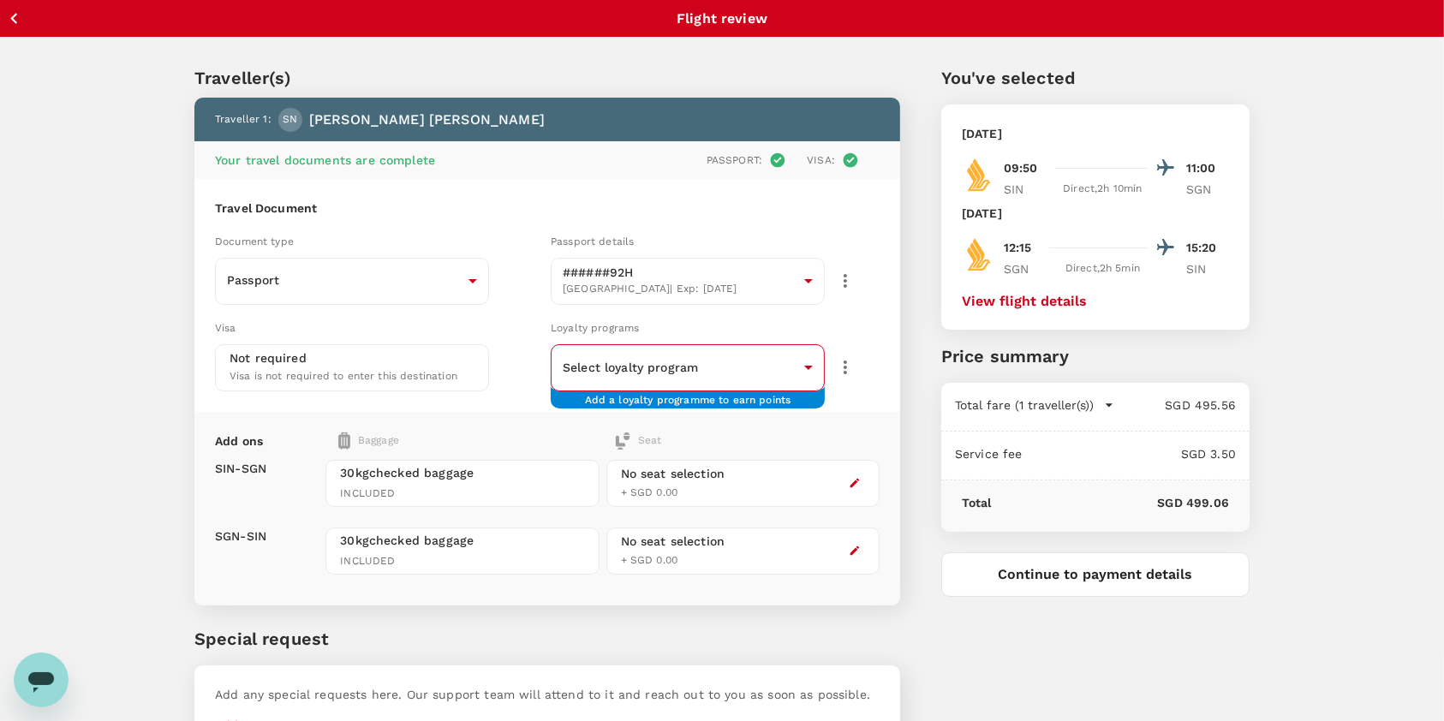
click at [802, 371] on body "Back to flight results Flight review Traveller(s) Traveller 1 : [PERSON_NAME] […" at bounding box center [722, 412] width 1444 height 825
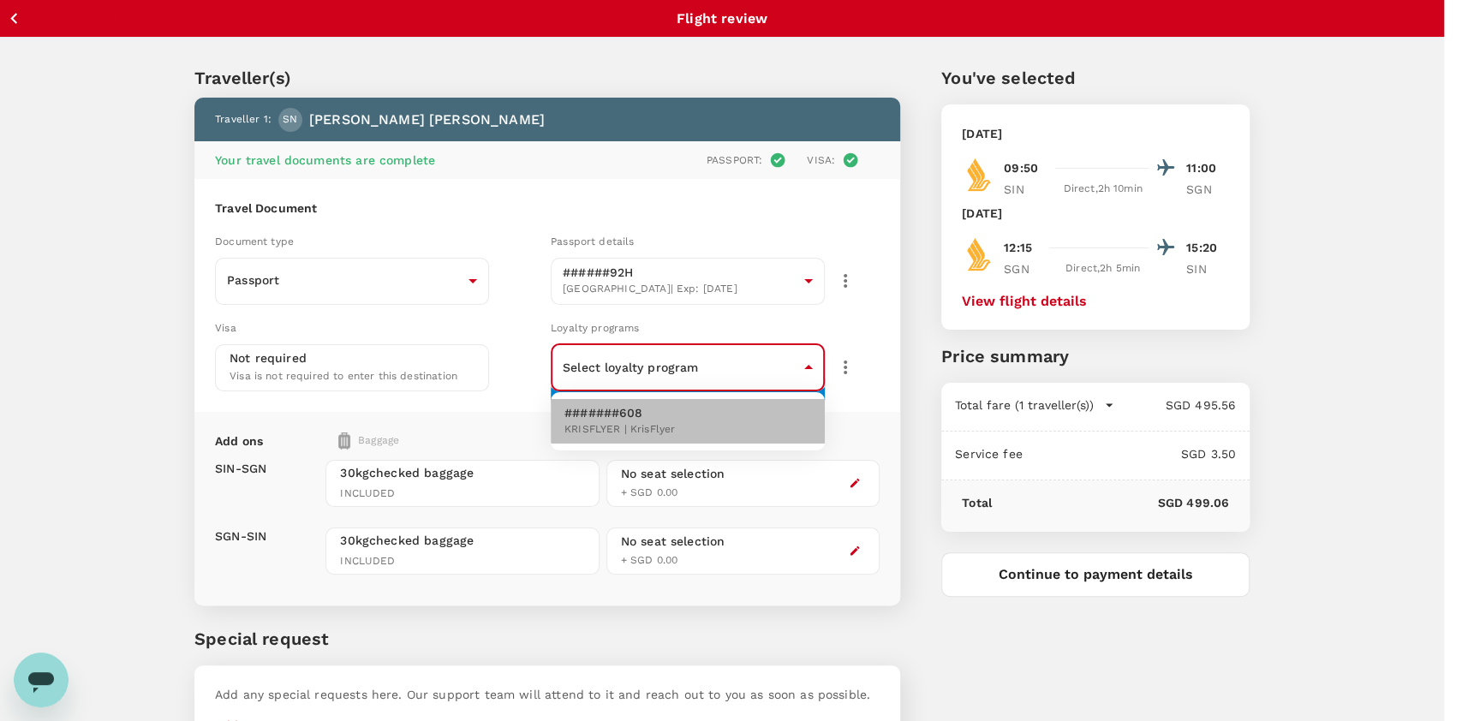
click at [719, 414] on li "#######608 KRISFLYER | KrisFlyer" at bounding box center [688, 421] width 274 height 45
type input "2c1e5f96-7868-400f-a56e-879801071506"
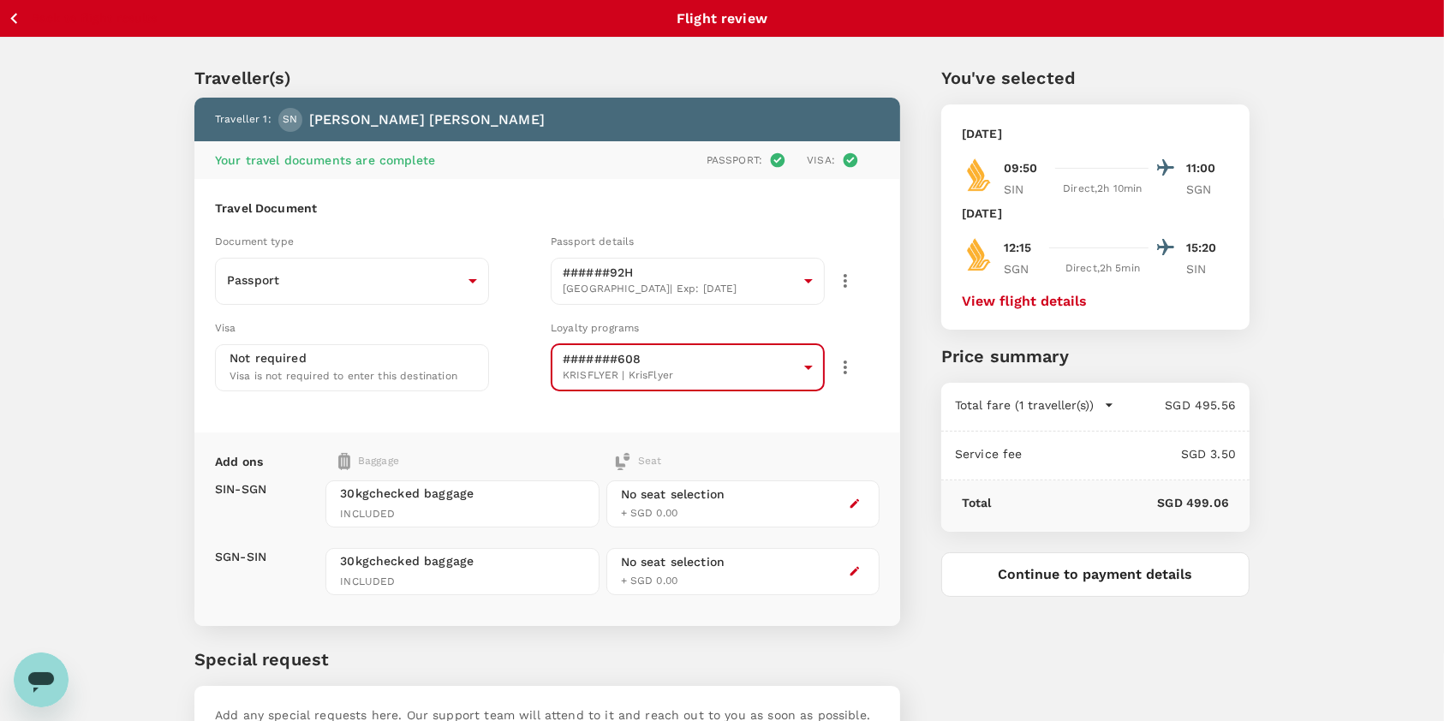
click at [92, 315] on div "Traveller(s) Traveller 1 : [PERSON_NAME] [PERSON_NAME] Your travel documents ar…" at bounding box center [722, 418] width 1444 height 761
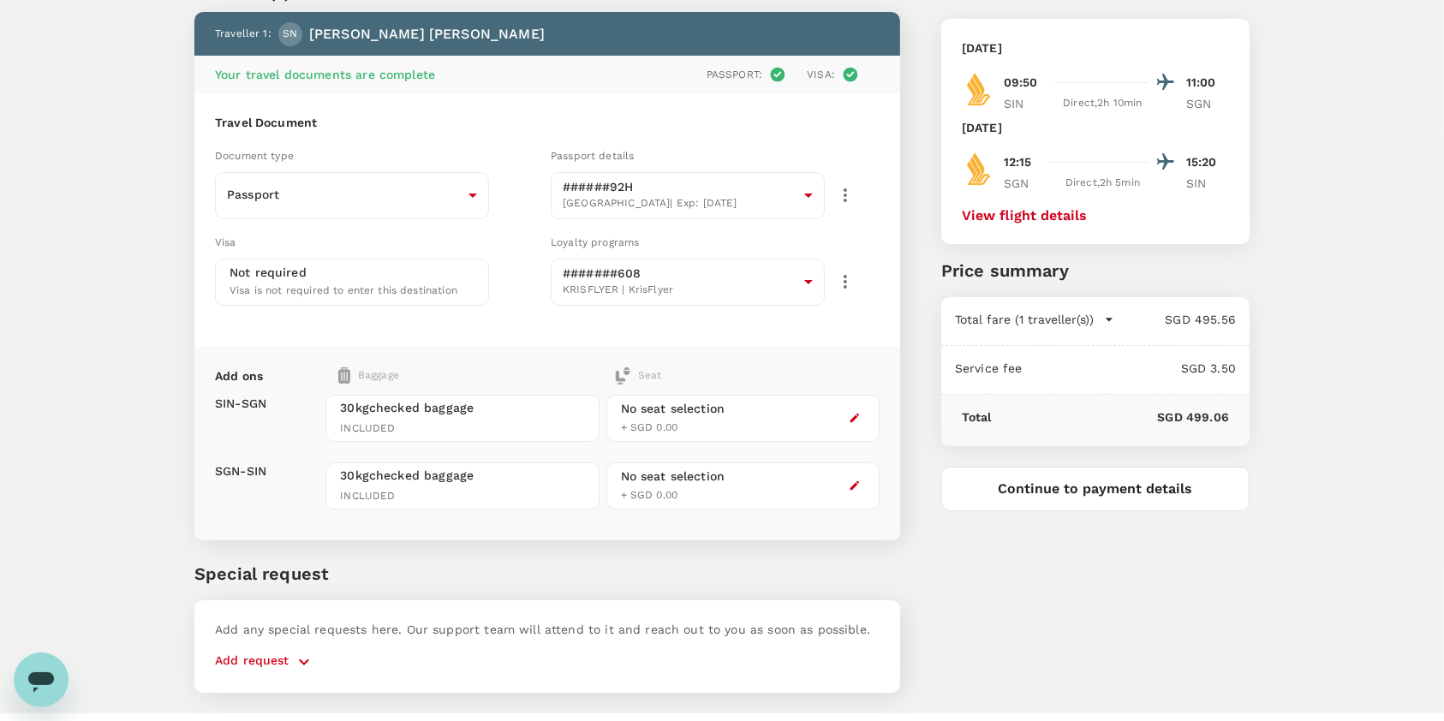
scroll to position [114, 0]
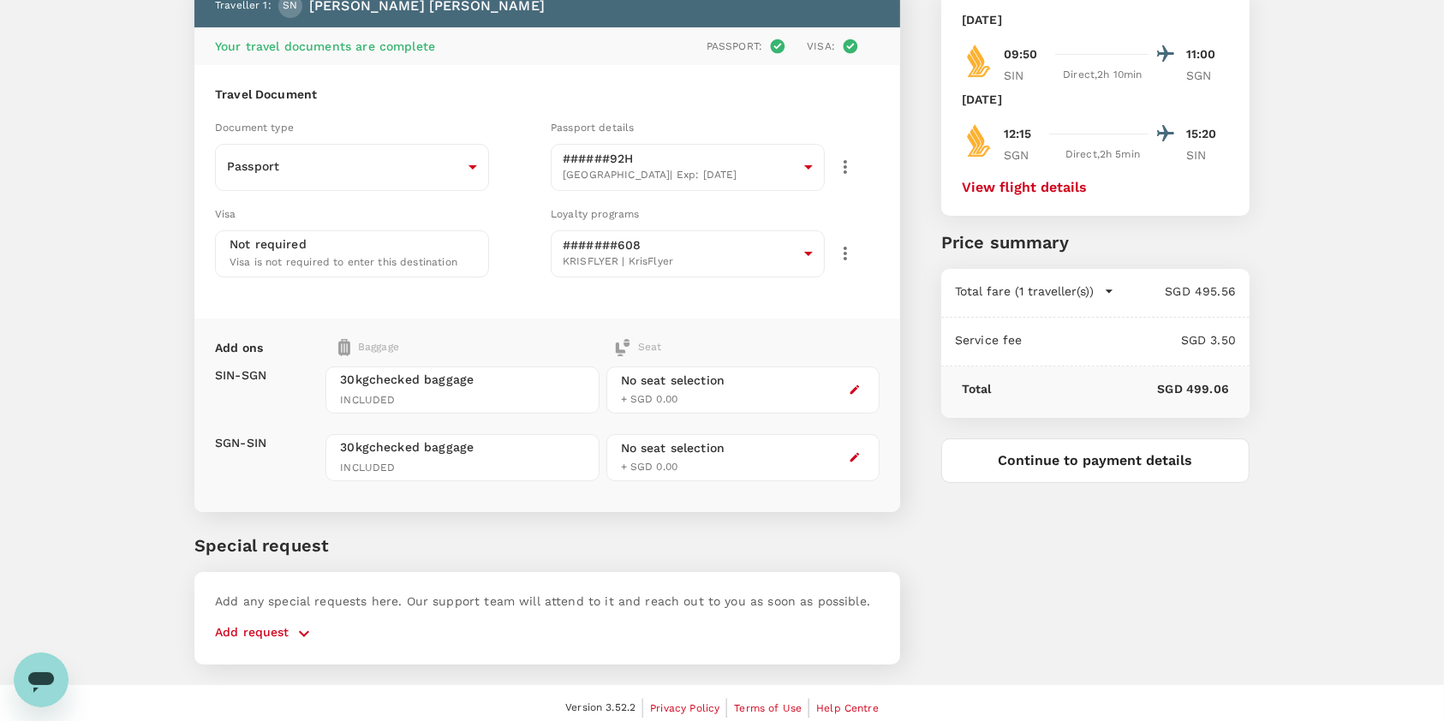
click at [857, 390] on icon "button" at bounding box center [855, 390] width 12 height 12
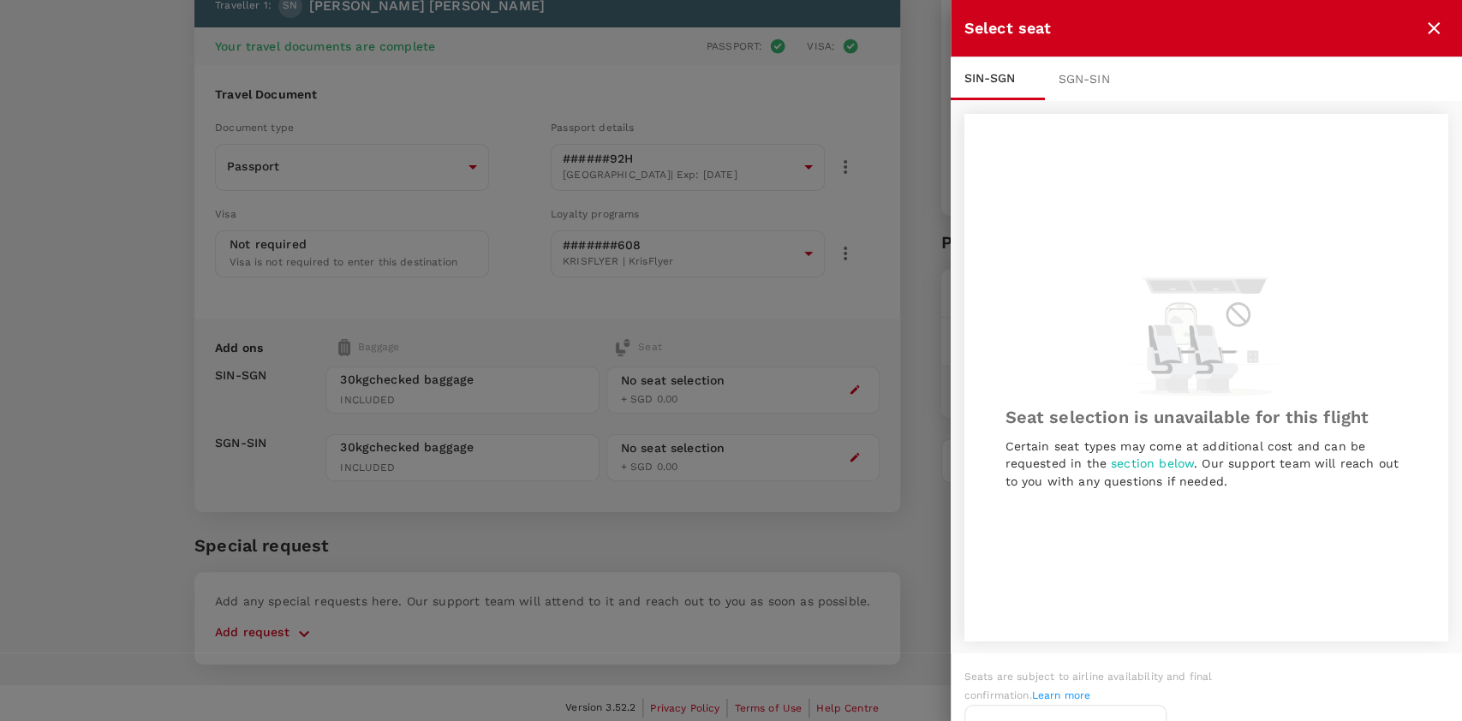
click at [1093, 73] on div "SGN - SIN" at bounding box center [1092, 78] width 94 height 43
click at [1437, 33] on icon "close" at bounding box center [1433, 28] width 12 height 12
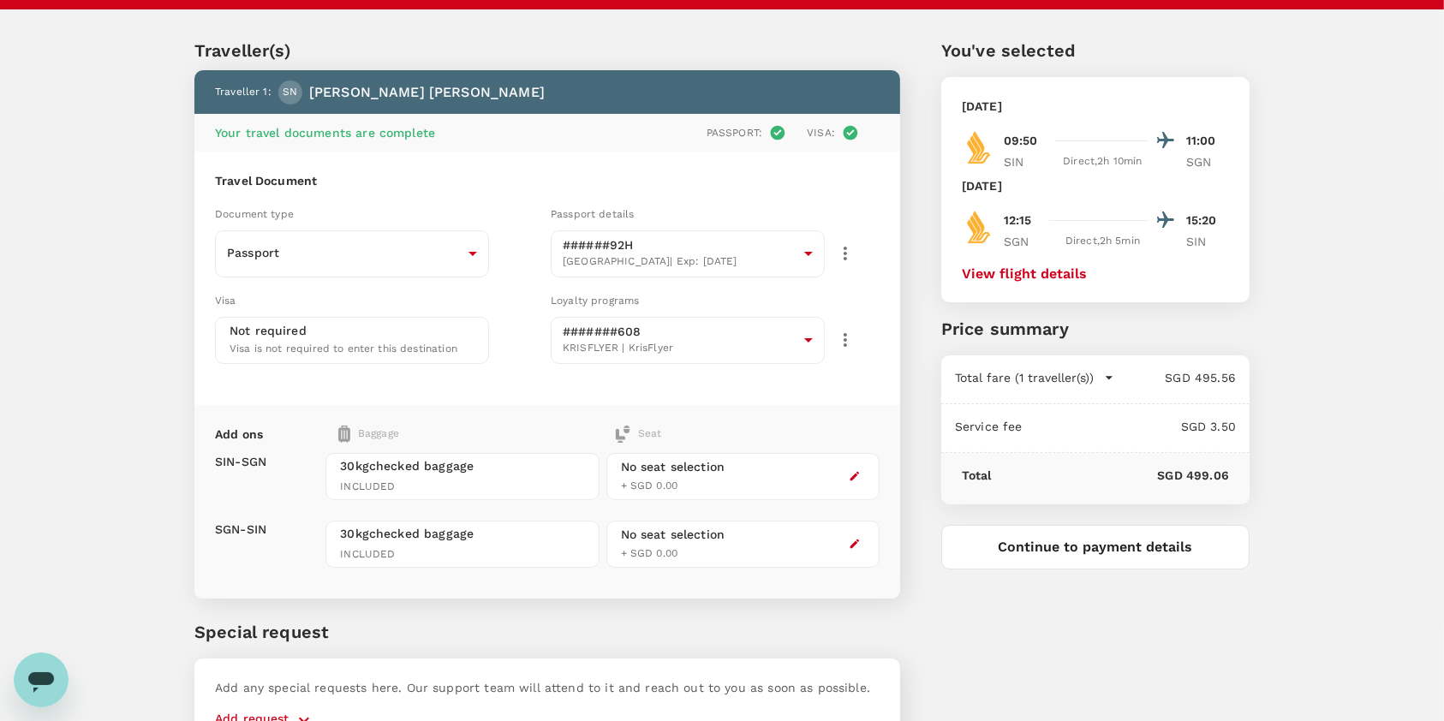
scroll to position [0, 0]
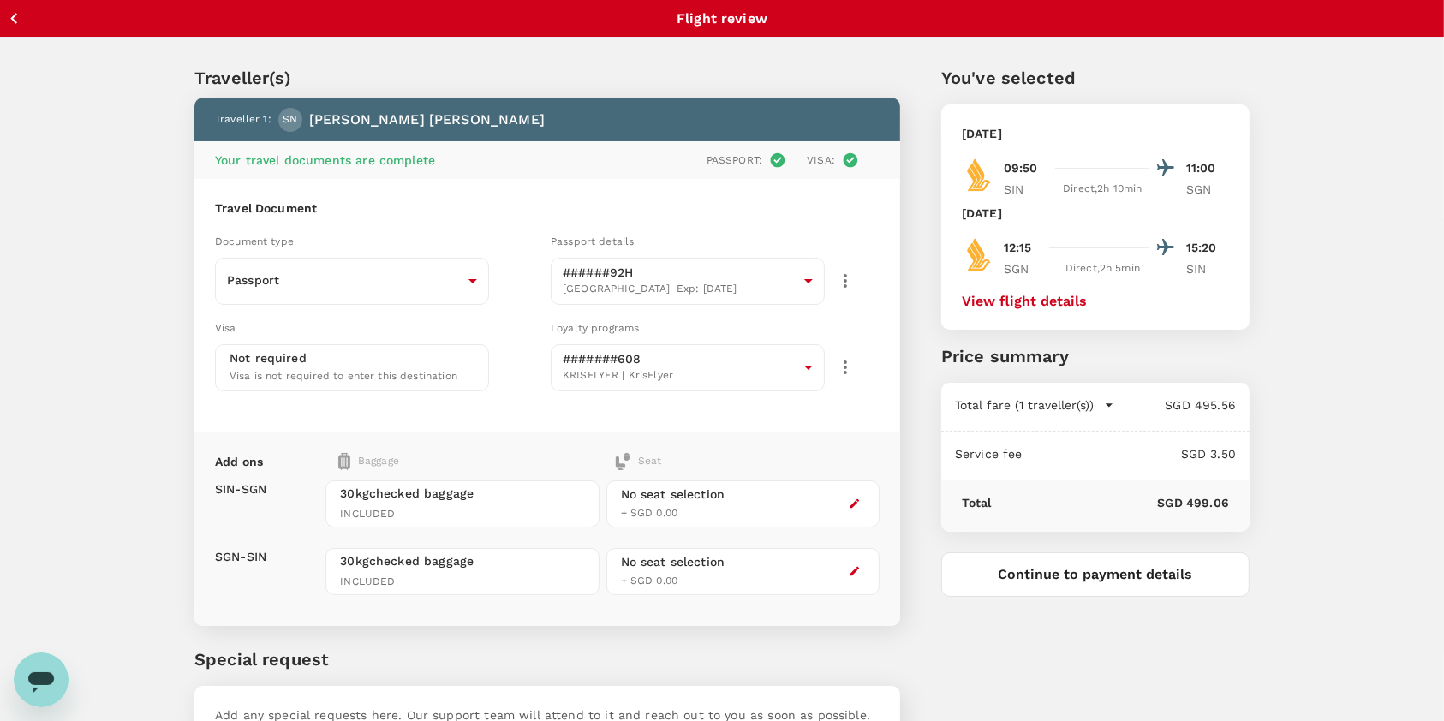
click at [22, 9] on icon "button" at bounding box center [13, 18] width 21 height 21
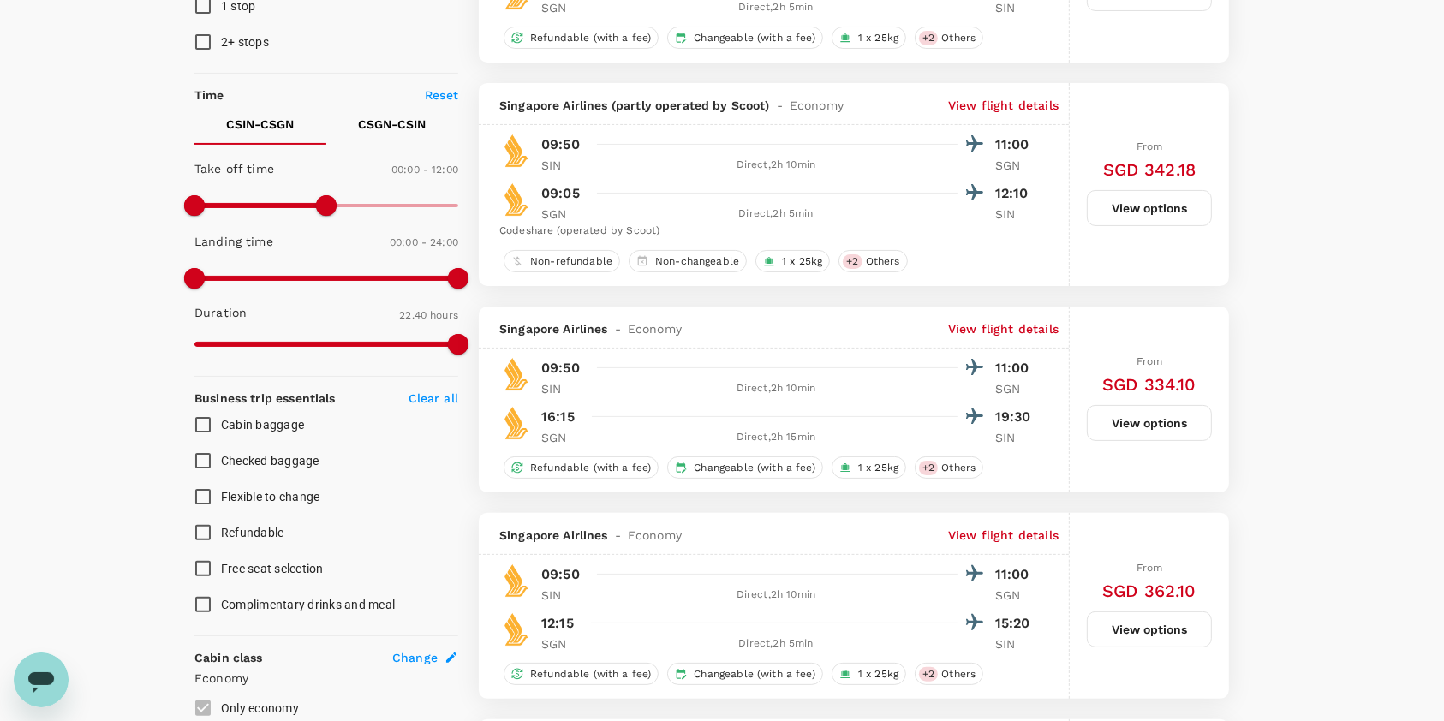
scroll to position [343, 0]
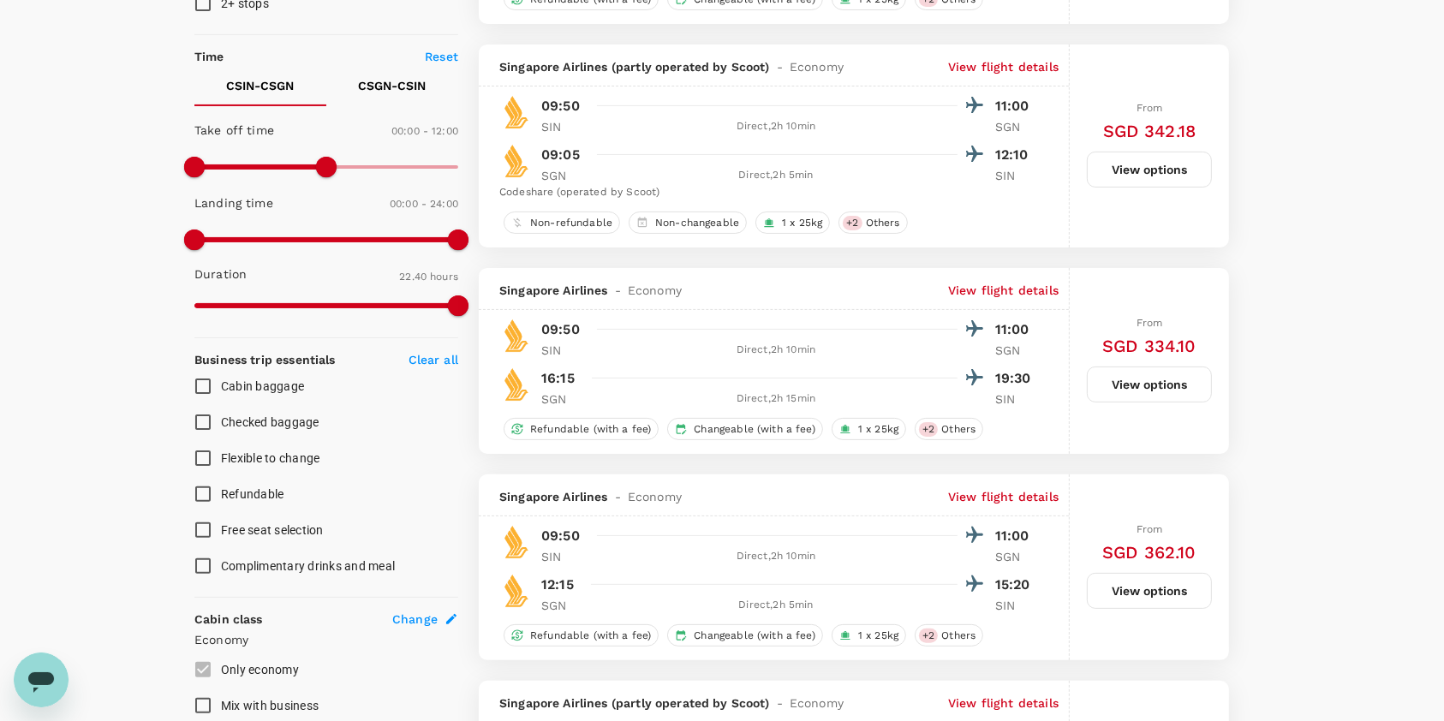
click at [1177, 595] on button "View options" at bounding box center [1149, 591] width 125 height 36
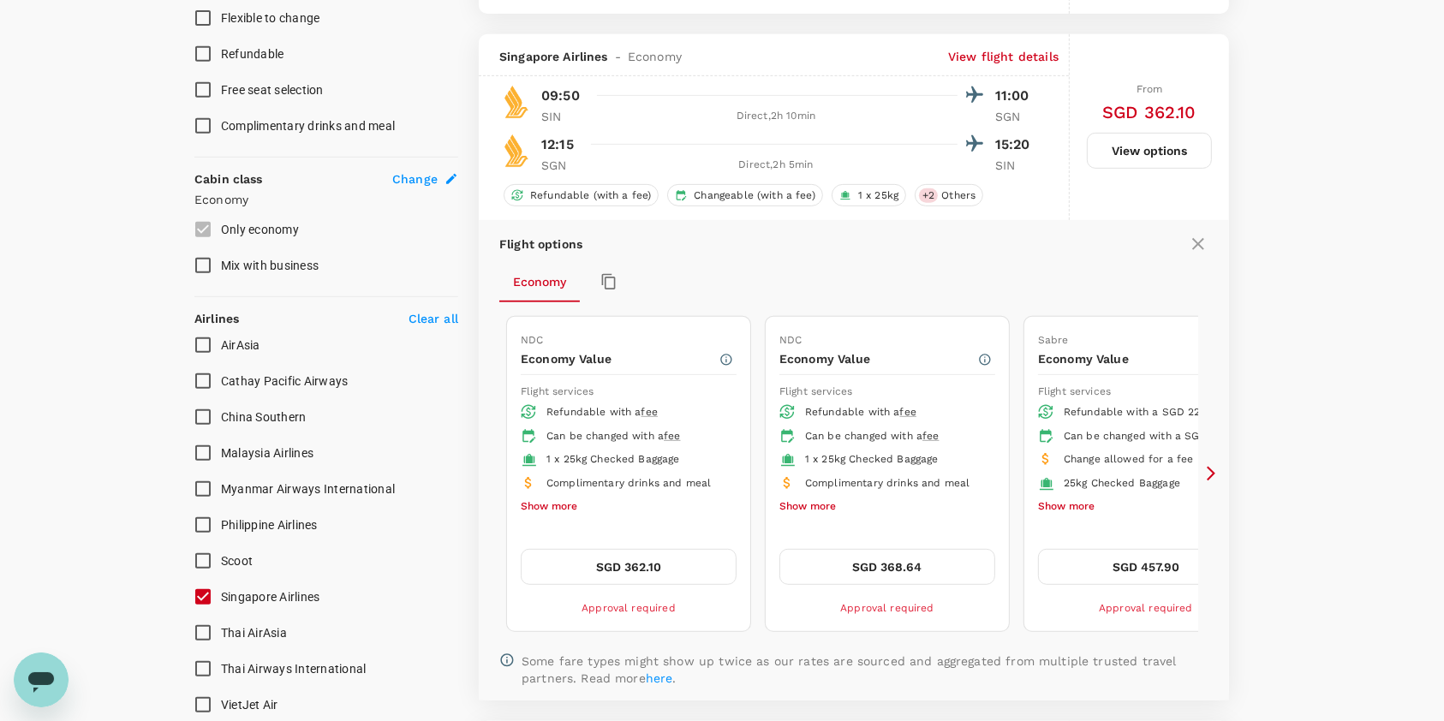
scroll to position [820, 0]
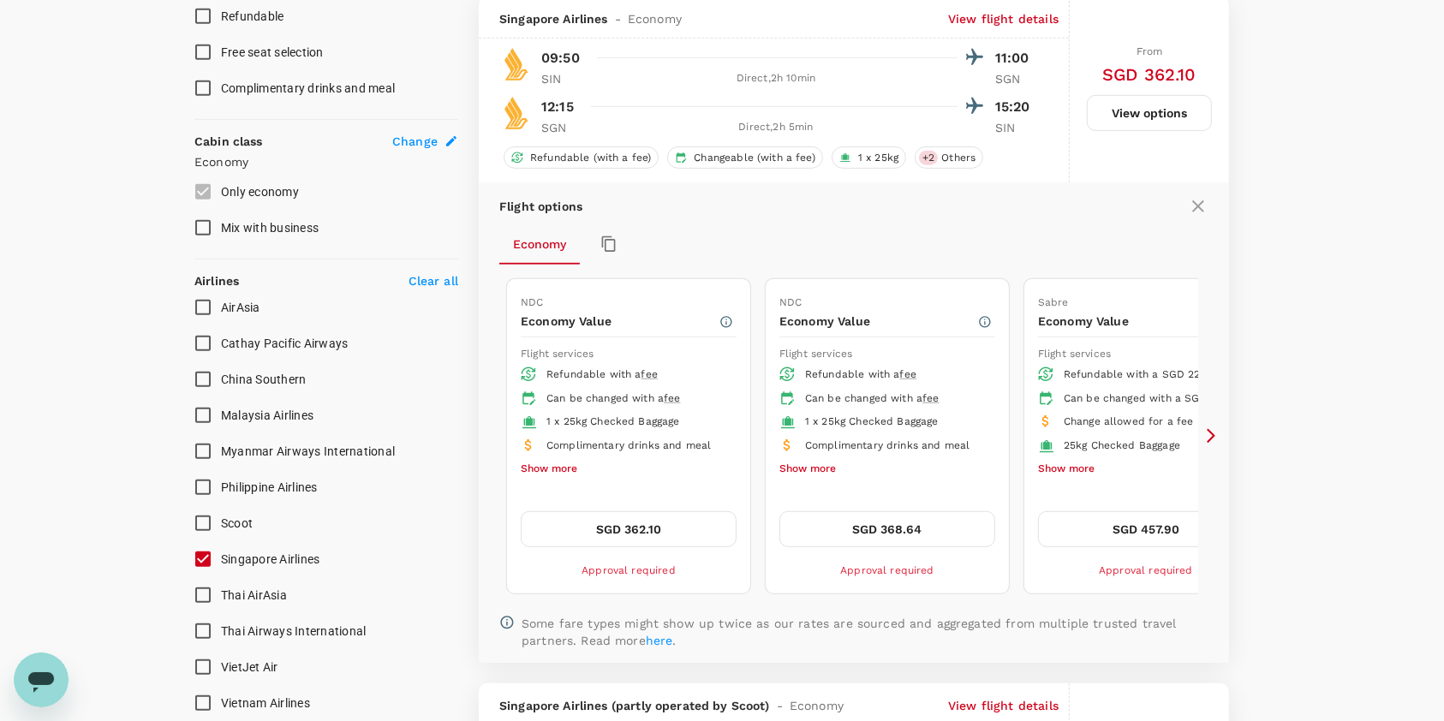
click at [1216, 441] on icon at bounding box center [1210, 435] width 17 height 17
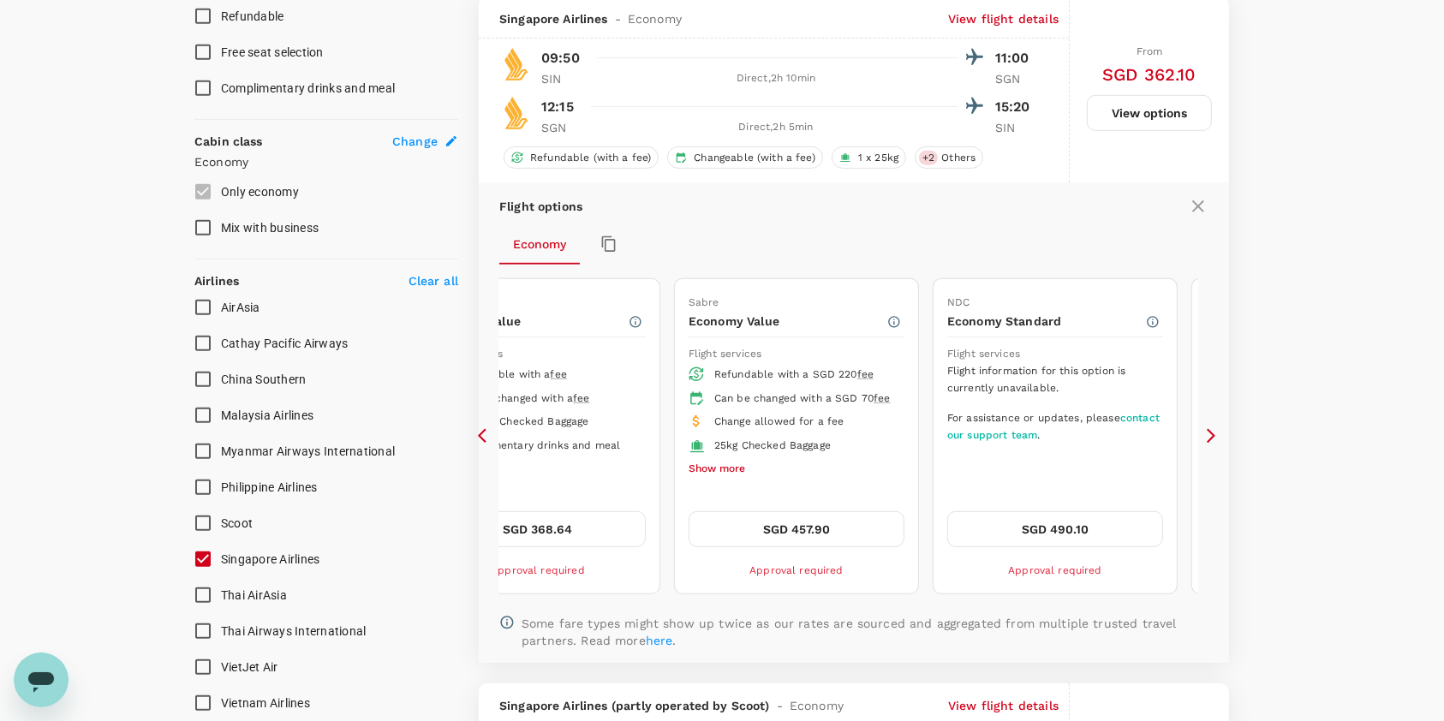
click at [722, 480] on button "Show more" at bounding box center [716, 469] width 57 height 22
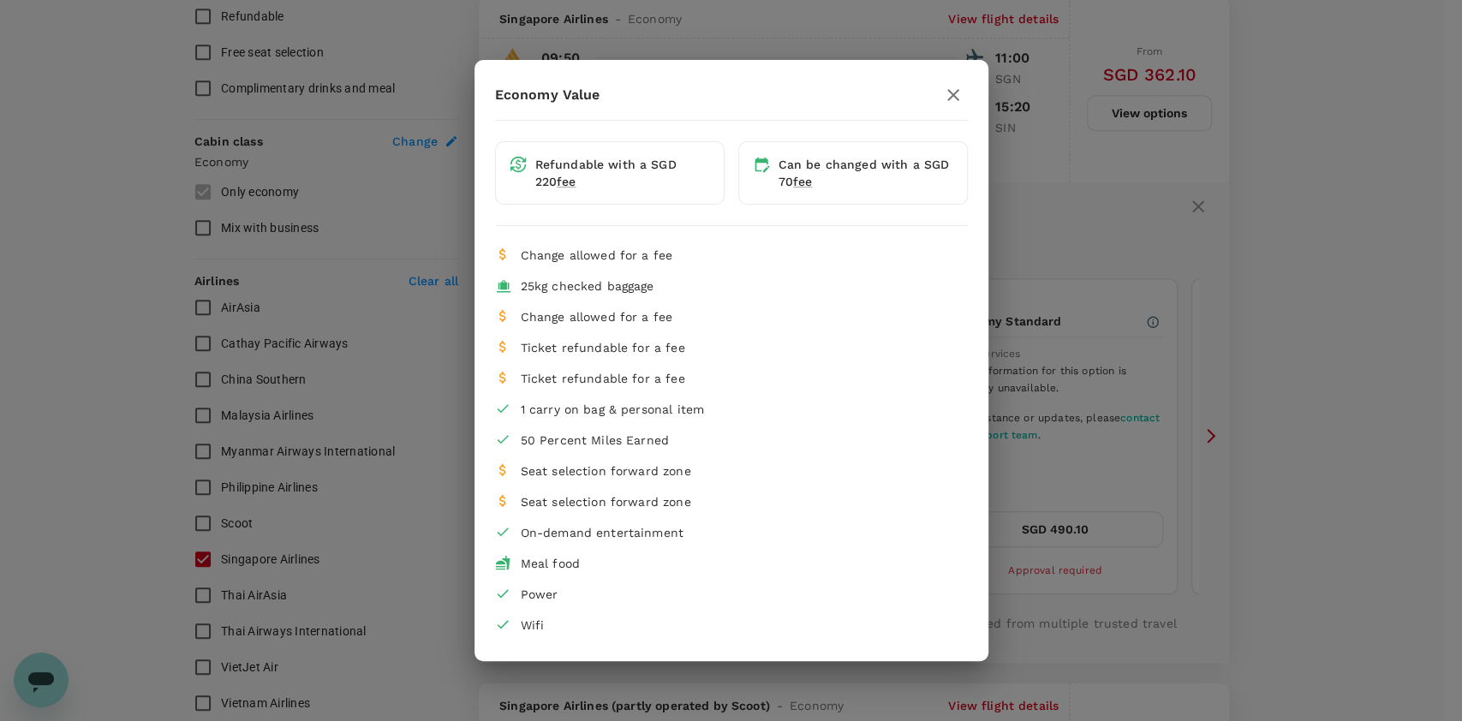
click at [955, 98] on icon "button" at bounding box center [953, 95] width 12 height 12
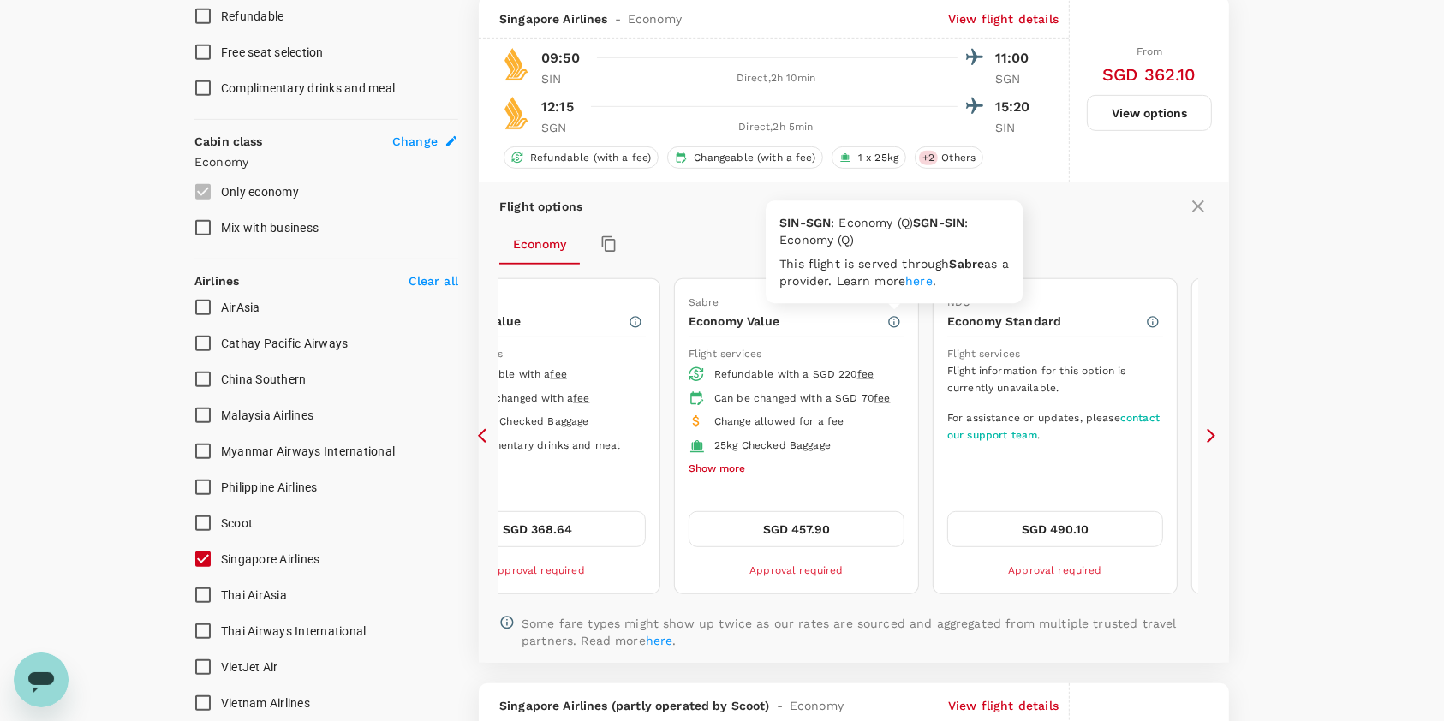
click at [900, 322] on icon "button" at bounding box center [894, 322] width 14 height 14
click at [1212, 427] on div "Flight options Economy NDC Economy Value Flight services Refundable with a fee …" at bounding box center [854, 422] width 750 height 480
click at [1212, 436] on icon at bounding box center [1210, 436] width 9 height 15
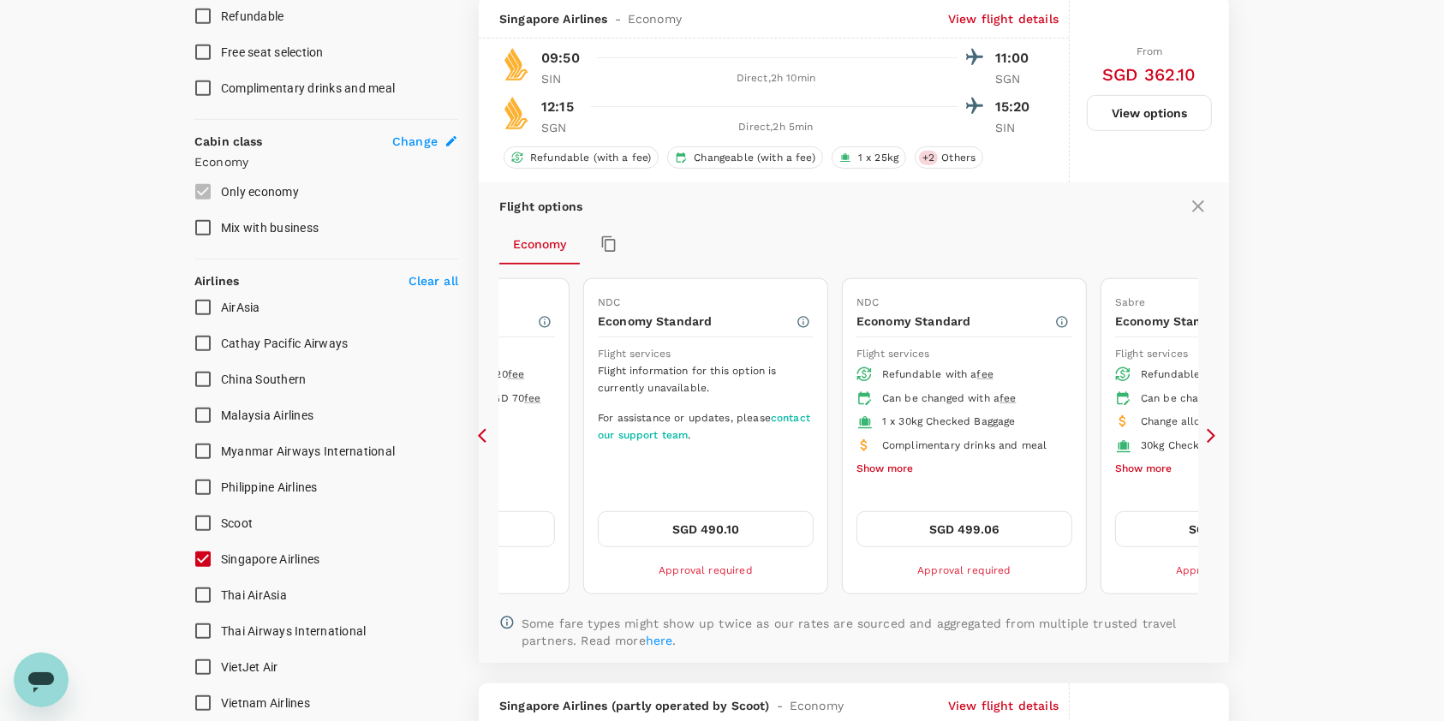
click at [1212, 436] on icon at bounding box center [1210, 436] width 9 height 15
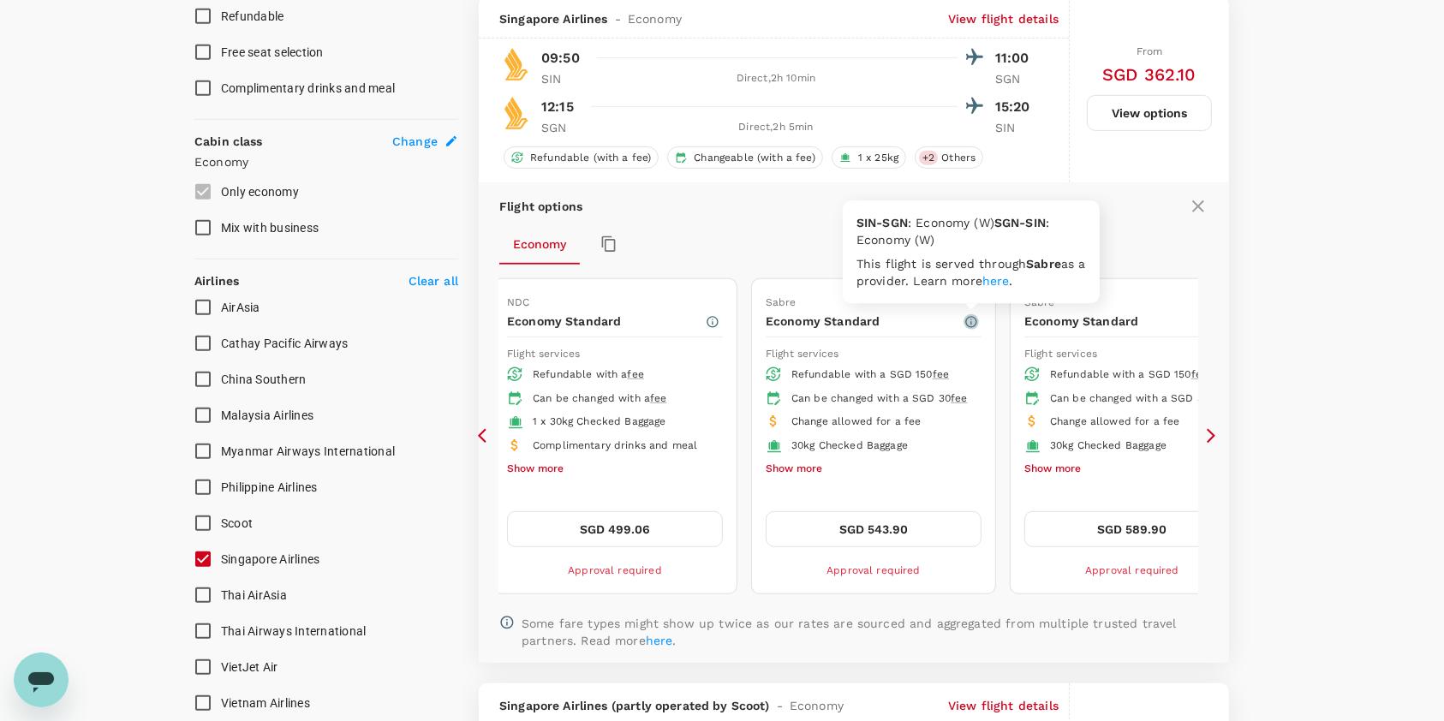
click at [970, 319] on icon "button" at bounding box center [971, 322] width 14 height 14
click at [789, 480] on button "Show more" at bounding box center [794, 469] width 57 height 22
click at [890, 529] on button "SGD 543.90" at bounding box center [874, 529] width 216 height 36
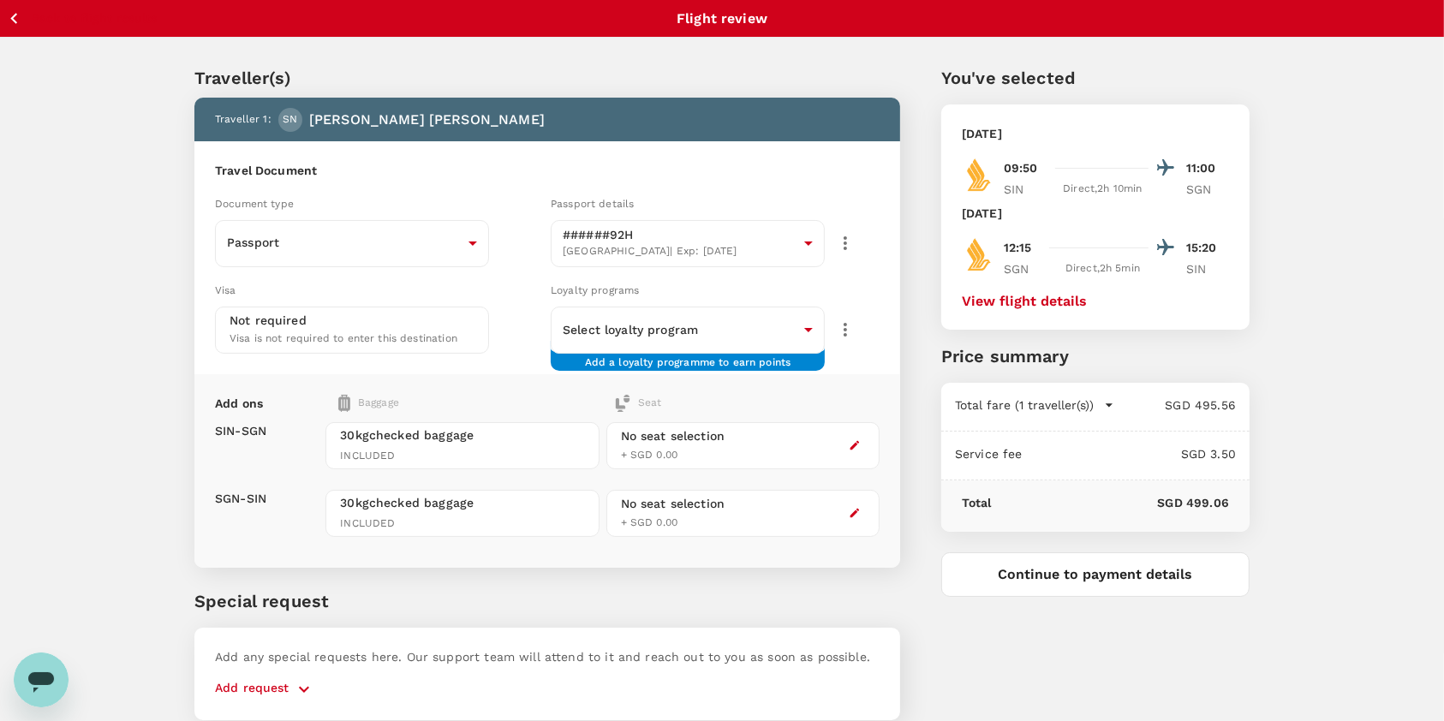
click at [855, 449] on button "button" at bounding box center [854, 445] width 21 height 21
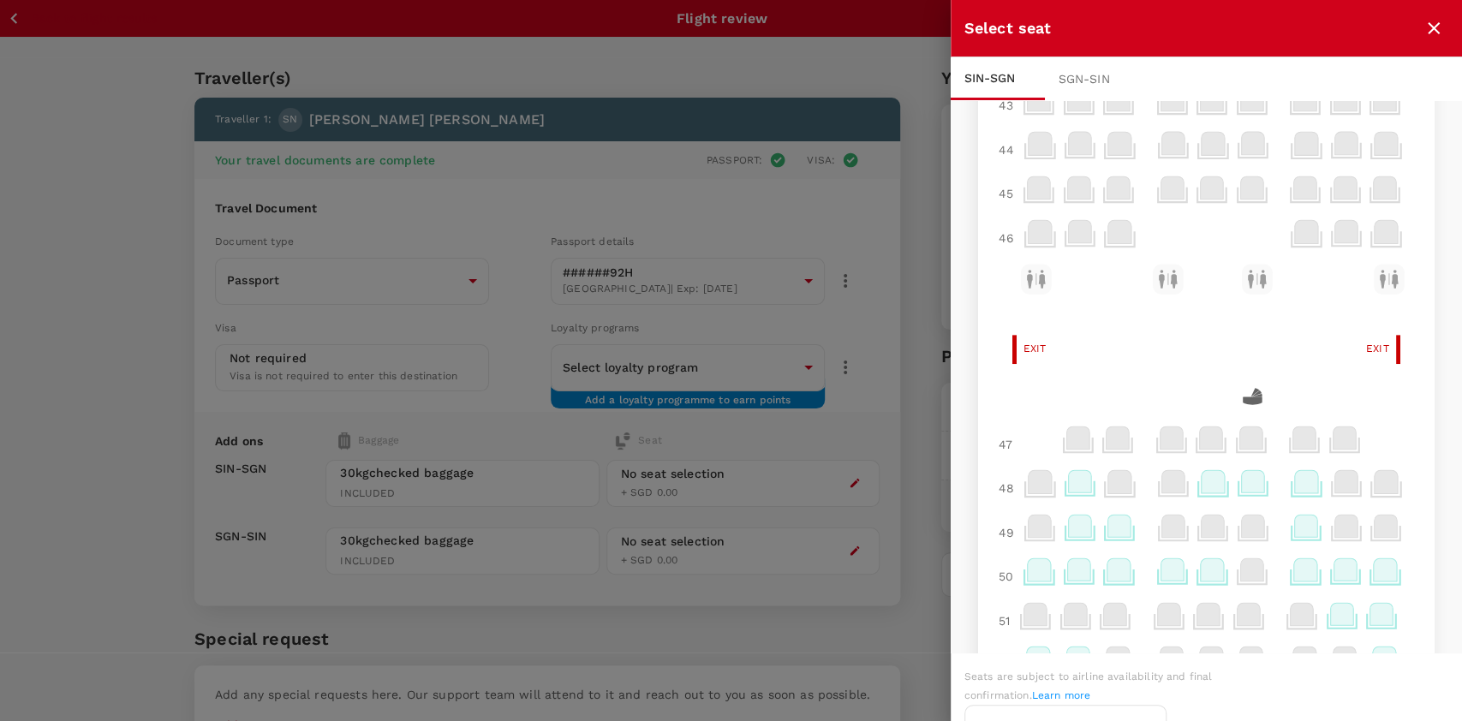
scroll to position [456, 0]
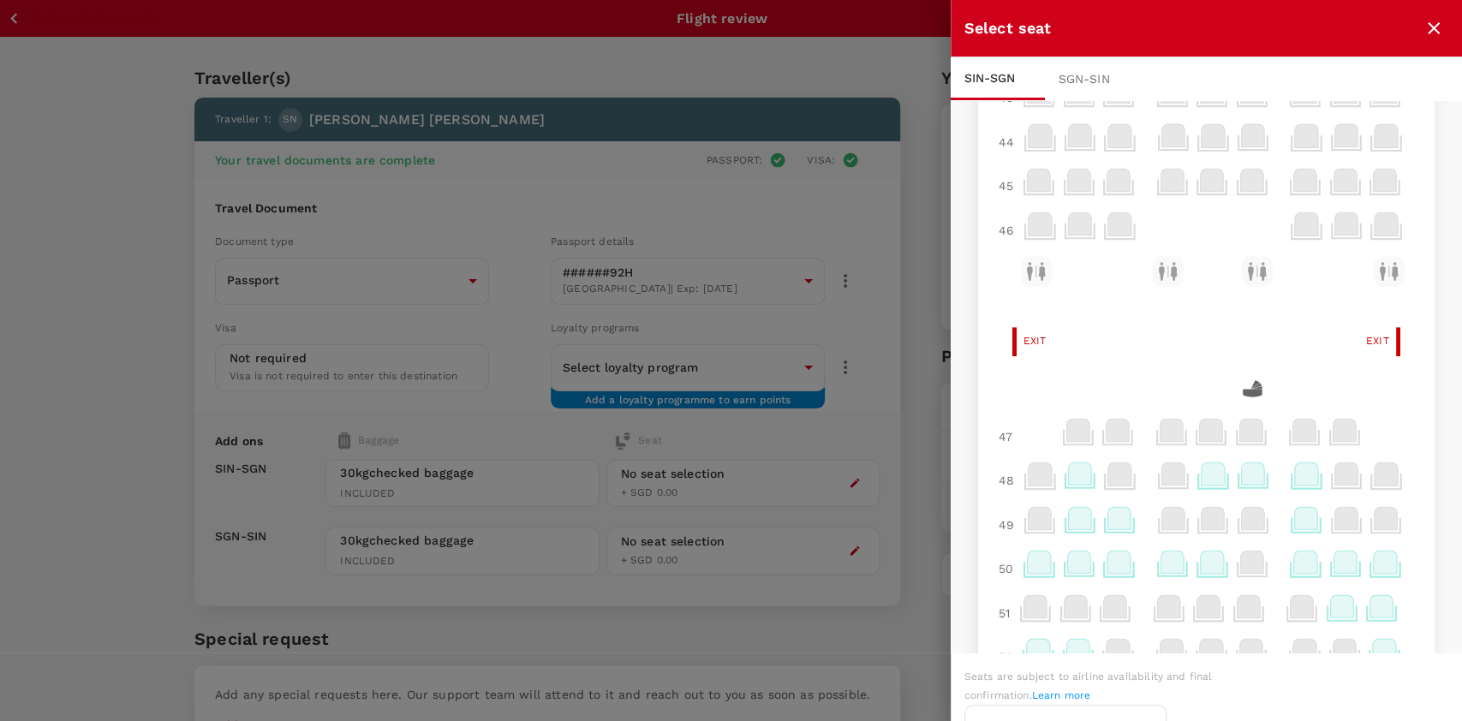
click at [1241, 485] on icon at bounding box center [1252, 473] width 23 height 22
click at [1224, 437] on p "Select" at bounding box center [1227, 445] width 38 height 17
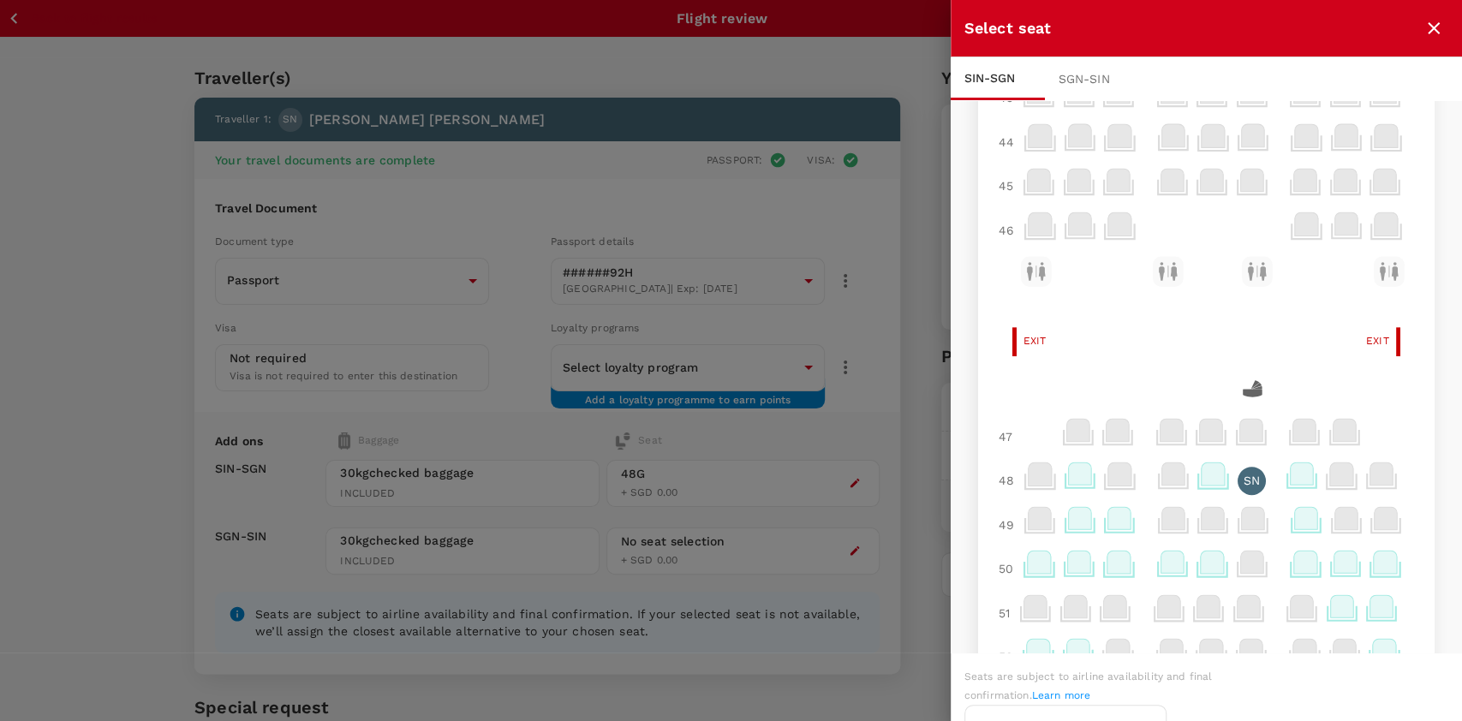
click at [1166, 705] on button "Continue to SGN - SIN" at bounding box center [1065, 727] width 202 height 45
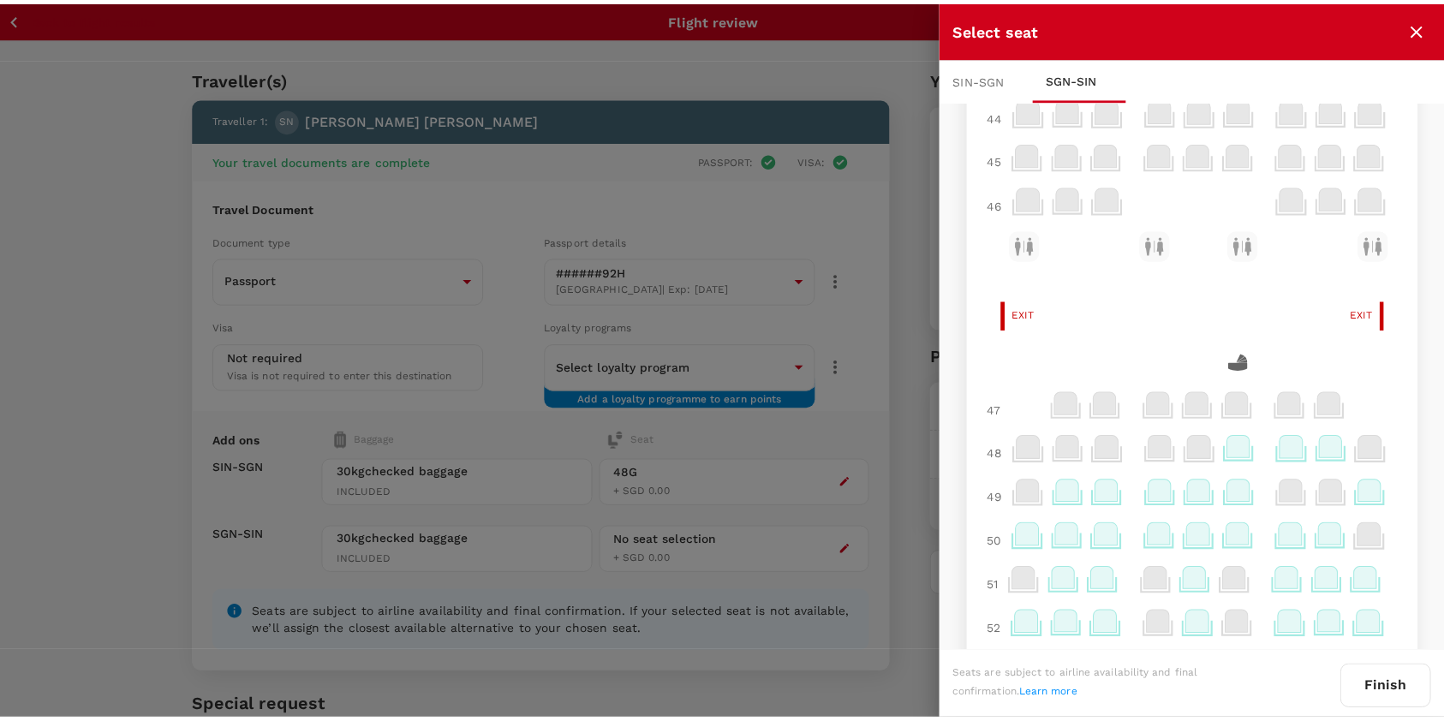
scroll to position [570, 0]
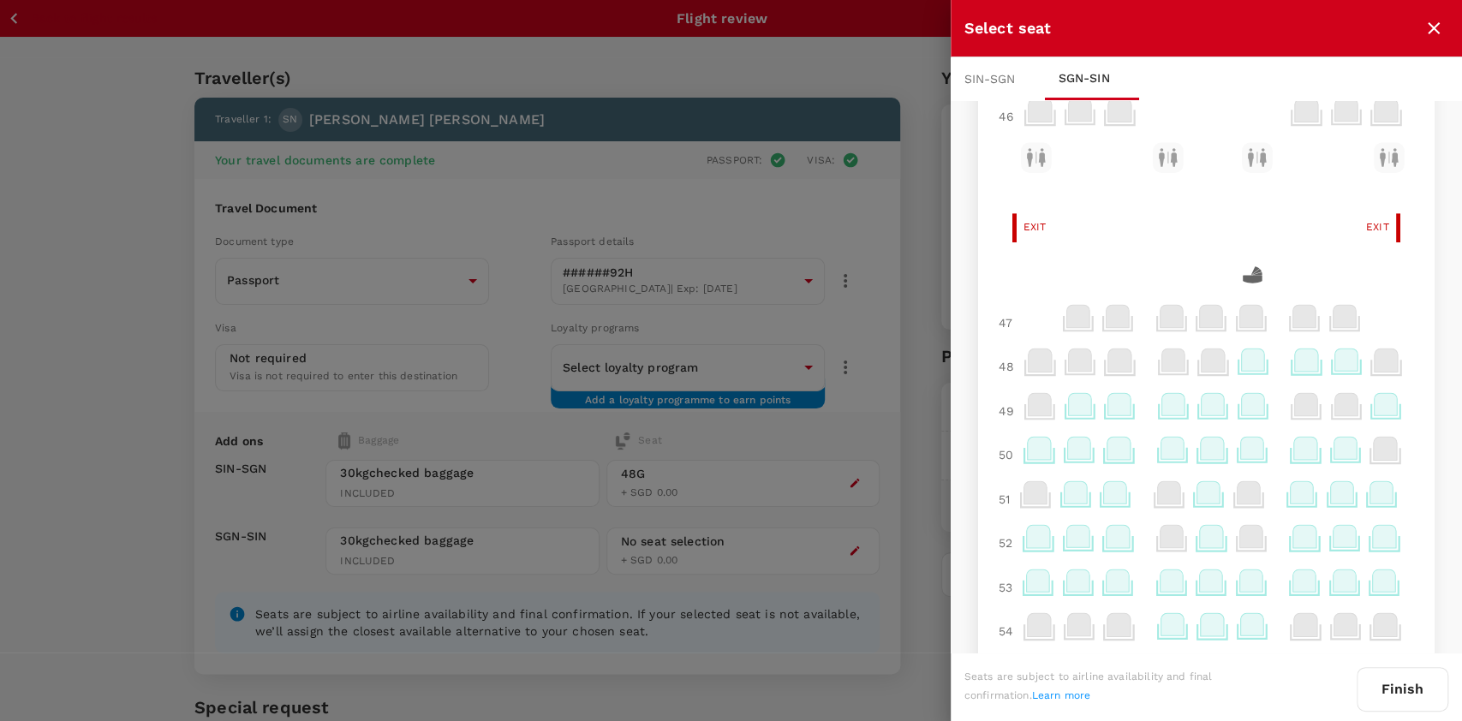
click at [1108, 414] on icon at bounding box center [1119, 404] width 23 height 22
click at [1308, 375] on p "Select" at bounding box center [1321, 374] width 38 height 17
click at [1405, 674] on button "Finish" at bounding box center [1402, 689] width 92 height 45
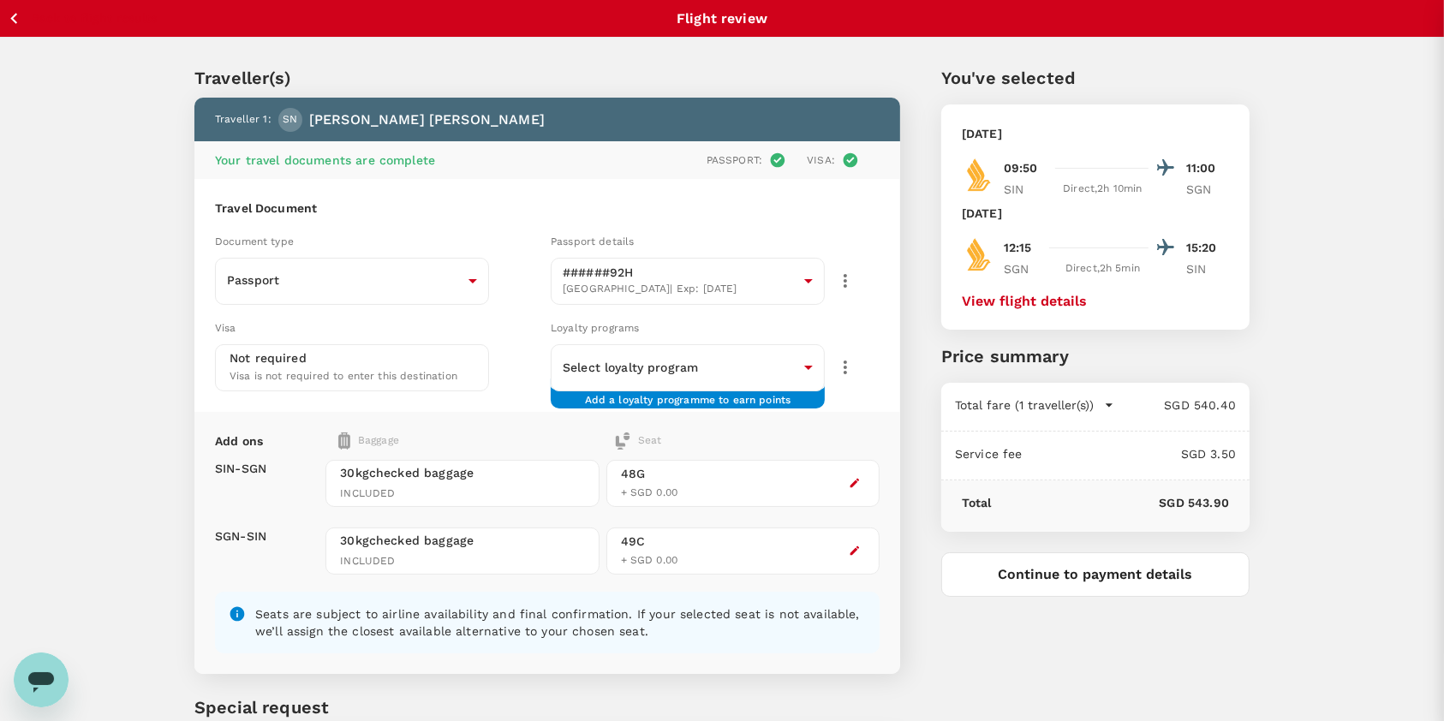
scroll to position [0, 0]
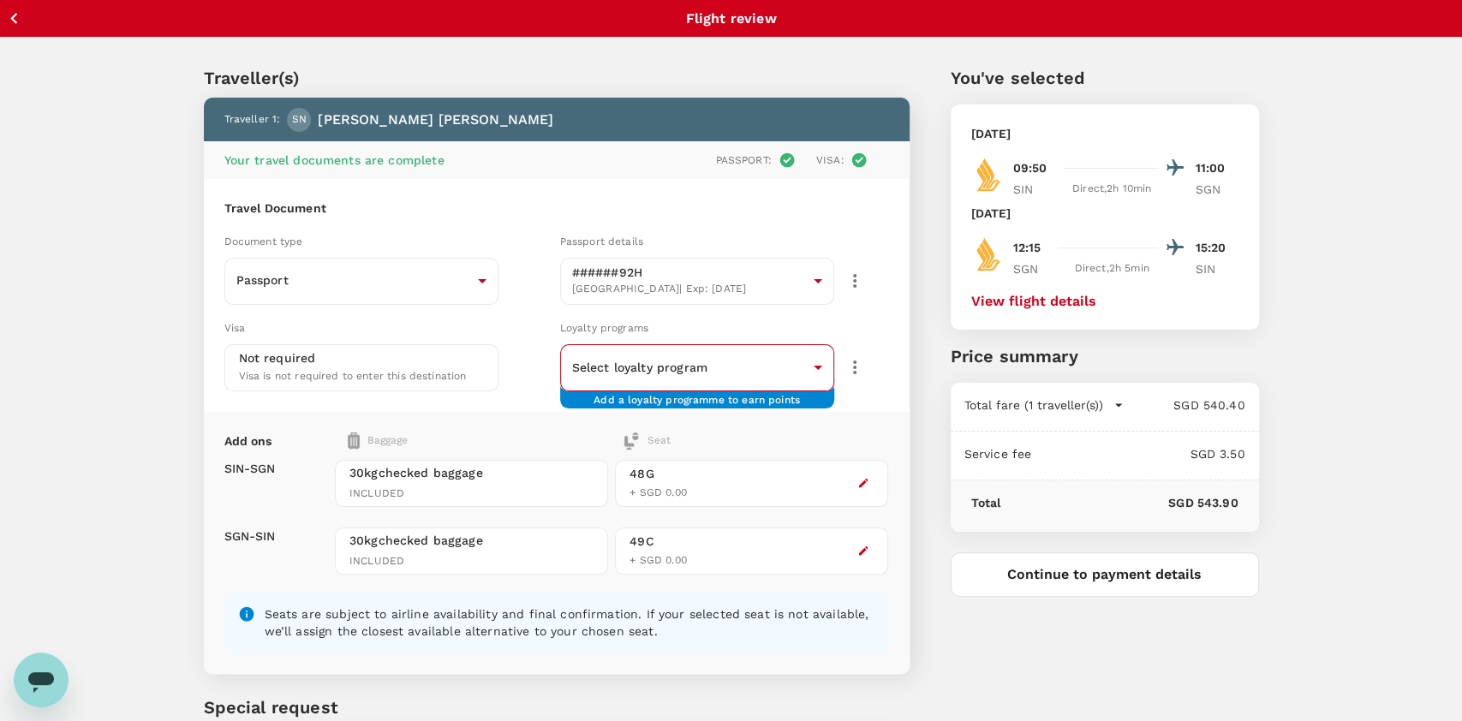
click at [784, 372] on body "Back to flight results Flight review Traveller(s) Traveller 1 : [PERSON_NAME] […" at bounding box center [731, 446] width 1462 height 893
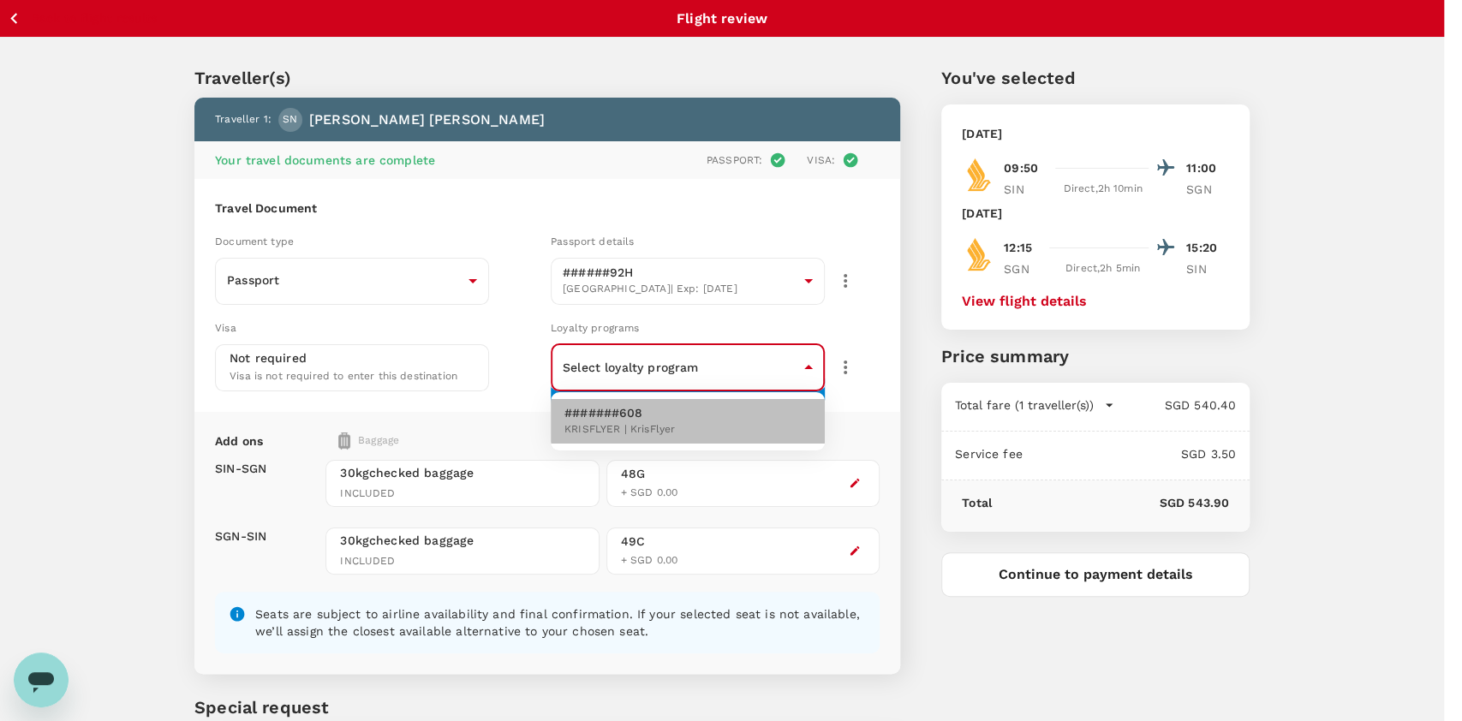
click at [708, 408] on li "#######608 KRISFLYER | KrisFlyer" at bounding box center [688, 421] width 274 height 45
type input "2c1e5f96-7868-400f-a56e-879801071506"
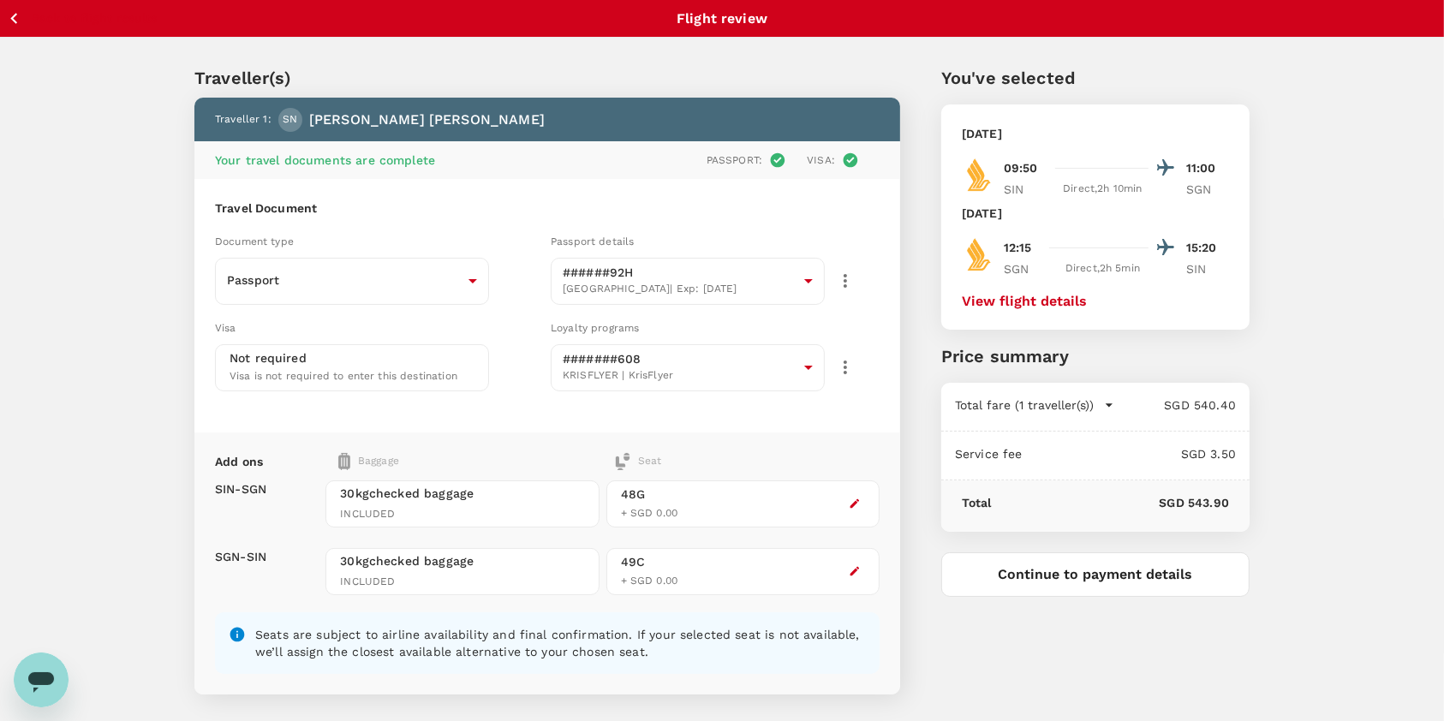
click at [1041, 305] on button "View flight details" at bounding box center [1024, 301] width 125 height 15
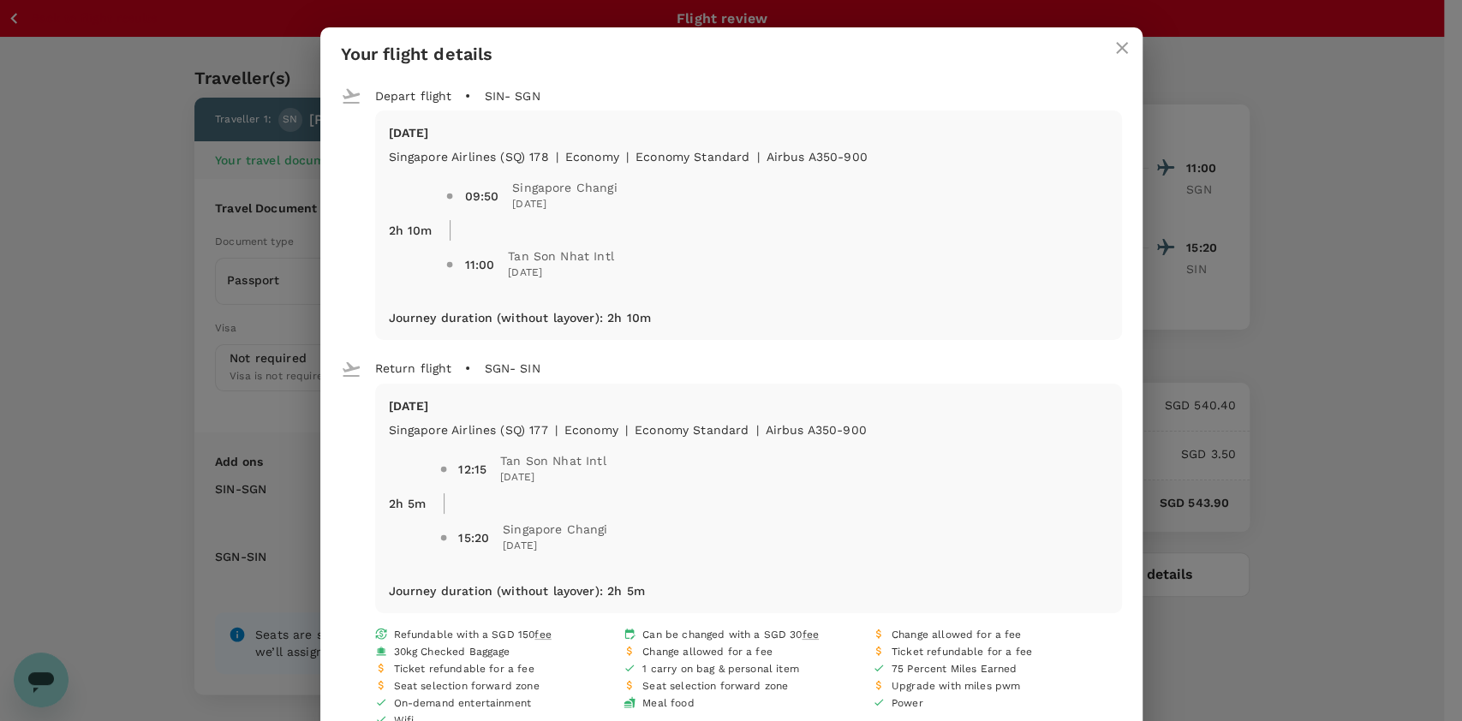
click at [1111, 47] on icon "close" at bounding box center [1121, 48] width 21 height 21
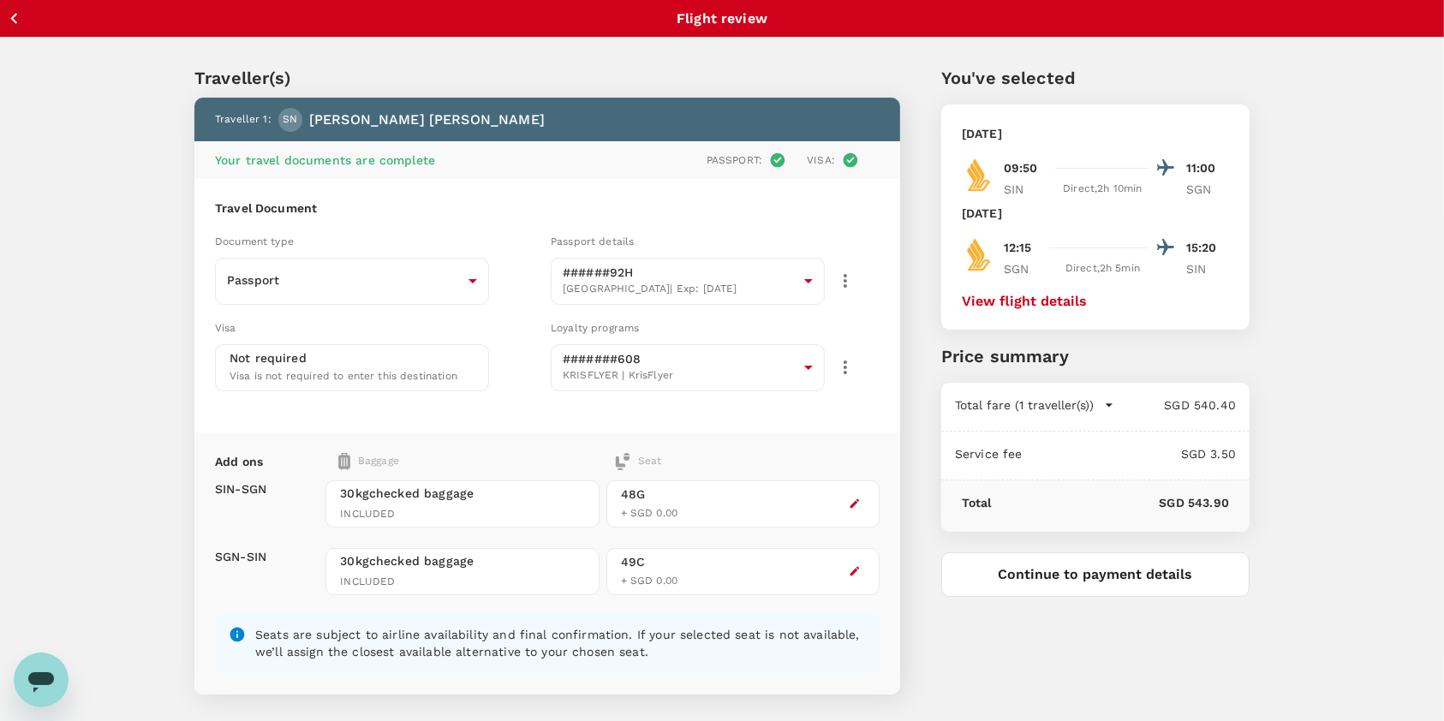
click at [1080, 586] on button "Continue to payment details" at bounding box center [1095, 574] width 308 height 45
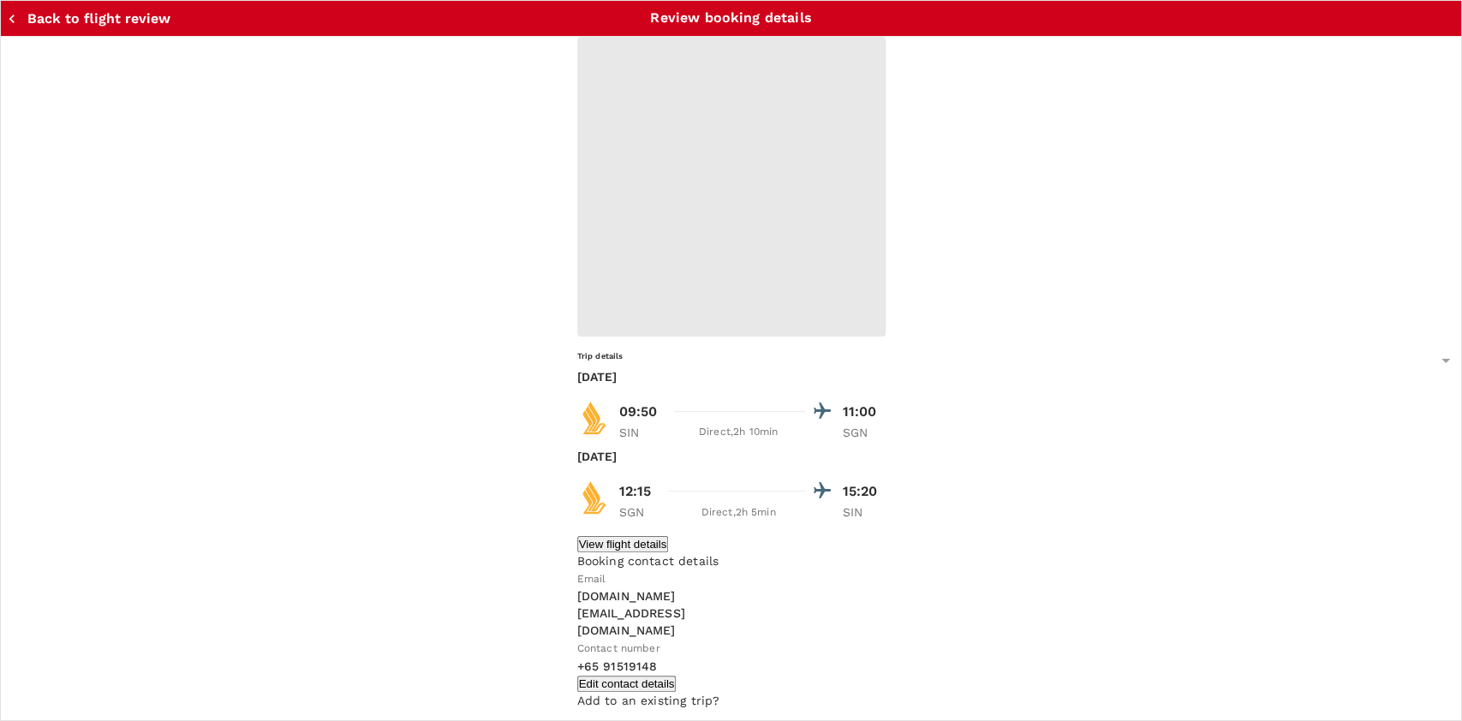
type input "9be03565-66ee-4886-9f8c-c8015ed65526"
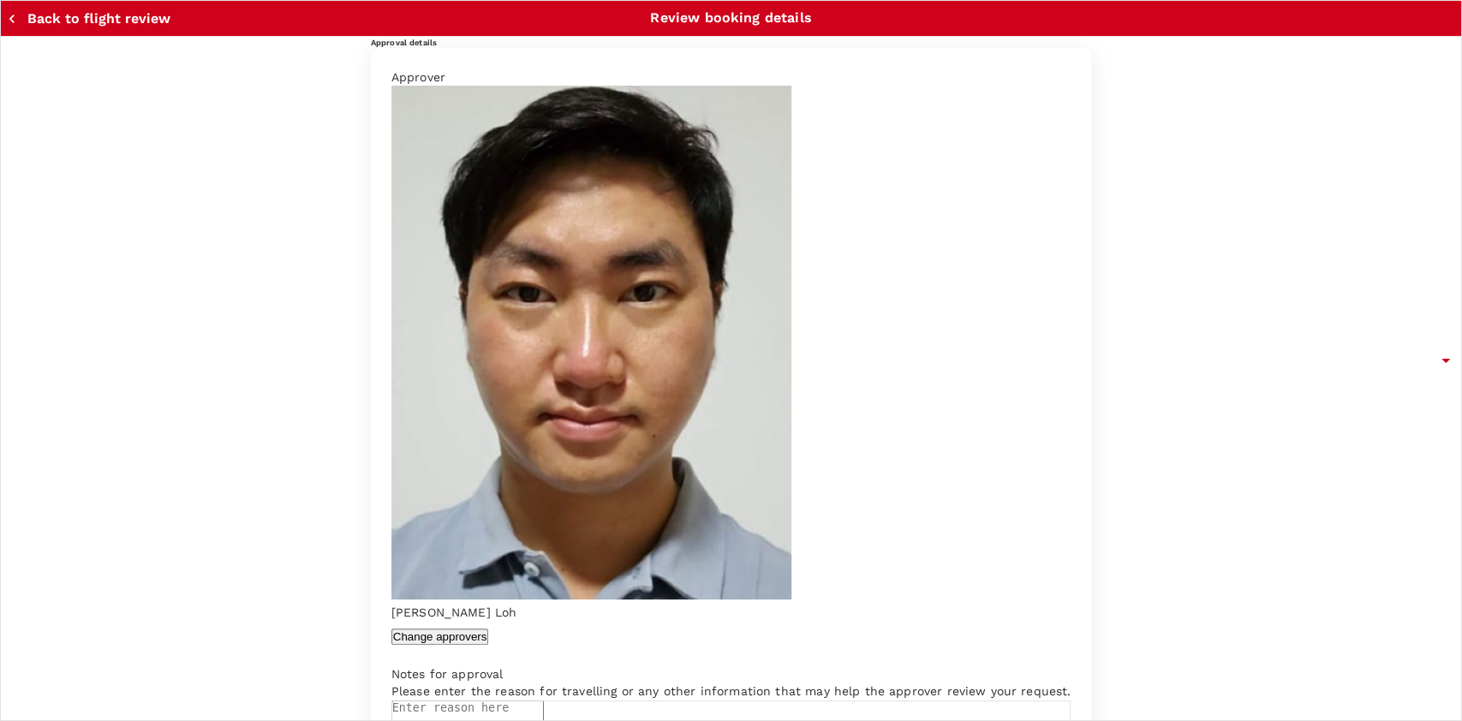
click at [423, 700] on textarea at bounding box center [467, 719] width 152 height 39
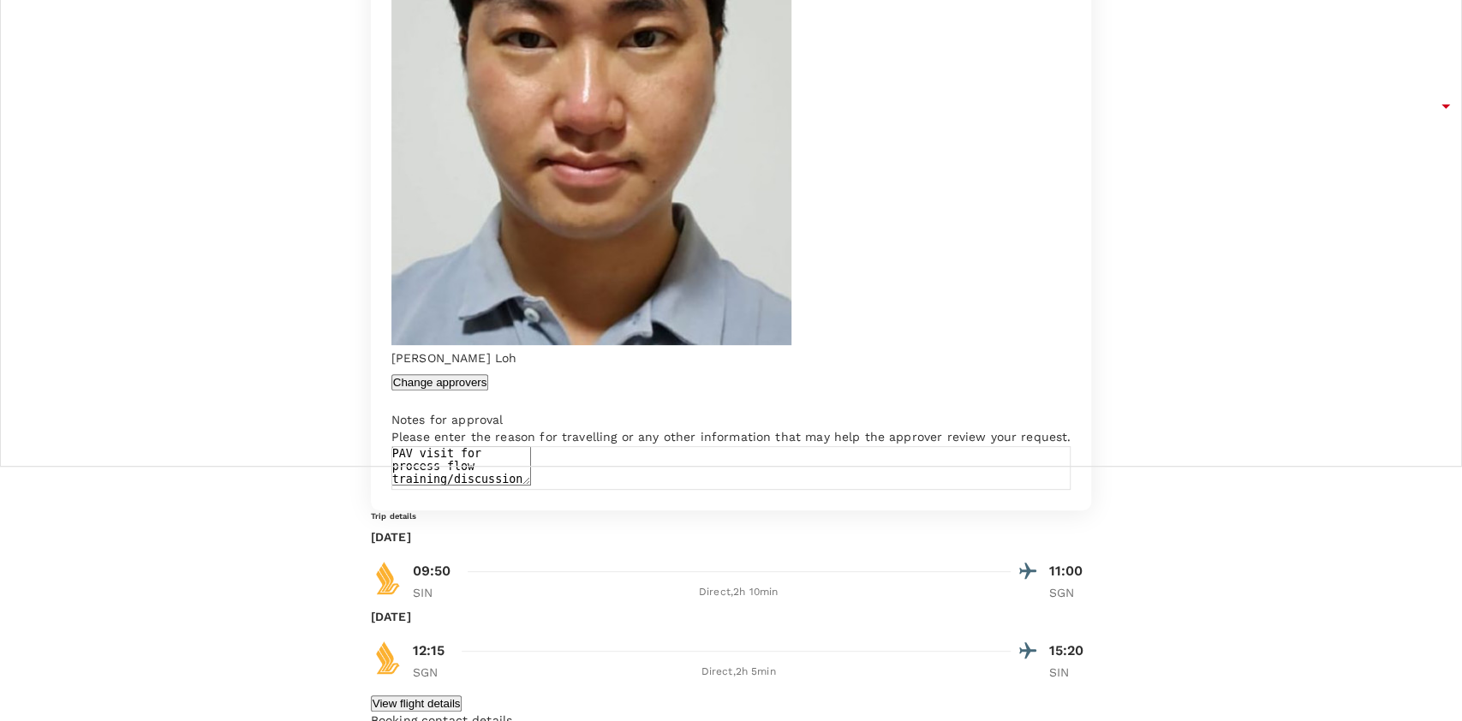
scroll to position [278, 0]
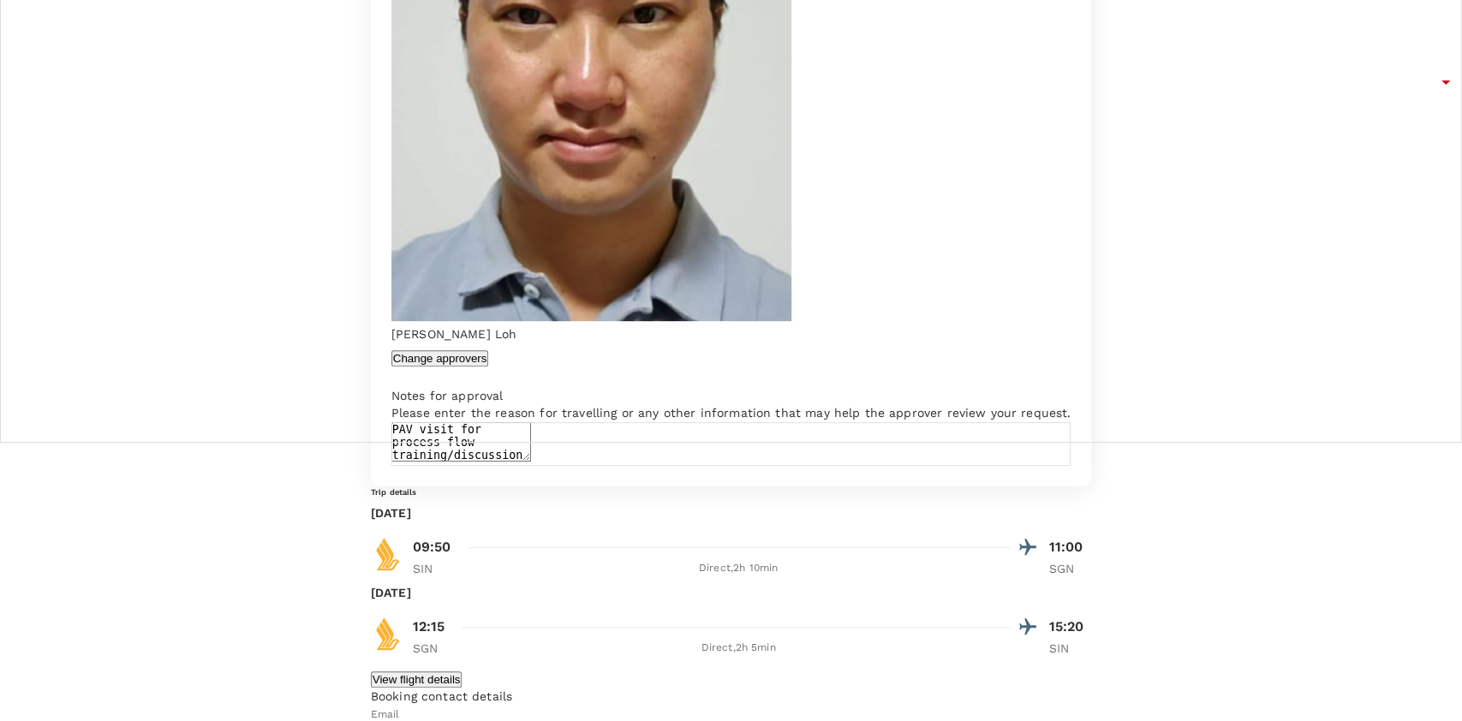
type textarea "PAV visit for process flow training/discussion w new admin staff on importation"
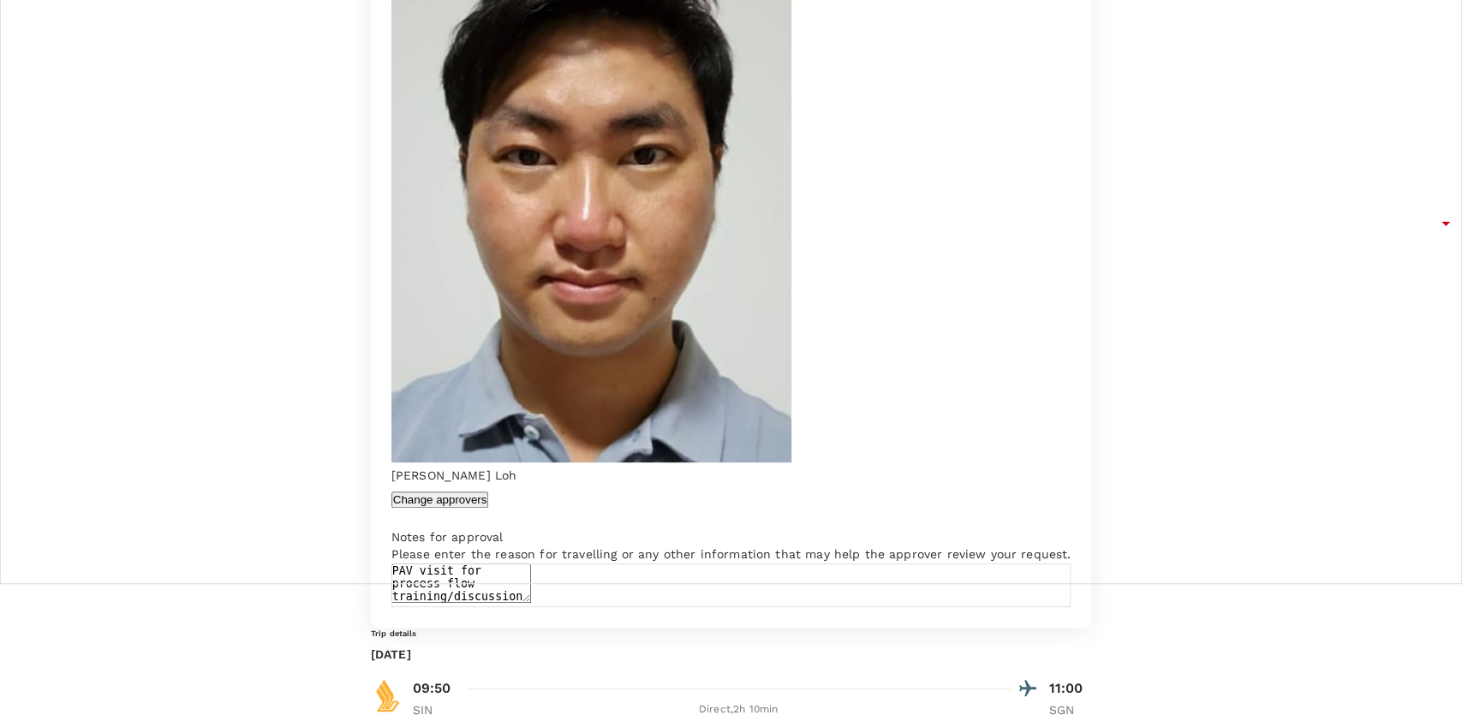
scroll to position [0, 0]
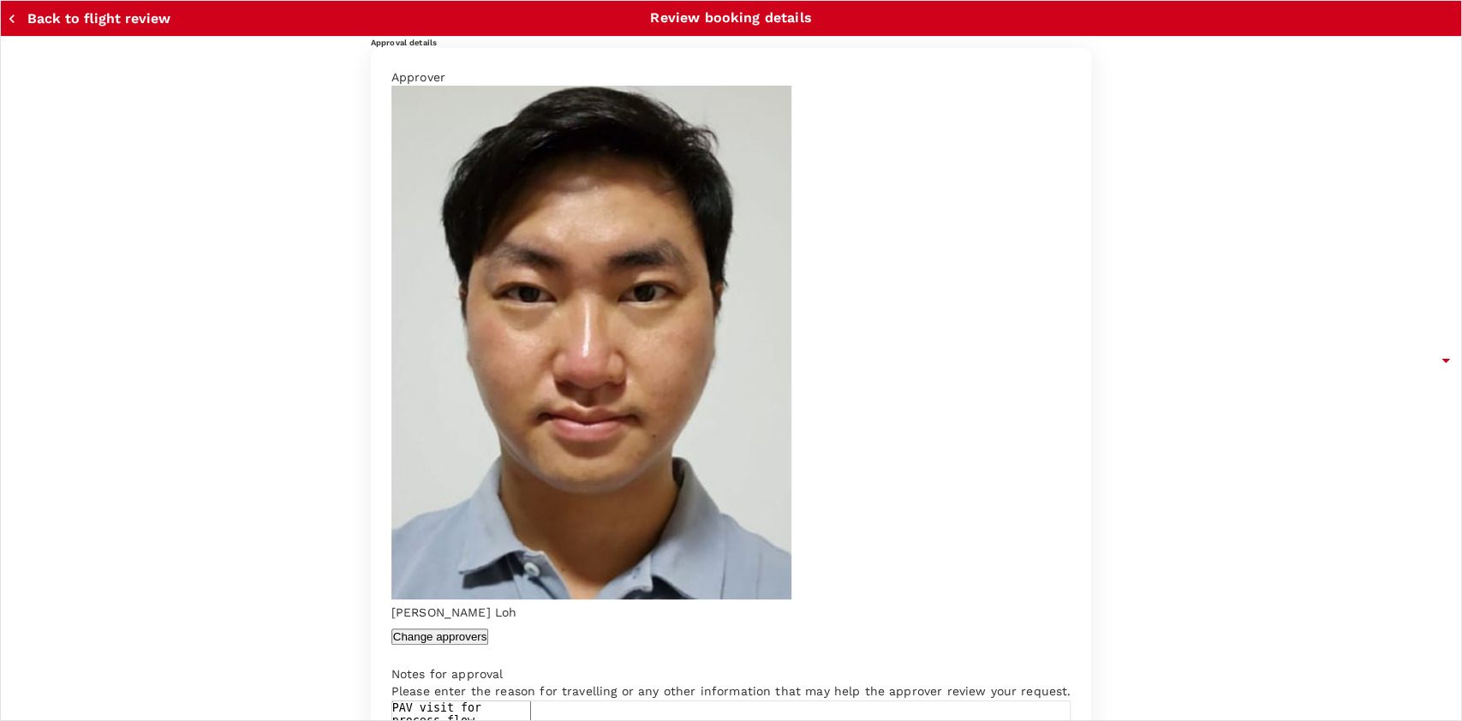
type input "PAV Visit"
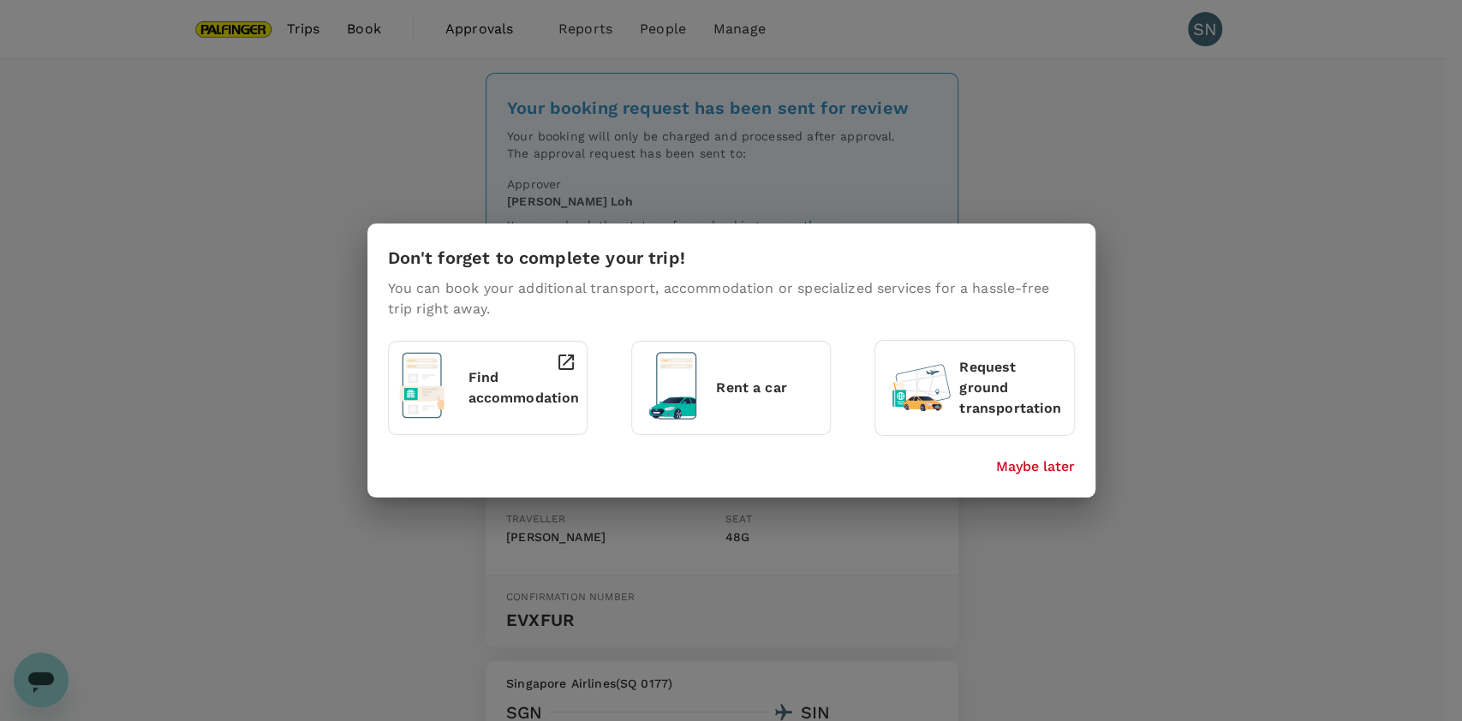
click at [1061, 470] on p "Maybe later" at bounding box center [1035, 466] width 79 height 21
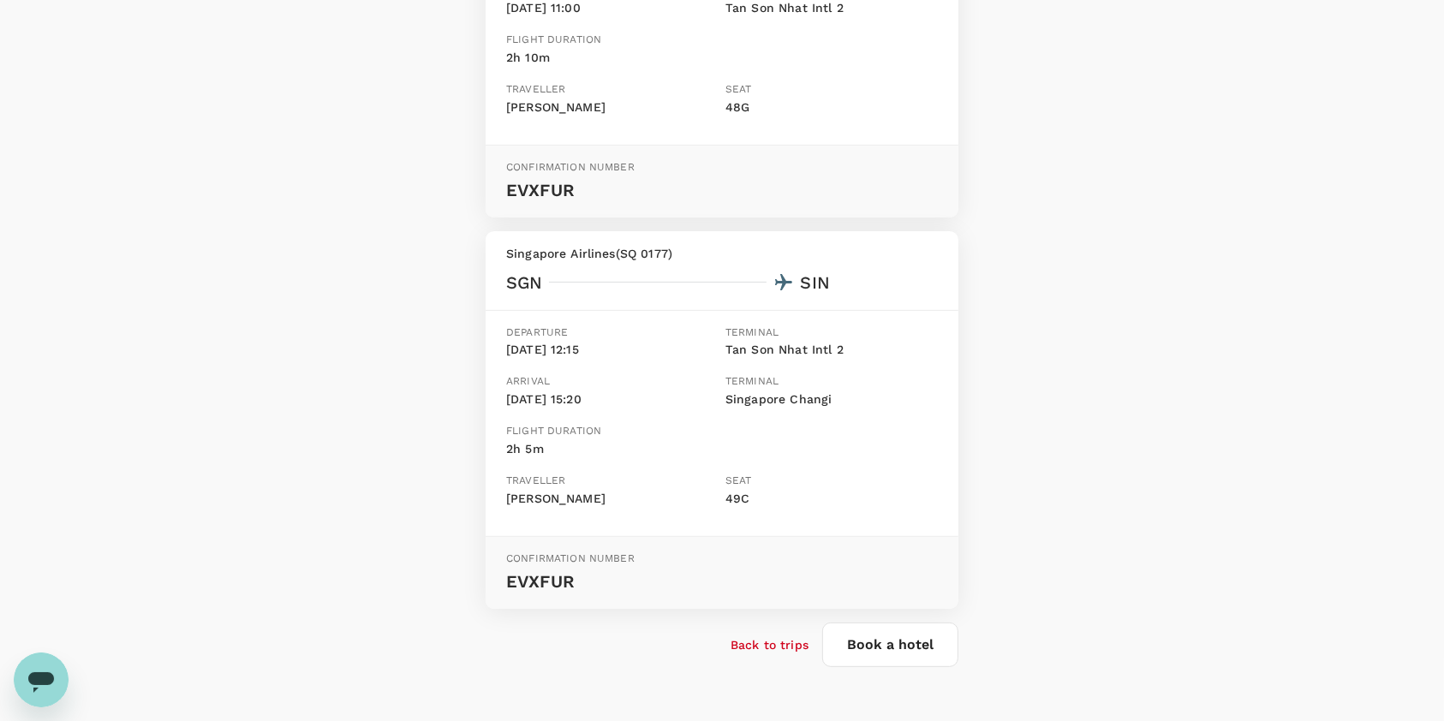
scroll to position [474, 0]
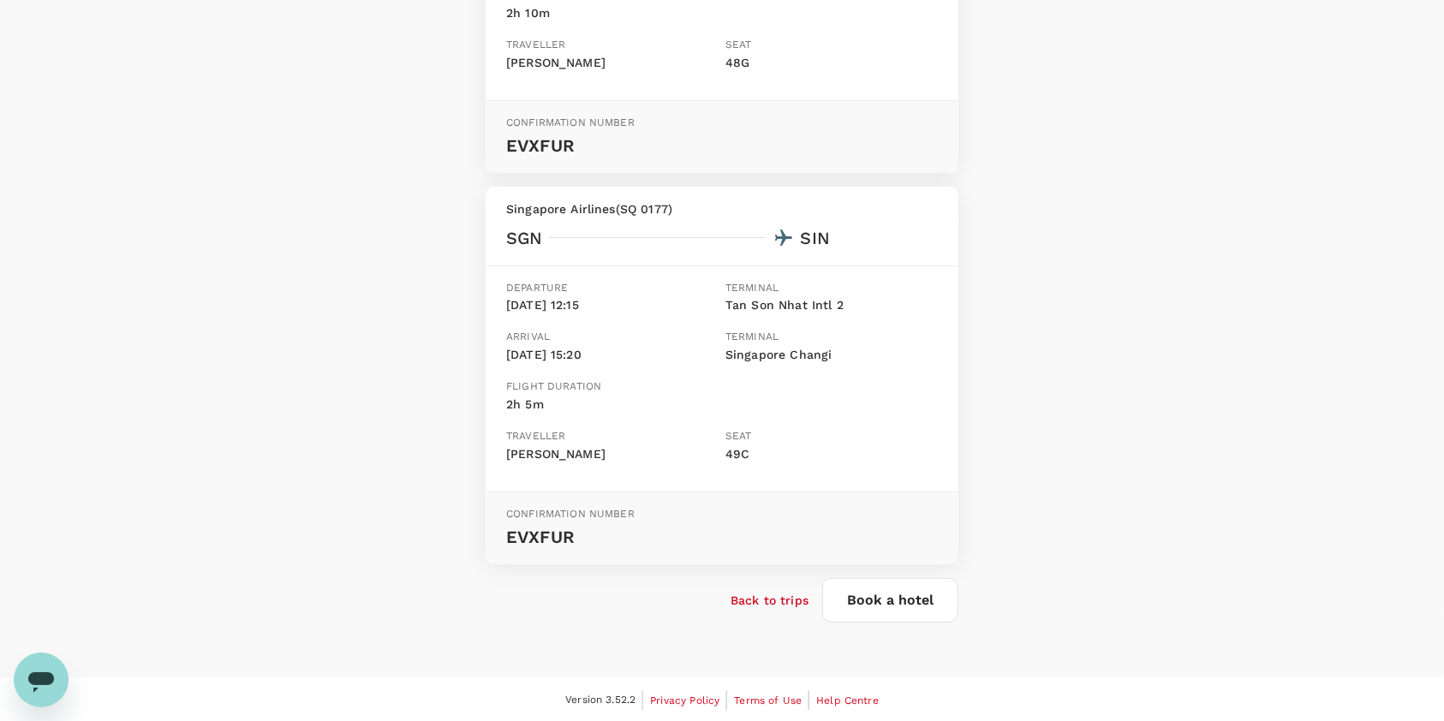
click at [786, 605] on p "Back to trips" at bounding box center [769, 600] width 78 height 17
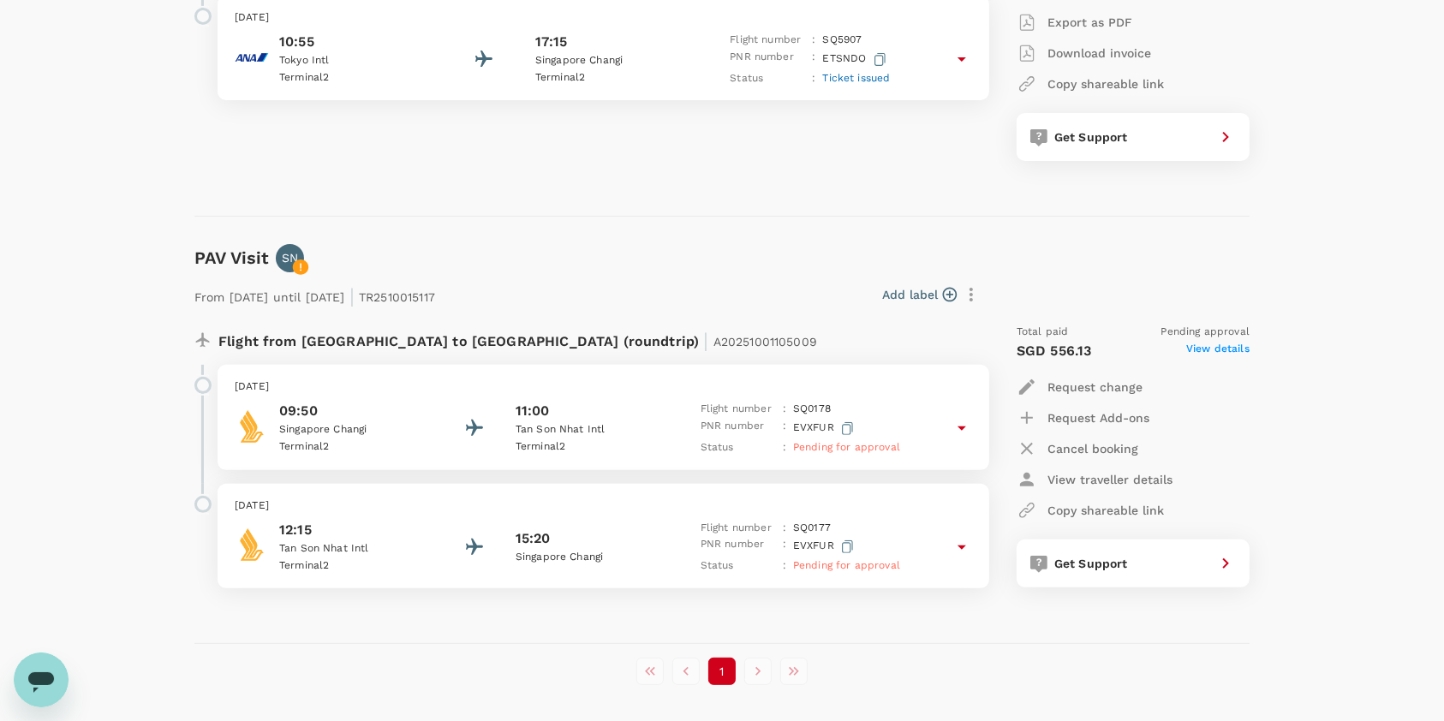
scroll to position [562, 0]
